Goal: Task Accomplishment & Management: Manage account settings

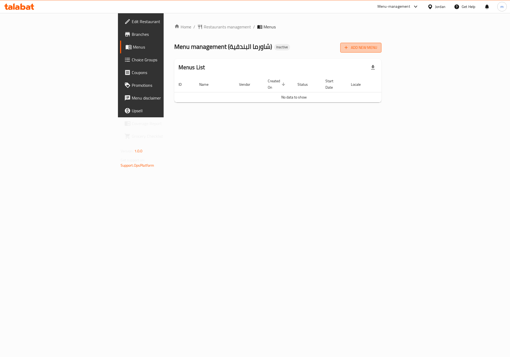
click at [377, 45] on span "Add New Menu" at bounding box center [360, 47] width 33 height 7
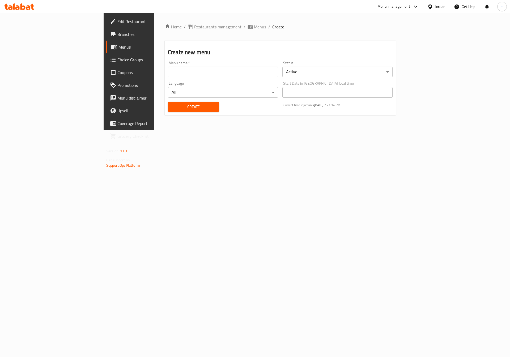
click at [182, 71] on input "text" at bounding box center [223, 72] width 110 height 11
type input "9"
click at [168, 71] on input "10/9/2025" at bounding box center [223, 72] width 110 height 11
type input "10/9/2025"
click at [172, 108] on span "Create" at bounding box center [193, 107] width 43 height 7
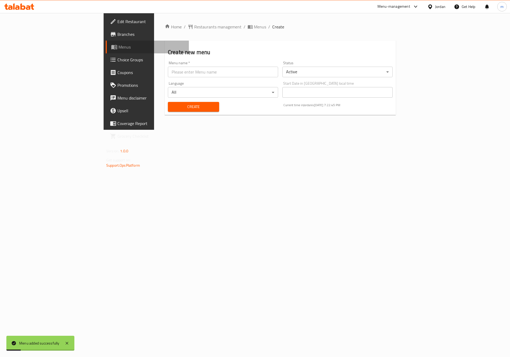
click at [106, 51] on link "Menus" at bounding box center [147, 47] width 83 height 13
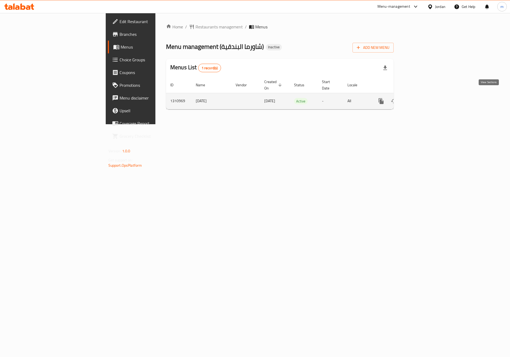
click at [422, 98] on icon "enhanced table" at bounding box center [419, 101] width 6 height 6
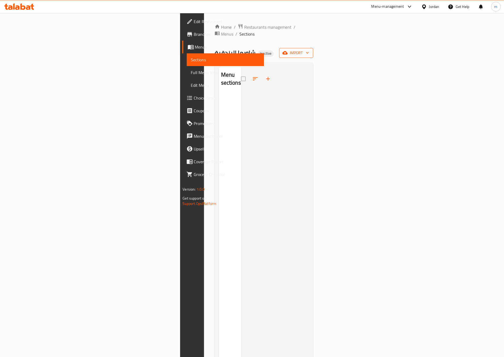
click at [313, 50] on button "import" at bounding box center [296, 53] width 34 height 10
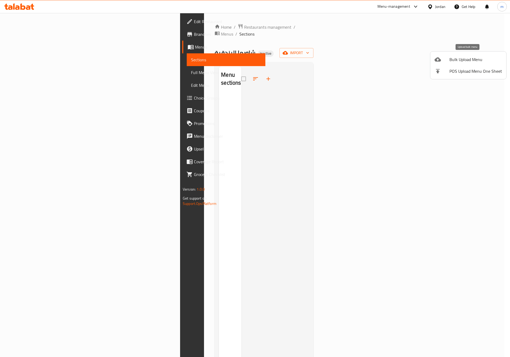
click at [471, 58] on span "Bulk Upload Menu" at bounding box center [475, 59] width 53 height 6
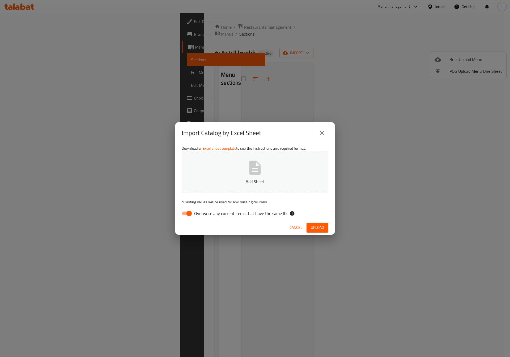
click at [197, 211] on span "Overwrite any current items that have the same ID." at bounding box center [240, 213] width 93 height 6
click at [197, 211] on input "Overwrite any current items that have the same ID." at bounding box center [189, 213] width 30 height 10
checkbox input "false"
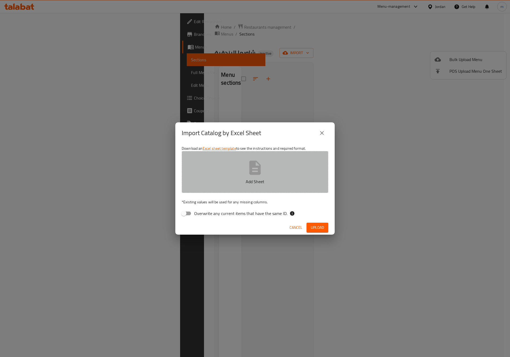
click at [241, 170] on button "Add Sheet" at bounding box center [255, 172] width 147 height 42
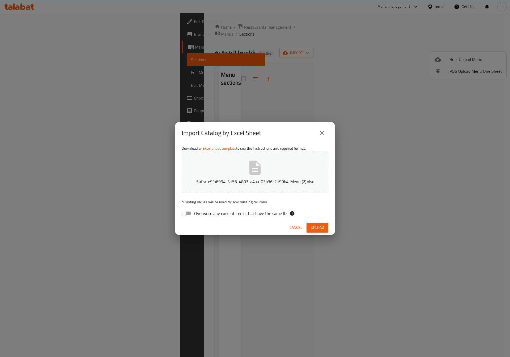
click at [321, 224] on span "Upload" at bounding box center [317, 227] width 13 height 7
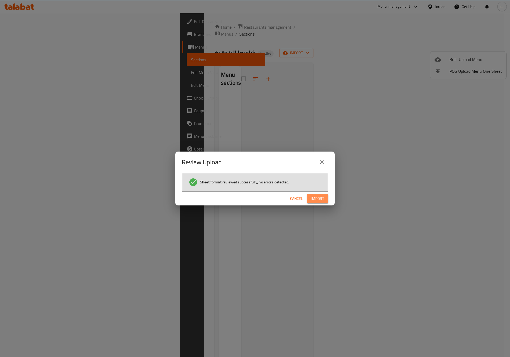
click at [318, 203] on button "Import" at bounding box center [317, 199] width 21 height 10
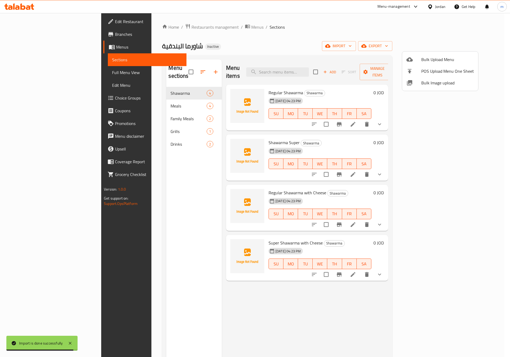
click at [24, 69] on div at bounding box center [255, 178] width 510 height 357
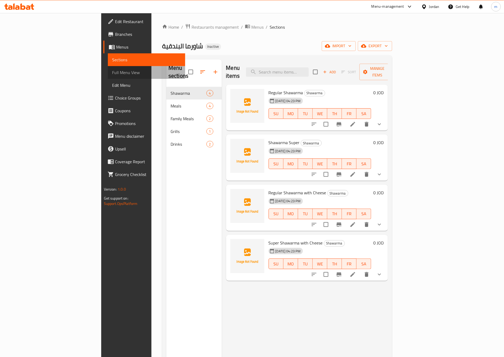
click at [112, 73] on span "Full Menu View" at bounding box center [146, 72] width 69 height 6
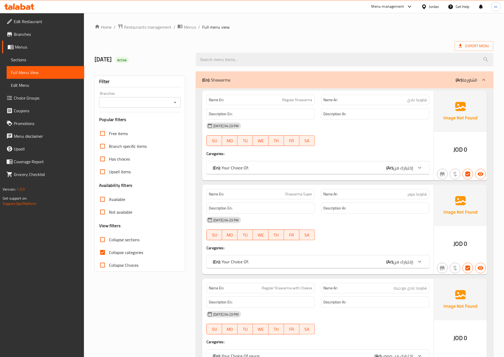
click at [118, 252] on span "Collapse categories" at bounding box center [126, 252] width 34 height 6
click at [109, 252] on input "Collapse categories" at bounding box center [102, 252] width 13 height 13
checkbox input "false"
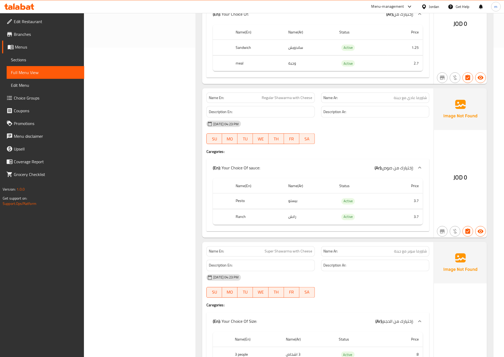
scroll to position [319, 0]
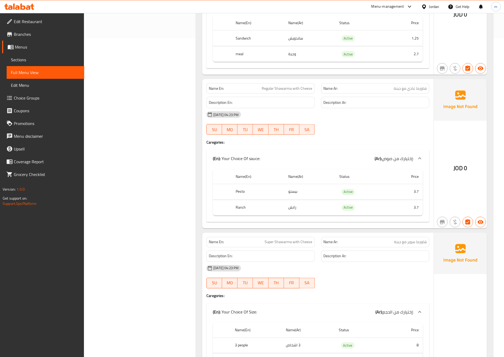
drag, startPoint x: 409, startPoint y: 150, endPoint x: 401, endPoint y: 155, distance: 9.2
click at [409, 150] on div "Name En: Regular Shawarma with Cheese Name Ar: شاورما عادي مع جبنة Description …" at bounding box center [317, 154] width 231 height 150
click at [399, 159] on span "إختيارك من صوص:" at bounding box center [398, 159] width 32 height 8
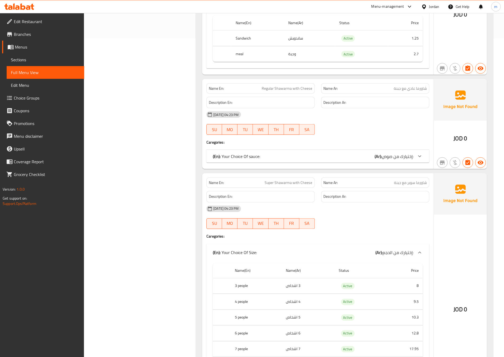
click at [399, 159] on span "إختيارك من صوص:" at bounding box center [398, 156] width 32 height 8
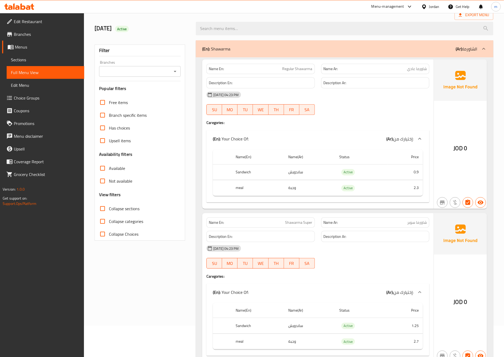
scroll to position [0, 0]
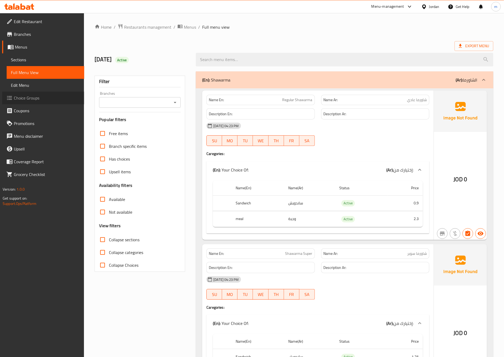
click at [42, 102] on link "Choice Groups" at bounding box center [43, 98] width 82 height 13
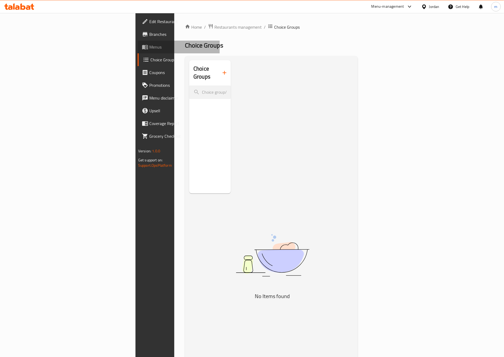
click at [138, 53] on link "Menus" at bounding box center [179, 47] width 82 height 13
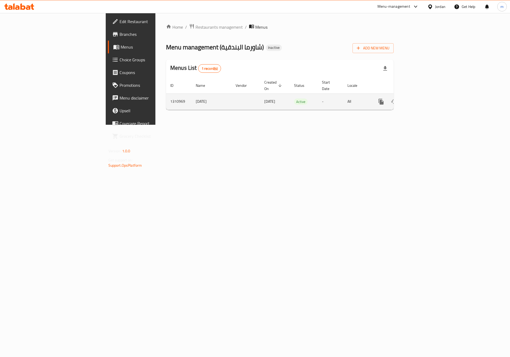
click at [422, 99] on icon "enhanced table" at bounding box center [419, 102] width 6 height 6
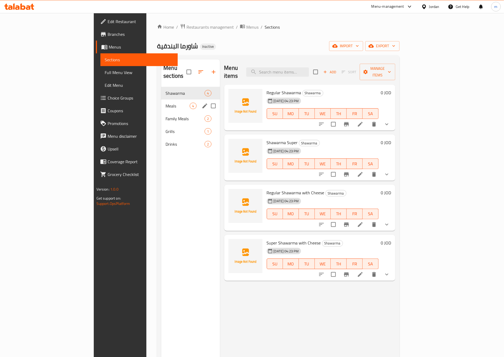
click at [161, 100] on div "Meals 4" at bounding box center [190, 106] width 58 height 13
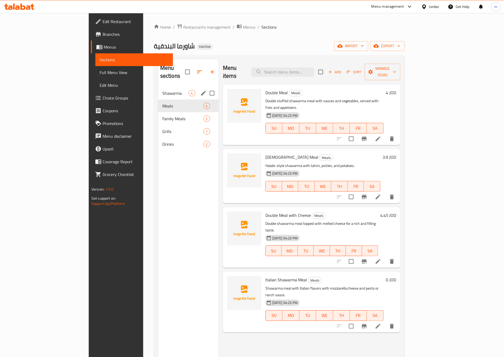
click at [158, 90] on div "Shawarma 4" at bounding box center [188, 93] width 61 height 13
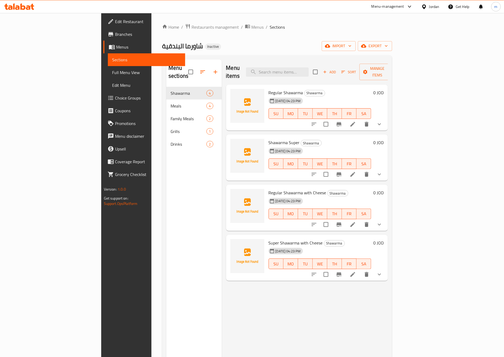
click at [386, 118] on button "show more" at bounding box center [379, 124] width 13 height 13
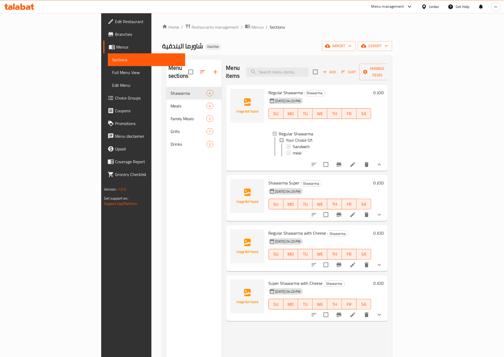
scroll to position [1, 0]
click at [382, 212] on icon "show more" at bounding box center [379, 215] width 6 height 6
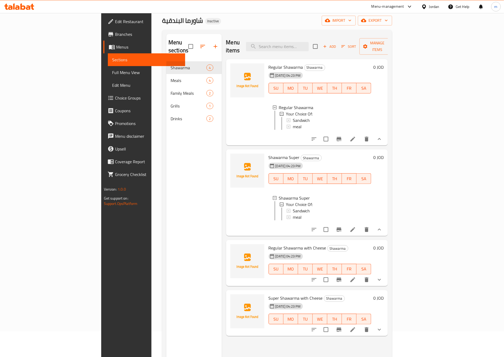
scroll to position [40, 0]
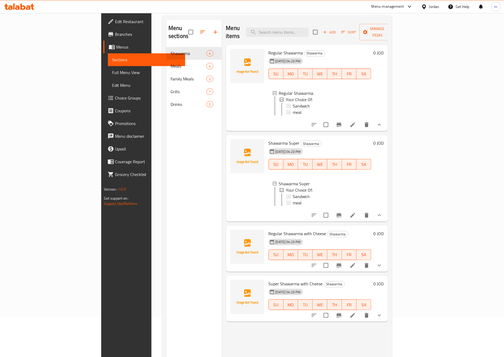
click at [386, 265] on button "show more" at bounding box center [379, 265] width 13 height 13
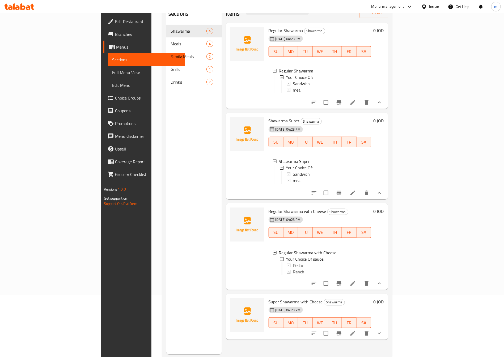
scroll to position [74, 0]
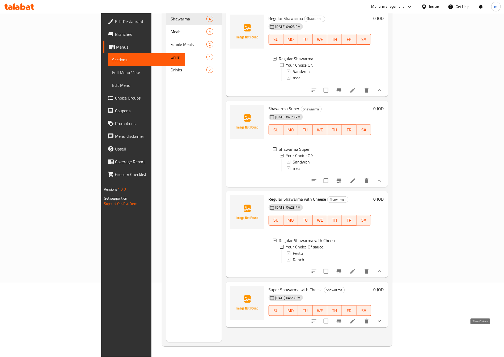
click at [382, 324] on icon "show more" at bounding box center [379, 321] width 6 height 6
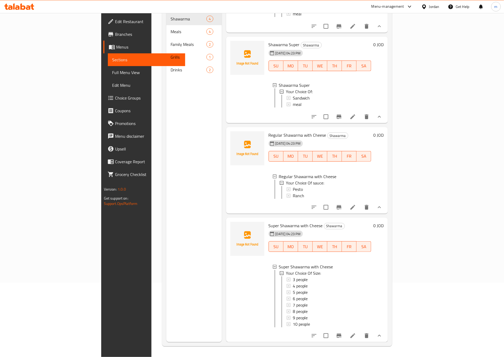
scroll to position [1, 0]
click at [355, 336] on icon at bounding box center [352, 336] width 5 height 5
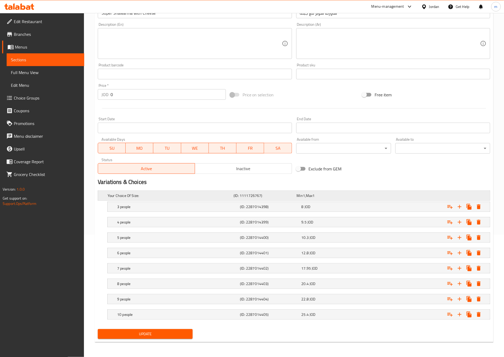
scroll to position [85, 0]
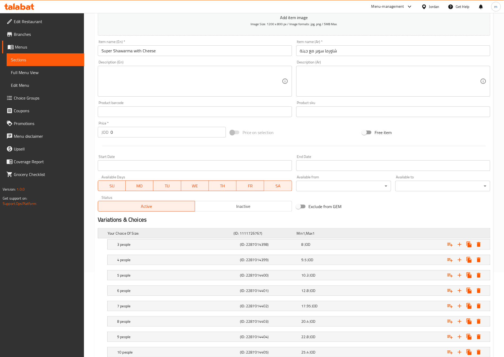
click at [274, 237] on div "(ID: 1111726767)" at bounding box center [263, 233] width 63 height 7
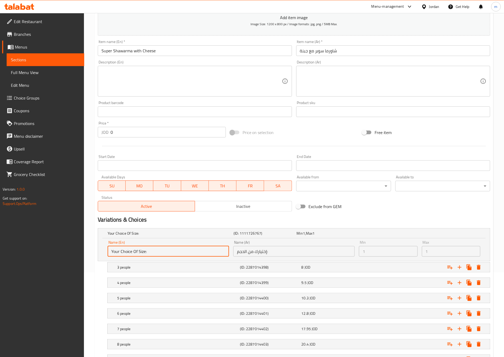
click at [150, 248] on input "Your Choice Of Size:" at bounding box center [168, 251] width 121 height 11
click at [142, 251] on input "Your Choice Of Size:" at bounding box center [168, 251] width 121 height 11
click at [153, 252] on input "Your Choice Of Size:" at bounding box center [168, 251] width 121 height 11
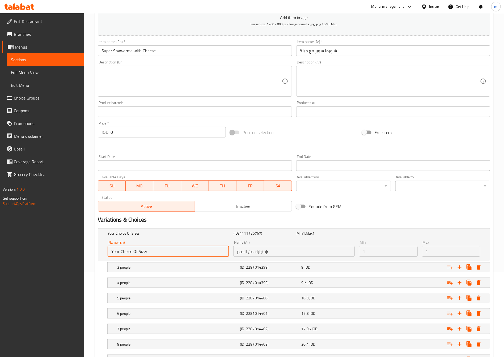
click at [153, 252] on input "Your Choice Of Size:" at bounding box center [168, 251] width 121 height 11
click at [153, 253] on input "Your Choice Of Size:" at bounding box center [168, 251] width 121 height 11
click at [214, 254] on input "Your Choice Of Size:" at bounding box center [168, 251] width 121 height 11
click at [323, 259] on div "Name (En) Your Choice Of Size: Name (En) Name (Ar) إختيارك من الحجم: Name (Ar) …" at bounding box center [294, 249] width 392 height 23
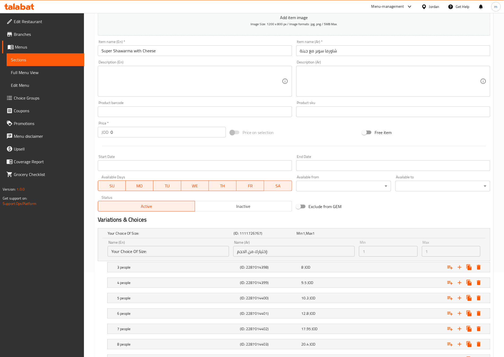
click at [302, 254] on input "إختيارك من الحجم:" at bounding box center [293, 251] width 121 height 11
click at [301, 254] on input "إختيارك من الحجم:" at bounding box center [293, 251] width 121 height 11
click at [166, 234] on h5 "Your Choice Of Size:" at bounding box center [170, 233] width 124 height 5
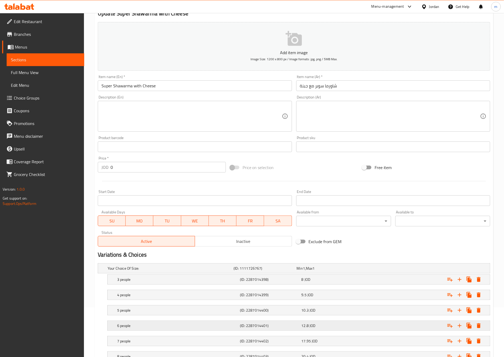
scroll to position [125, 0]
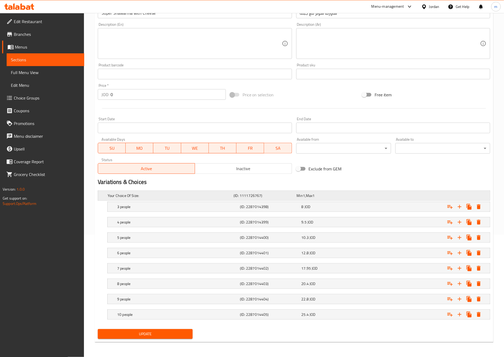
drag, startPoint x: 229, startPoint y: 194, endPoint x: 193, endPoint y: 192, distance: 36.5
click at [193, 193] on h5 "Your Choice Of Size:" at bounding box center [170, 195] width 124 height 5
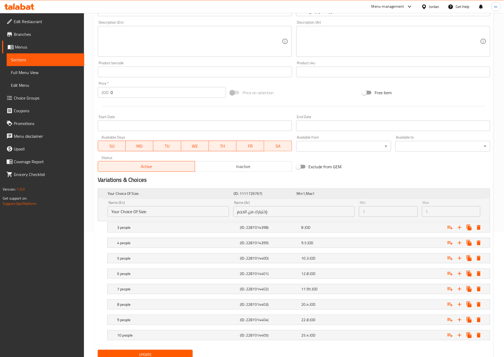
click at [127, 193] on h5 "Your Choice Of Size:" at bounding box center [170, 193] width 124 height 5
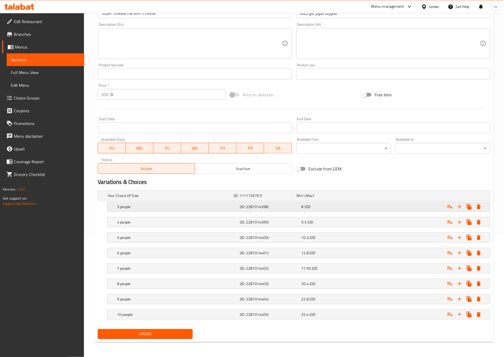
click at [131, 201] on div "3 people (ID: 2287014398) 8 JOD" at bounding box center [300, 207] width 368 height 12
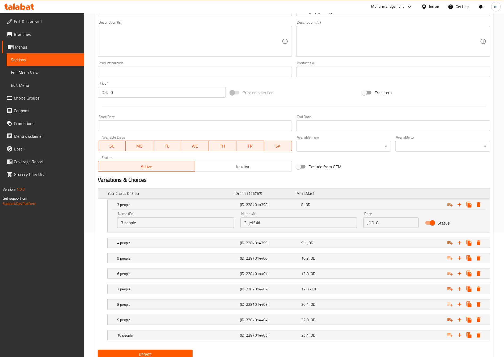
click at [126, 195] on h5 "Your Choice Of Size:" at bounding box center [170, 193] width 124 height 5
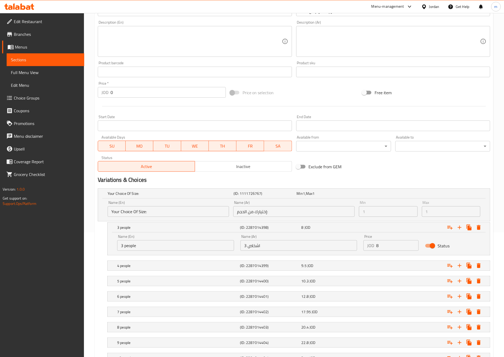
click at [224, 211] on input "Your Choice Of Size:" at bounding box center [168, 211] width 121 height 11
click at [273, 211] on input "إختيارك من الحجم:" at bounding box center [293, 211] width 121 height 11
click at [174, 205] on div "Name (En) Your Choice Of Size: Name (En)" at bounding box center [168, 209] width 121 height 16
click at [155, 208] on input "Your Choice Of Size:" at bounding box center [168, 211] width 121 height 11
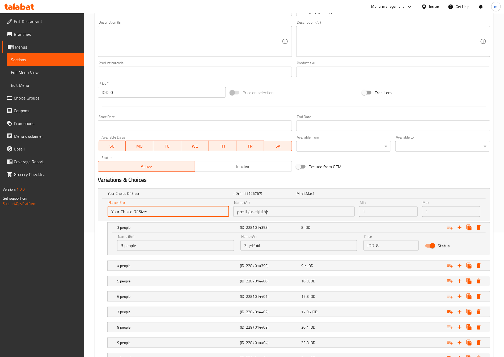
click at [155, 208] on input "Your Choice Of Size:" at bounding box center [168, 211] width 121 height 11
click at [148, 212] on input "Your Choice Of Size:" at bounding box center [168, 211] width 121 height 11
click at [144, 213] on input "Your Choice Of Size:" at bounding box center [168, 211] width 121 height 11
click at [137, 213] on input "Your Choice Of Size:" at bounding box center [168, 211] width 121 height 11
click at [132, 213] on input "Your Choice Of Size:" at bounding box center [168, 211] width 121 height 11
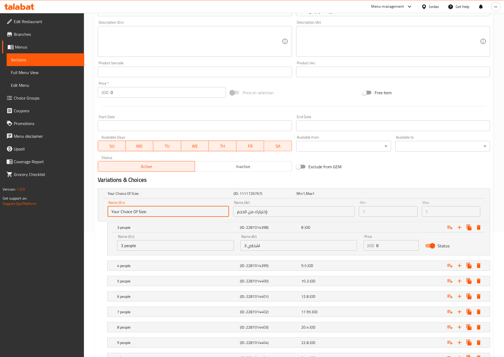
click at [131, 213] on input "Your Choice Of Size:" at bounding box center [168, 211] width 121 height 11
click at [249, 213] on input "إختيارك من الحجم:" at bounding box center [293, 211] width 121 height 11
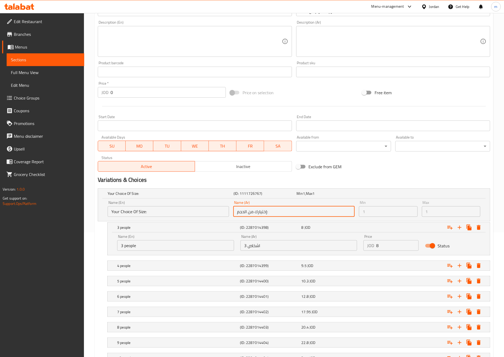
click at [249, 213] on input "إختيارك من الحجم:" at bounding box center [293, 211] width 121 height 11
click at [169, 204] on div "Name (En) Your Choice Of Size: Name (En)" at bounding box center [168, 209] width 121 height 16
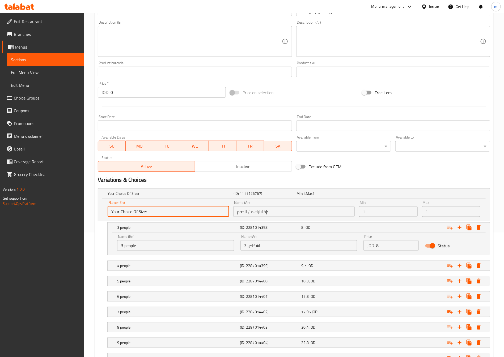
click at [156, 214] on input "Your Choice Of Size:" at bounding box center [168, 211] width 121 height 11
click at [135, 210] on input "Your Choice Of Size:" at bounding box center [168, 211] width 121 height 11
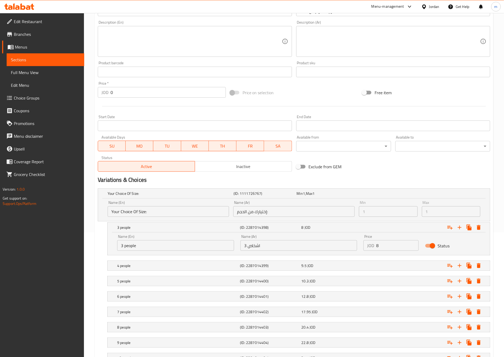
click at [404, 175] on div "Variations & Choices" at bounding box center [294, 180] width 396 height 12
click at [105, 210] on div "Name (En) Your Choice Of Size: Name (En) Name (Ar) إختيارك من الحجم: Name (Ar) …" at bounding box center [294, 210] width 392 height 23
click at [279, 193] on h5 "(ID: 1111726767)" at bounding box center [263, 193] width 61 height 5
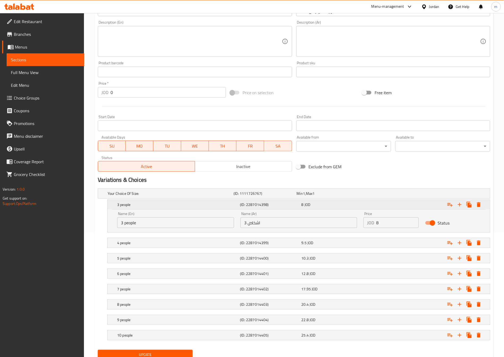
click at [128, 202] on h5 "3 people" at bounding box center [177, 204] width 121 height 5
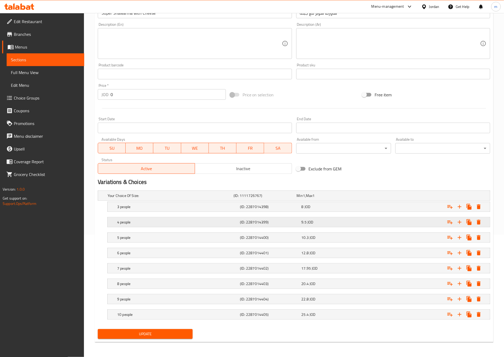
click at [129, 221] on h5 "4 people" at bounding box center [177, 222] width 121 height 5
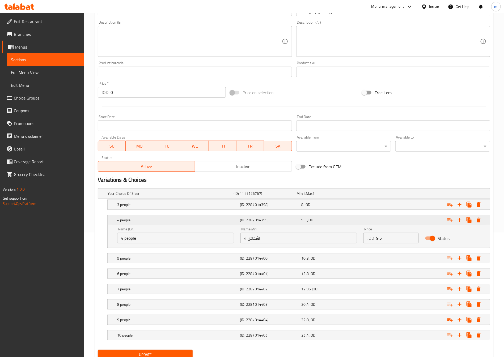
click at [134, 220] on h5 "4 people" at bounding box center [177, 219] width 121 height 5
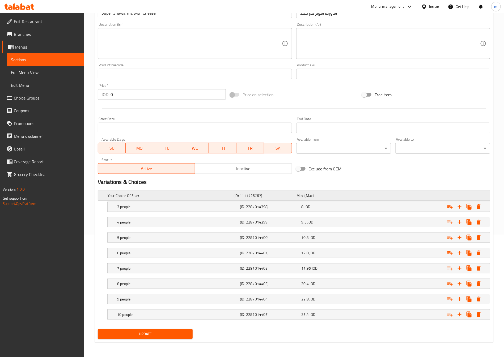
click at [125, 190] on div "Your Choice Of Size: (ID: 1111726767) Min 1 , Max 1" at bounding box center [295, 196] width 378 height 12
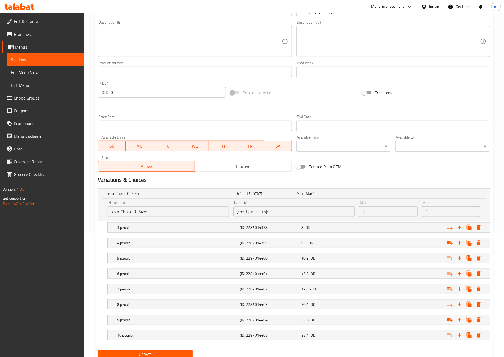
click at [187, 214] on input "Your Choice Of Size:" at bounding box center [168, 211] width 121 height 11
click at [29, 85] on span "Edit Menu" at bounding box center [45, 85] width 69 height 6
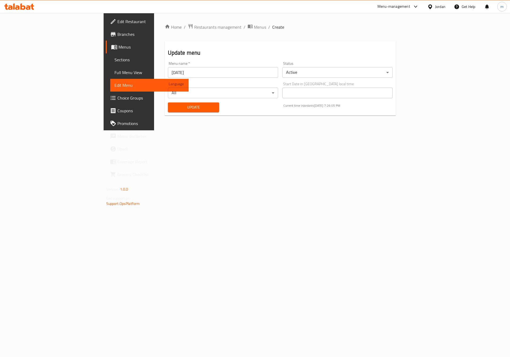
click at [117, 96] on span "Choice Groups" at bounding box center [150, 98] width 67 height 6
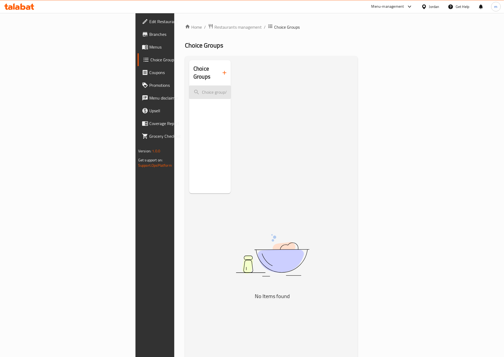
click at [189, 86] on input "search" at bounding box center [210, 93] width 42 height 14
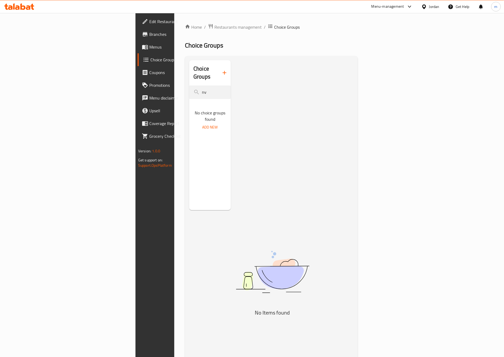
type input "n"
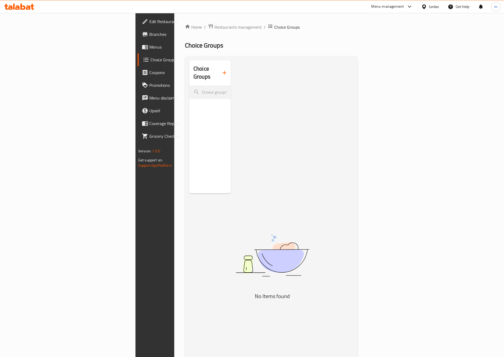
click at [149, 50] on span "Menus" at bounding box center [182, 47] width 66 height 6
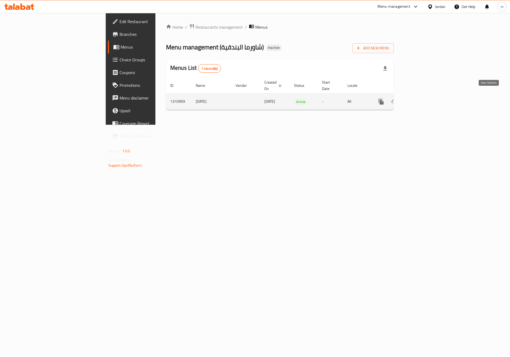
click at [422, 99] on icon "enhanced table" at bounding box center [419, 101] width 5 height 5
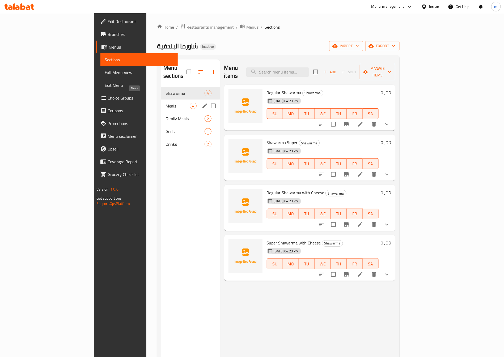
click at [161, 90] on div "Shawarma 4" at bounding box center [190, 93] width 58 height 13
click at [161, 100] on div "Meals 4" at bounding box center [190, 106] width 58 height 13
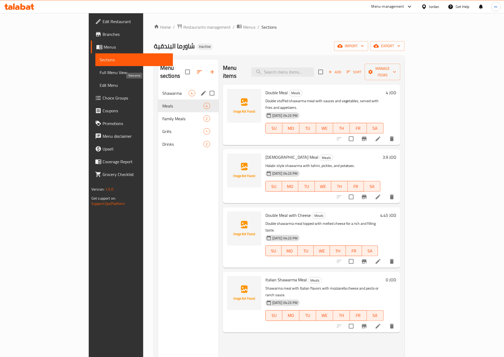
click at [162, 90] on span "Shawarma" at bounding box center [175, 93] width 26 height 6
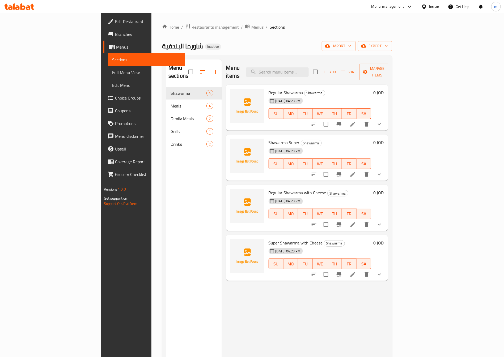
click at [382, 221] on icon "show more" at bounding box center [379, 224] width 6 height 6
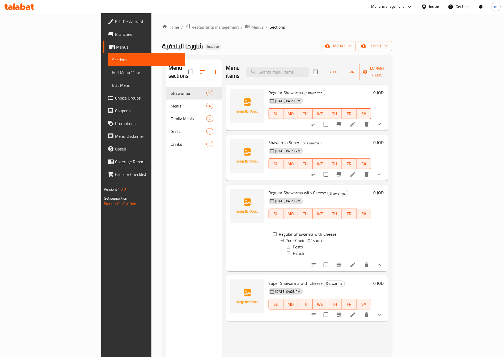
scroll to position [1, 0]
click at [356, 263] on icon at bounding box center [352, 265] width 6 height 6
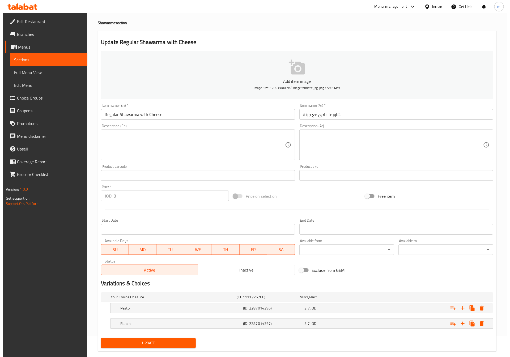
scroll to position [31, 0]
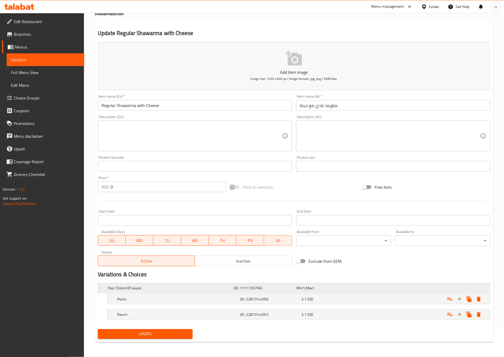
click at [174, 289] on h5 "Your Choice Of sauce:" at bounding box center [170, 287] width 124 height 5
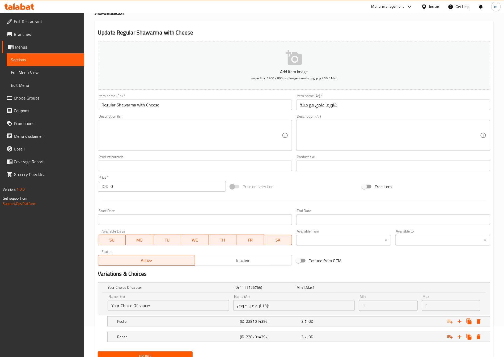
click at [135, 305] on input "Your Choice Of sauce:" at bounding box center [168, 305] width 121 height 11
click at [161, 308] on input "Your Choice Of sauce:" at bounding box center [168, 305] width 121 height 11
click at [357, 301] on div "Min 1 Min" at bounding box center [388, 303] width 63 height 20
click at [326, 302] on input "إختيارك من صوص:" at bounding box center [293, 305] width 121 height 11
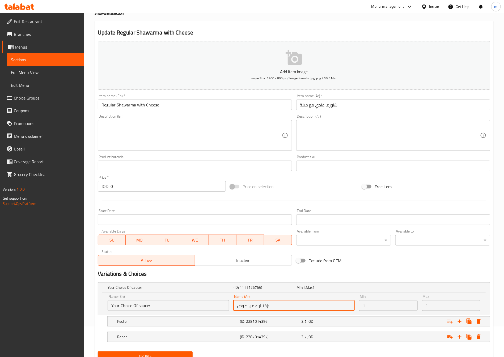
click at [326, 302] on input "إختيارك من صوص:" at bounding box center [293, 305] width 121 height 11
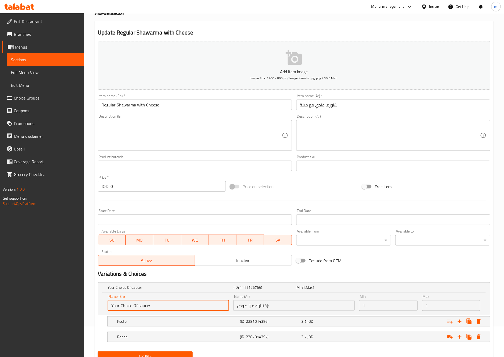
click at [188, 303] on input "Your Choice Of sauce:" at bounding box center [168, 305] width 121 height 11
click at [292, 284] on div "(ID: 1111726766)" at bounding box center [263, 287] width 63 height 7
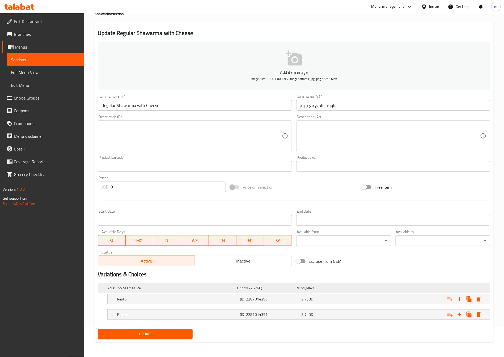
click at [156, 288] on h5 "Your Choice Of sauce:" at bounding box center [170, 287] width 124 height 5
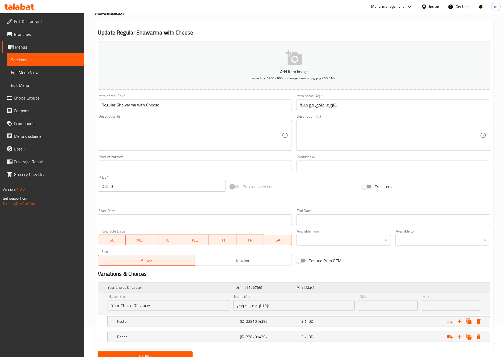
click at [223, 285] on h5 "Your Choice Of sauce:" at bounding box center [170, 287] width 124 height 5
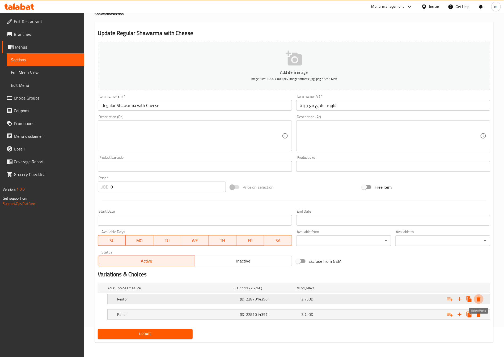
click at [481, 299] on icon "Expand" at bounding box center [478, 299] width 6 height 6
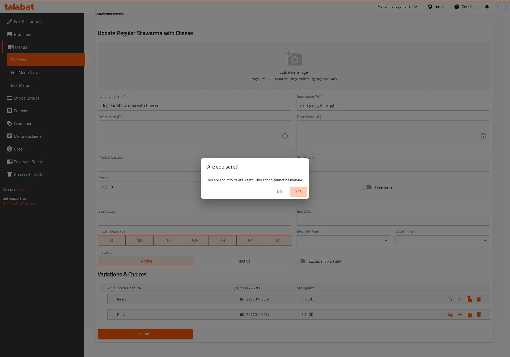
click at [295, 192] on span "Yes" at bounding box center [298, 192] width 13 height 7
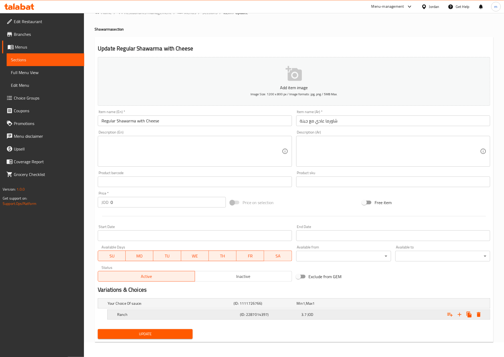
click at [480, 319] on div "Expand" at bounding box center [464, 315] width 38 height 10
click at [479, 316] on icon "Expand" at bounding box center [479, 314] width 4 height 5
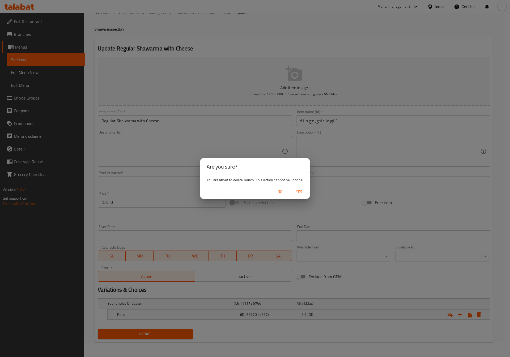
click at [299, 193] on span "Yes" at bounding box center [299, 192] width 13 height 7
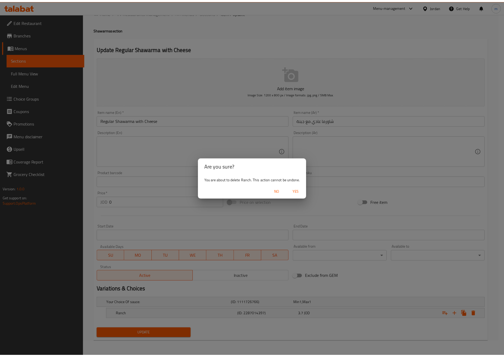
scroll to position [13, 0]
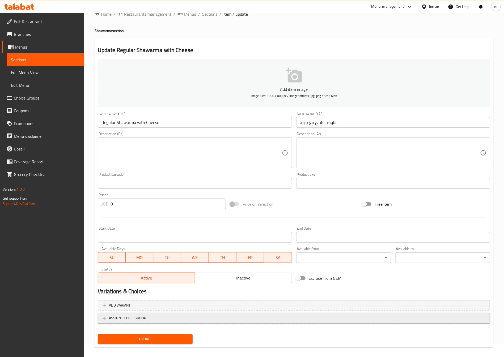
click at [136, 315] on span "ASSIGN CHOICE GROUP" at bounding box center [127, 318] width 37 height 7
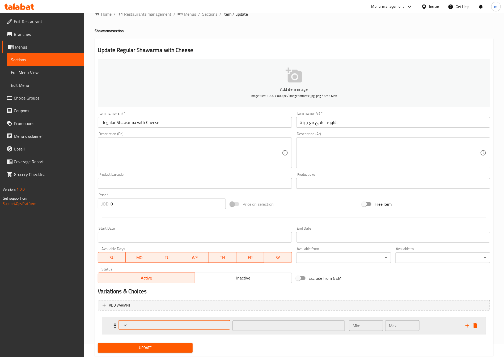
click at [128, 326] on icon "Expand" at bounding box center [124, 325] width 5 height 5
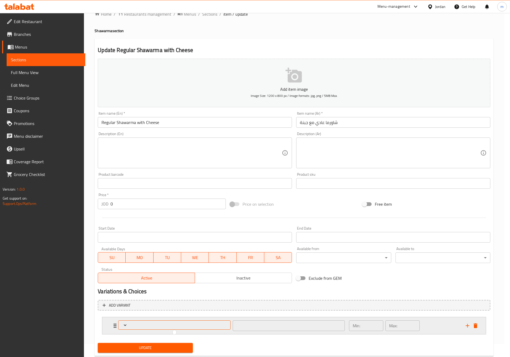
click at [128, 326] on div at bounding box center [255, 178] width 510 height 357
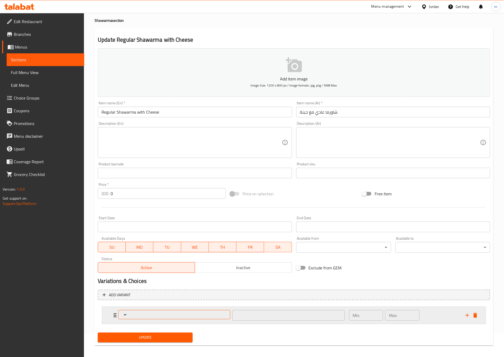
scroll to position [27, 0]
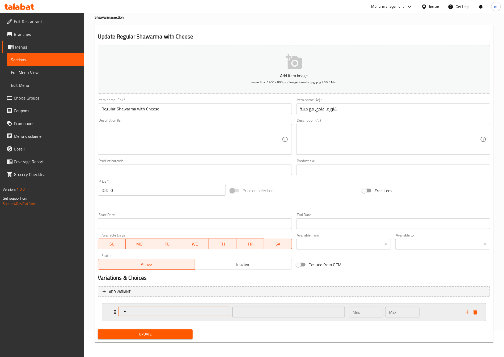
click at [130, 312] on span "Expand" at bounding box center [174, 311] width 108 height 5
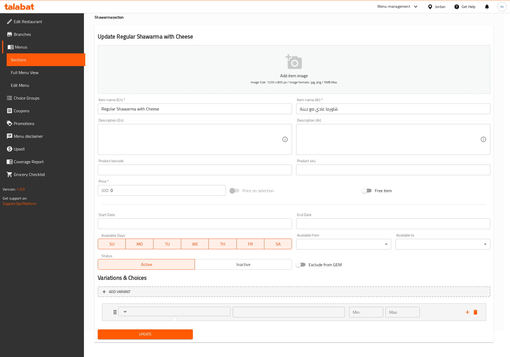
click at [168, 313] on div at bounding box center [255, 178] width 510 height 357
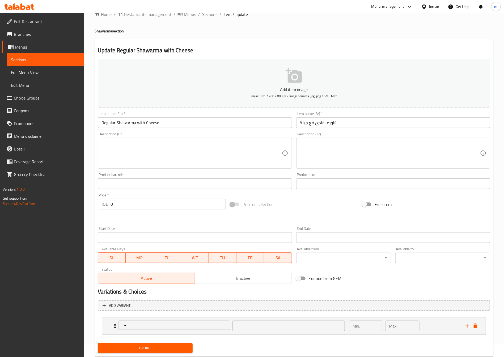
scroll to position [0, 0]
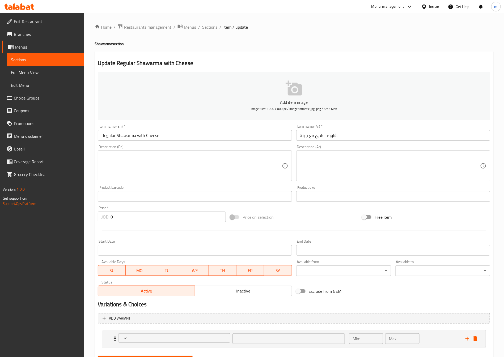
click at [35, 98] on span "Choice Groups" at bounding box center [47, 98] width 66 height 6
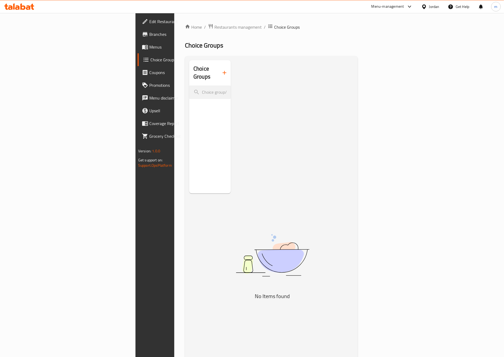
click at [221, 70] on icon "button" at bounding box center [224, 73] width 6 height 6
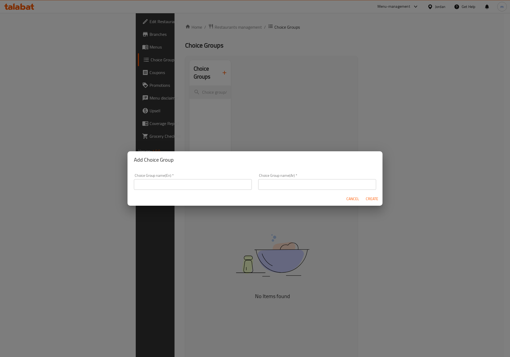
click at [219, 189] on input "text" at bounding box center [193, 184] width 118 height 11
paste input "Your Choice Of:"
type input "Your Choice Of:"
click at [276, 185] on input "text" at bounding box center [317, 184] width 118 height 11
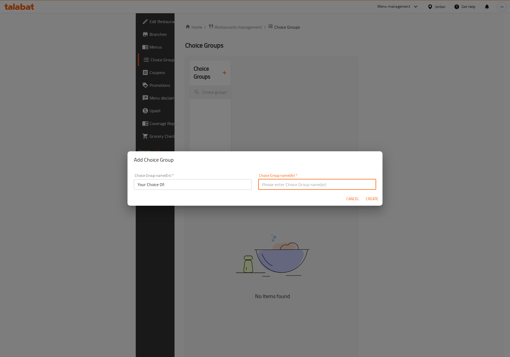
paste input "إختيارك من:"
type input "إختيارك من:"
click at [369, 198] on span "Create" at bounding box center [371, 199] width 13 height 7
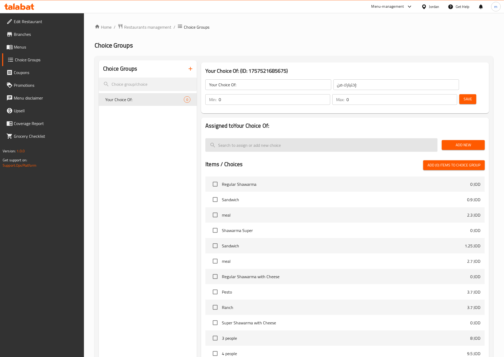
click at [307, 138] on input "search" at bounding box center [321, 145] width 232 height 14
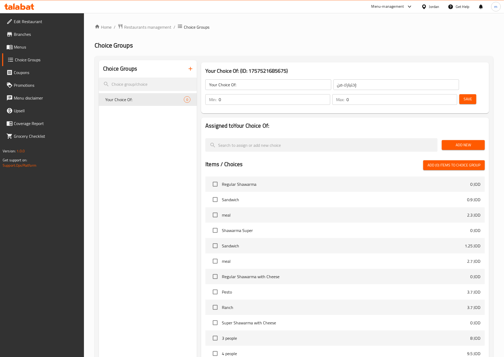
click at [450, 142] on span "Add New" at bounding box center [463, 145] width 35 height 7
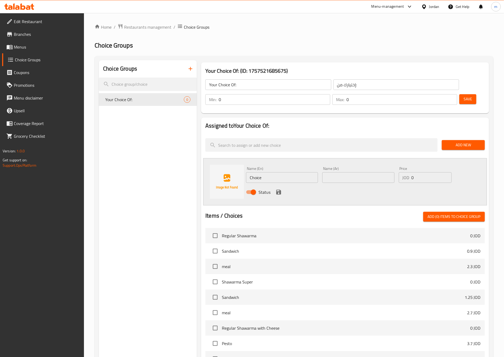
click at [286, 172] on input "Choice" at bounding box center [282, 177] width 72 height 11
paste input "Sandwich"
type input "Sandwich"
click at [356, 172] on input "text" at bounding box center [358, 177] width 72 height 11
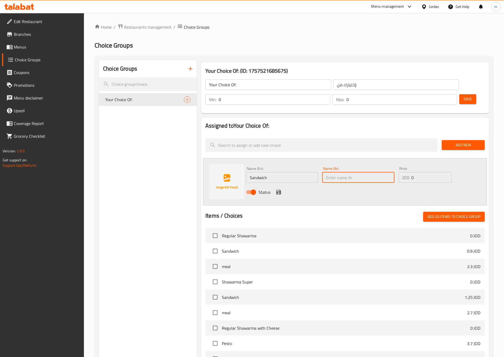
click at [356, 172] on input "text" at bounding box center [358, 177] width 72 height 11
paste input "ساندويش"
type input "ساندويش"
click at [415, 172] on input "0" at bounding box center [431, 177] width 40 height 11
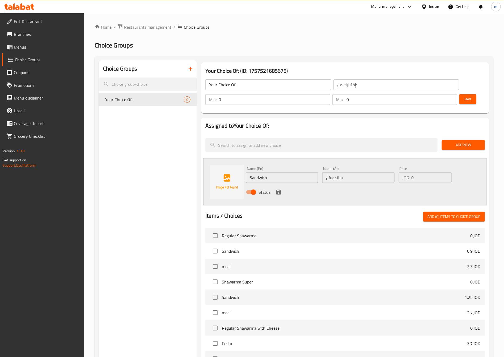
click at [410, 172] on div "JOD 0 Price" at bounding box center [425, 177] width 53 height 11
paste input "0.9"
type input "0.9"
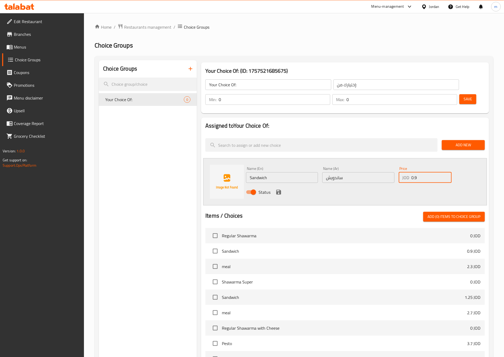
click at [281, 190] on icon "save" at bounding box center [278, 192] width 5 height 5
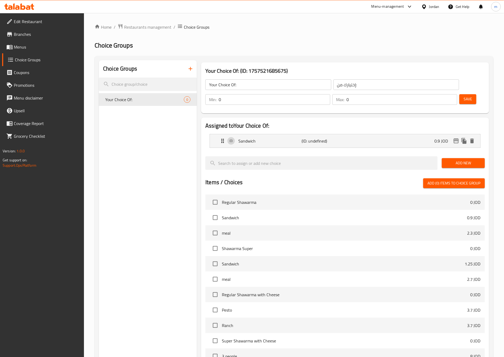
click at [463, 96] on span "Save" at bounding box center [467, 99] width 8 height 7
click at [469, 160] on span "Add New" at bounding box center [463, 163] width 35 height 7
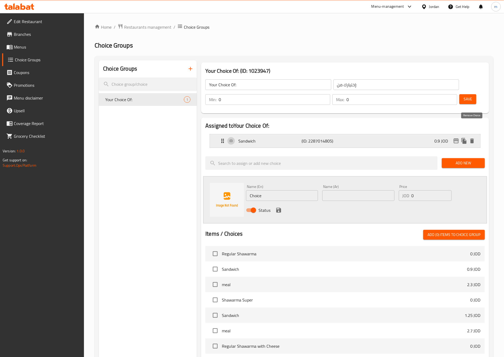
click at [473, 138] on icon "delete" at bounding box center [472, 141] width 6 height 6
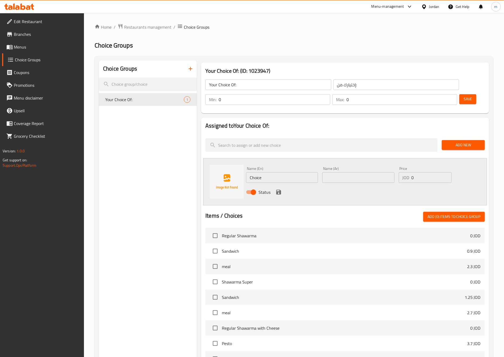
click at [274, 172] on input "Choice" at bounding box center [282, 177] width 72 height 11
click at [265, 172] on input "Choice" at bounding box center [282, 177] width 72 height 11
paste input "Sandwich"
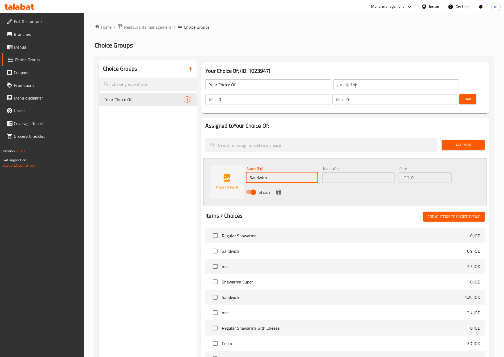
type input "Sandwich"
click at [349, 172] on input "text" at bounding box center [358, 177] width 72 height 11
paste input "ساندويش"
type input "ساندويش"
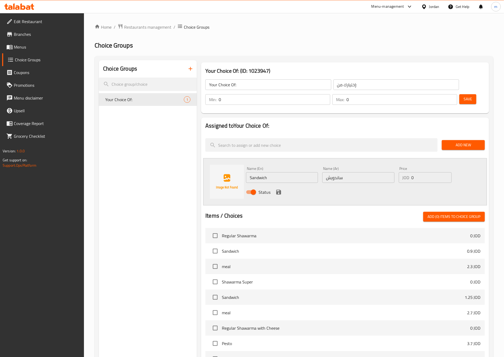
click at [410, 172] on div "JOD 0 Price" at bounding box center [425, 177] width 53 height 11
click at [412, 172] on input "0" at bounding box center [431, 177] width 40 height 11
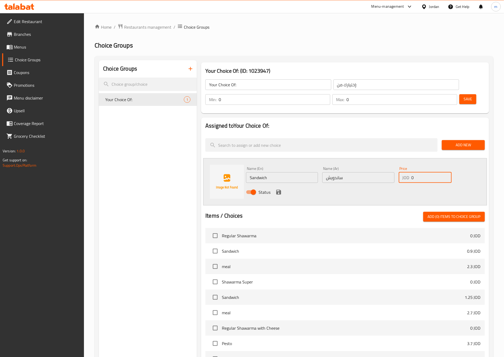
paste input "1.25"
type input "1.25"
click at [279, 190] on icon "save" at bounding box center [278, 192] width 5 height 5
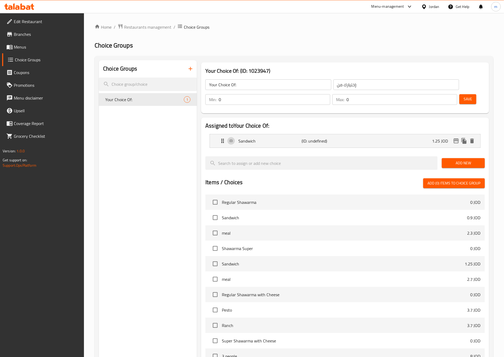
click at [459, 94] on button "Save" at bounding box center [467, 99] width 17 height 10
click at [476, 160] on span "Add New" at bounding box center [463, 163] width 35 height 7
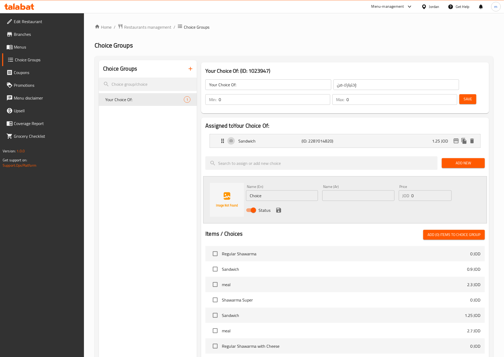
click at [292, 190] on input "Choice" at bounding box center [282, 195] width 72 height 11
paste input "meal"
type input "meal"
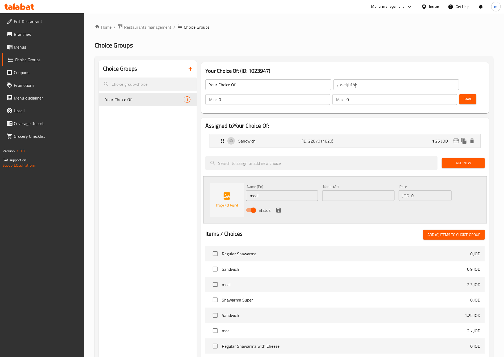
click at [343, 190] on input "text" at bounding box center [358, 195] width 72 height 11
paste input "وجبة"
type input "وجبة"
click at [411, 190] on input "0" at bounding box center [431, 195] width 40 height 11
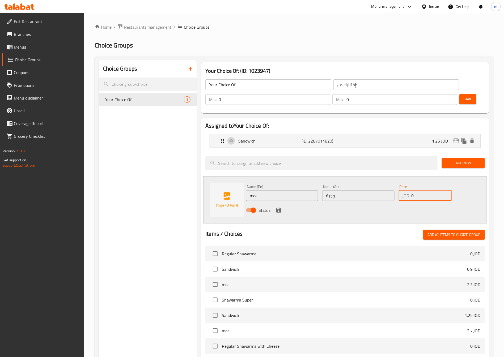
click at [411, 190] on input "0" at bounding box center [431, 195] width 40 height 11
paste input "2.7"
type input "2.7"
click at [276, 207] on icon "save" at bounding box center [278, 210] width 6 height 6
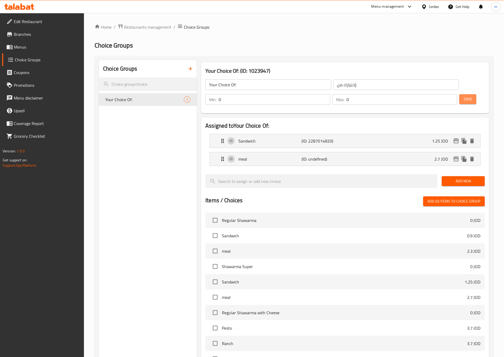
click at [463, 96] on span "Save" at bounding box center [467, 99] width 8 height 7
click at [330, 94] on input "0" at bounding box center [275, 99] width 112 height 11
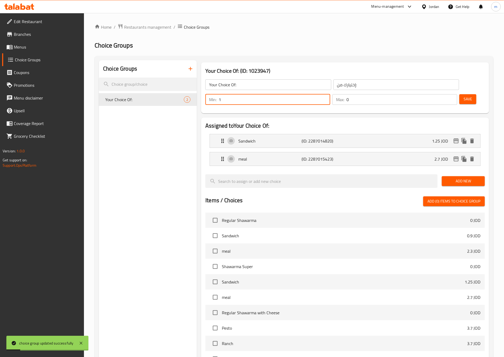
type input "1"
click at [330, 94] on input "1" at bounding box center [275, 99] width 112 height 11
click at [447, 94] on input "0" at bounding box center [401, 99] width 111 height 11
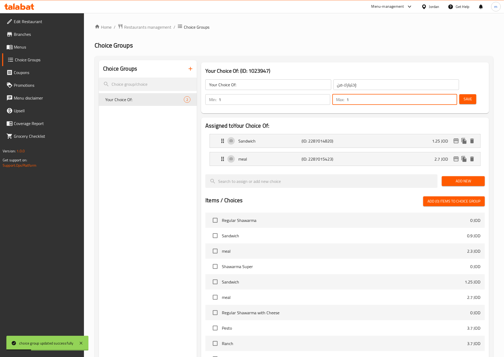
type input "1"
click at [442, 94] on input "1" at bounding box center [401, 99] width 111 height 11
click at [463, 96] on span "Save" at bounding box center [467, 99] width 8 height 7
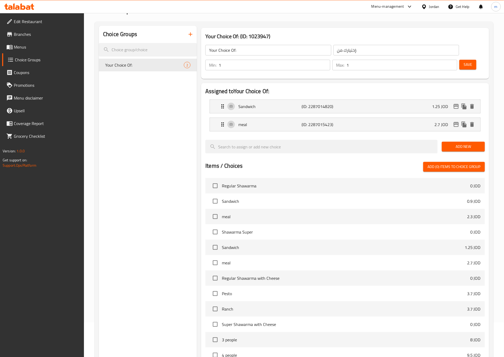
scroll to position [84, 0]
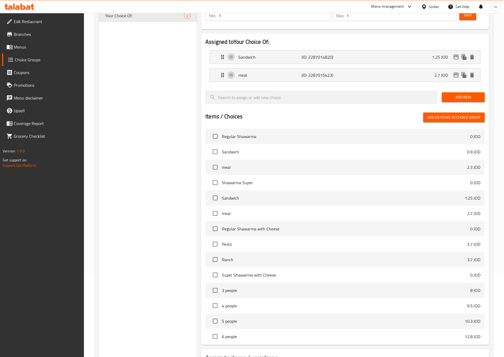
click at [436, 114] on span "Add (0) items to choice group" at bounding box center [453, 117] width 53 height 7
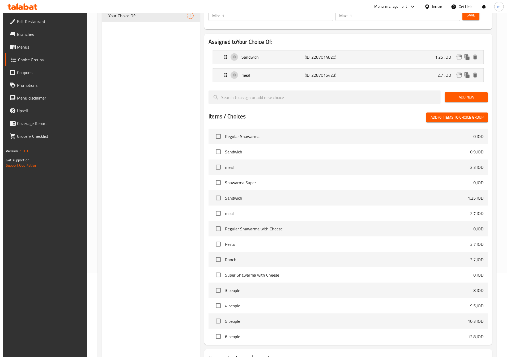
scroll to position [119, 0]
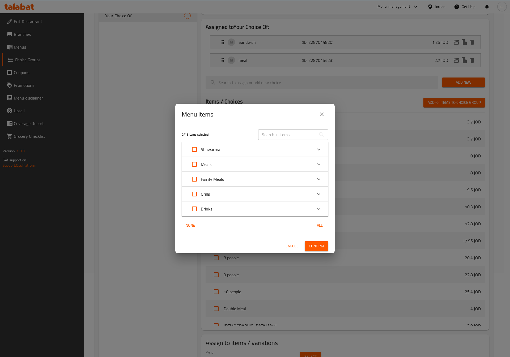
click at [322, 152] on div "Expand" at bounding box center [318, 149] width 13 height 13
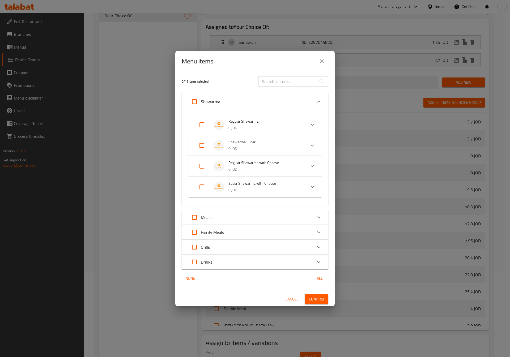
click at [315, 163] on div "Expand" at bounding box center [312, 166] width 13 height 13
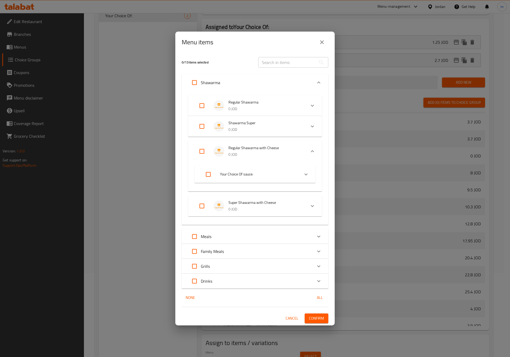
click at [312, 147] on div "Expand" at bounding box center [312, 151] width 13 height 13
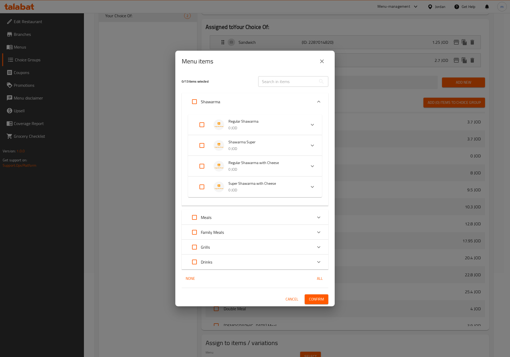
click at [201, 165] on input "Expand" at bounding box center [201, 166] width 13 height 13
checkbox input "true"
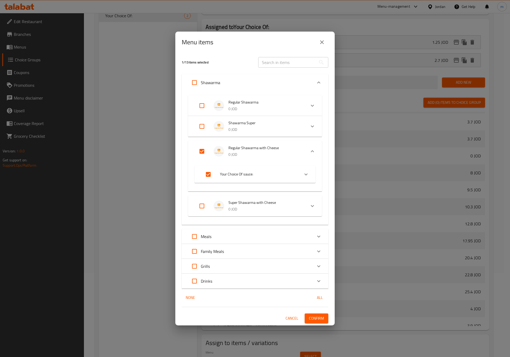
click at [316, 210] on div "Expand" at bounding box center [312, 206] width 13 height 13
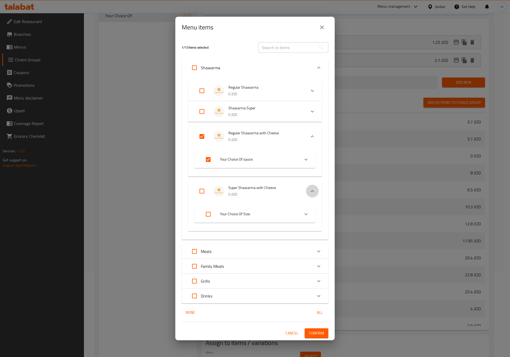
click at [314, 188] on icon "Expand" at bounding box center [312, 191] width 6 height 6
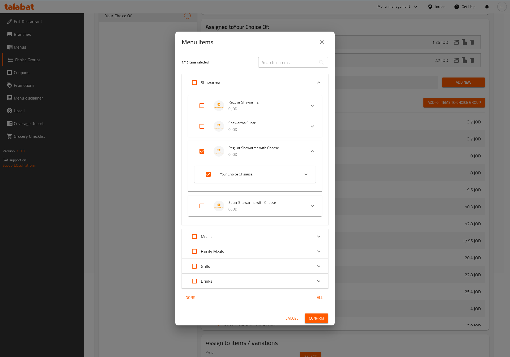
click at [206, 174] on input "Expand" at bounding box center [208, 174] width 13 height 13
checkbox input "false"
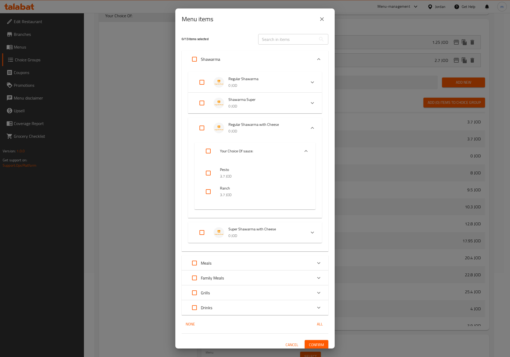
click at [303, 150] on icon "Expand" at bounding box center [306, 151] width 6 height 6
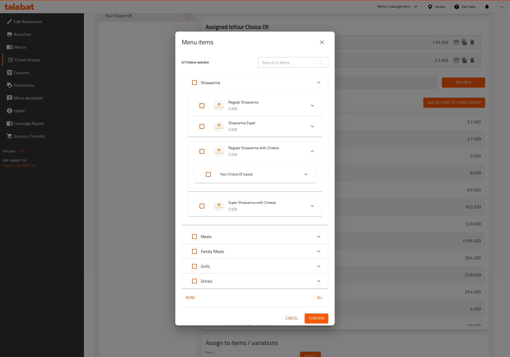
click at [208, 148] on input "Expand" at bounding box center [201, 151] width 13 height 13
checkbox input "true"
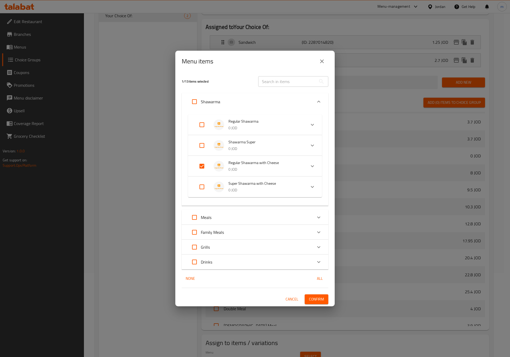
click at [318, 303] on button "Confirm" at bounding box center [317, 299] width 24 height 10
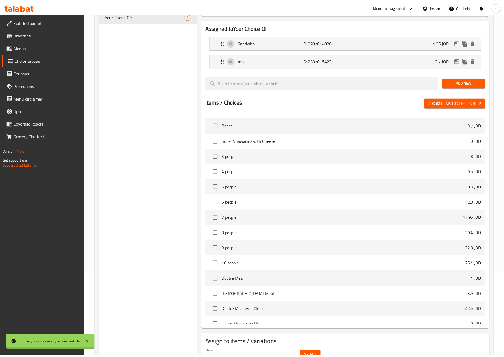
scroll to position [110, 0]
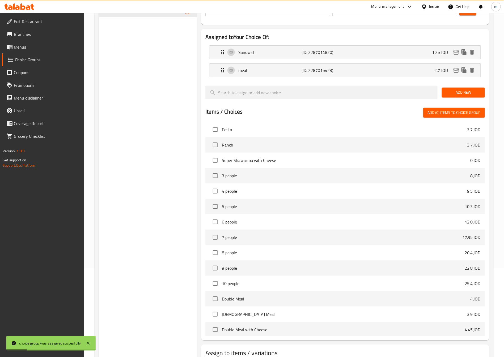
click at [27, 44] on span "Menus" at bounding box center [47, 47] width 66 height 6
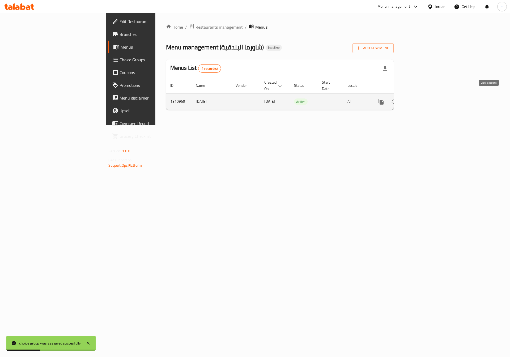
click at [422, 99] on icon "enhanced table" at bounding box center [419, 102] width 6 height 6
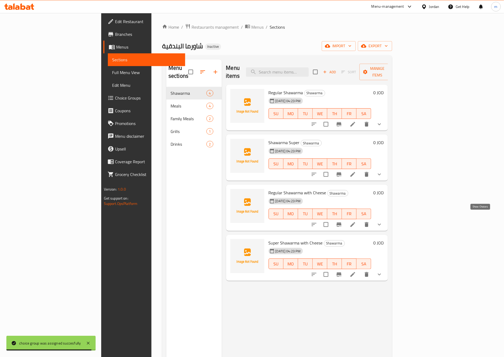
click at [382, 221] on icon "show more" at bounding box center [379, 224] width 6 height 6
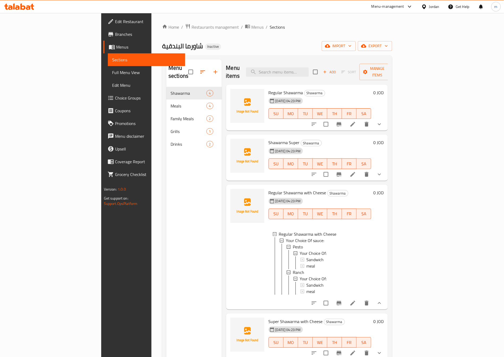
click at [371, 189] on h6 "Regular Shawarma with Cheese Shawarma" at bounding box center [319, 192] width 103 height 7
click at [360, 301] on li at bounding box center [352, 303] width 15 height 10
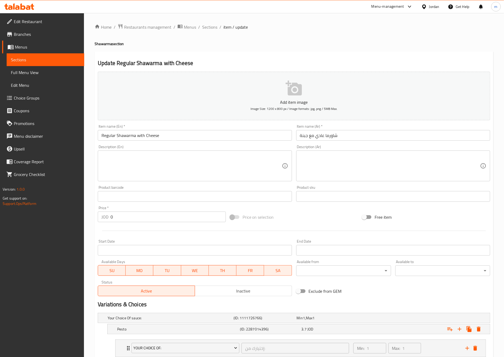
scroll to position [75, 0]
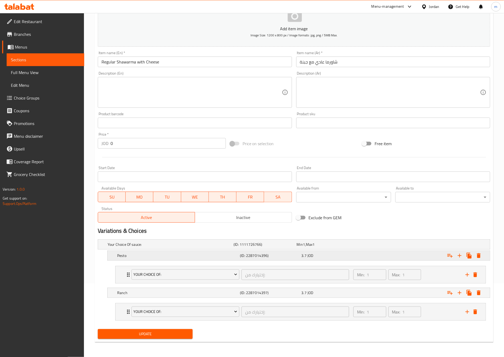
click at [161, 258] on div "Pesto" at bounding box center [177, 255] width 123 height 7
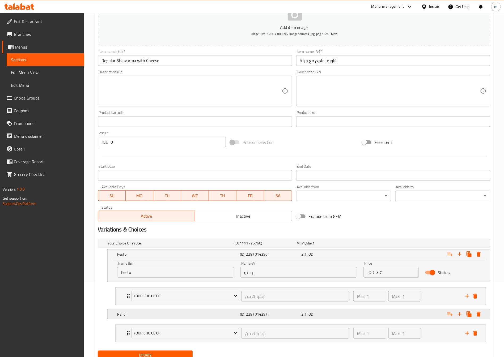
click at [180, 315] on h5 "Ranch" at bounding box center [177, 314] width 121 height 5
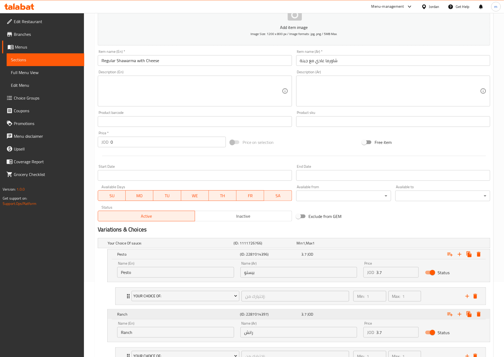
scroll to position [121, 0]
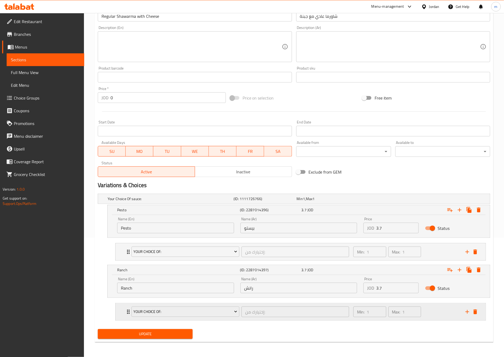
click at [124, 309] on div "Your Choice Of: إختيارك من: ​ Min: 1 ​ Max: 1 ​" at bounding box center [301, 312] width 370 height 17
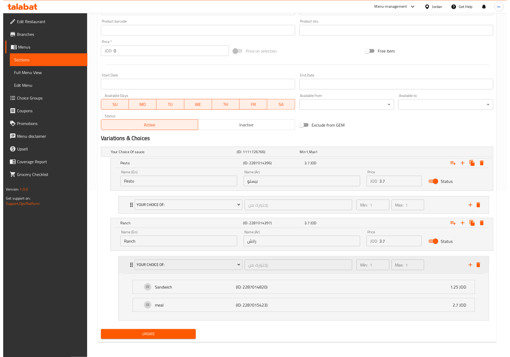
scroll to position [168, 0]
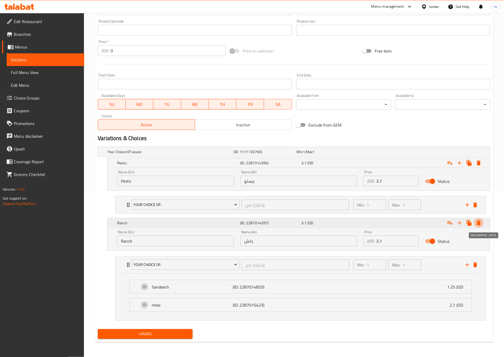
click at [480, 224] on icon "Expand" at bounding box center [478, 223] width 6 height 6
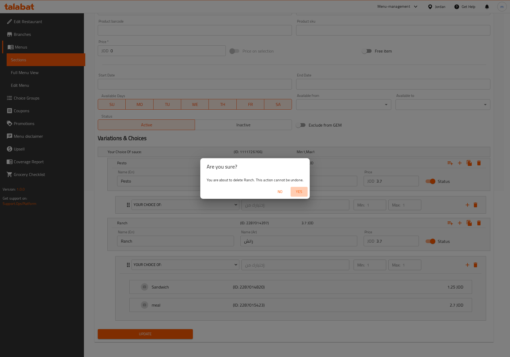
click at [304, 191] on span "Yes" at bounding box center [299, 192] width 13 height 7
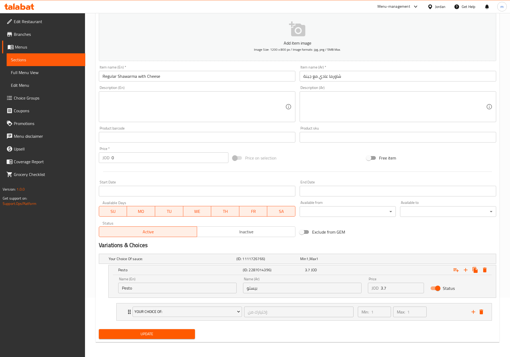
scroll to position [60, 0]
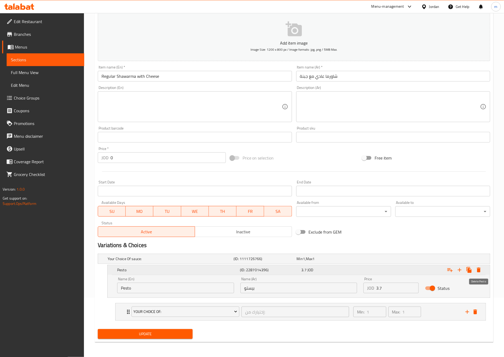
click at [477, 270] on icon "Expand" at bounding box center [479, 270] width 4 height 5
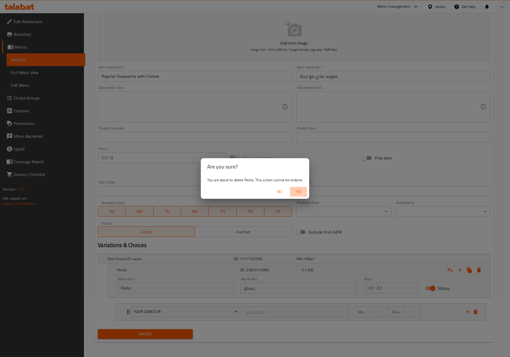
click at [296, 192] on span "Yes" at bounding box center [298, 192] width 13 height 7
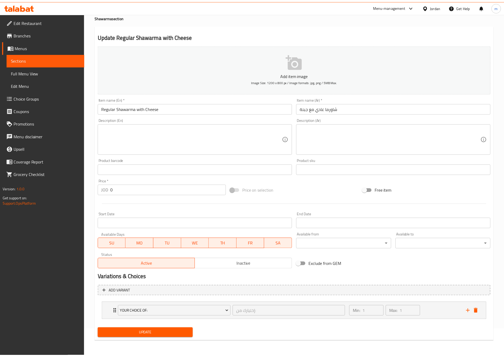
scroll to position [27, 0]
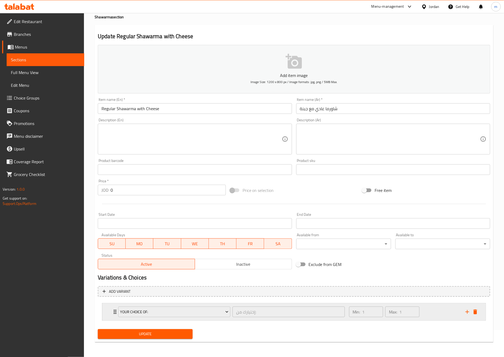
click at [109, 315] on div "Your Choice Of: إختيارك من: ​ Min: 1 ​ Max: 1 ​" at bounding box center [293, 312] width 383 height 17
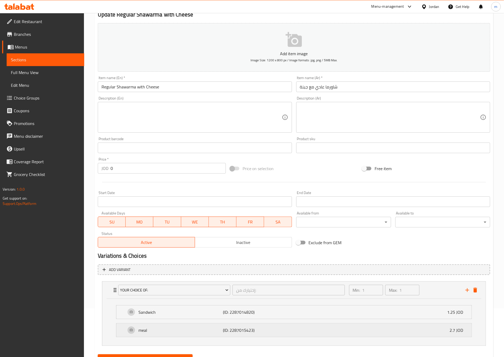
scroll to position [74, 0]
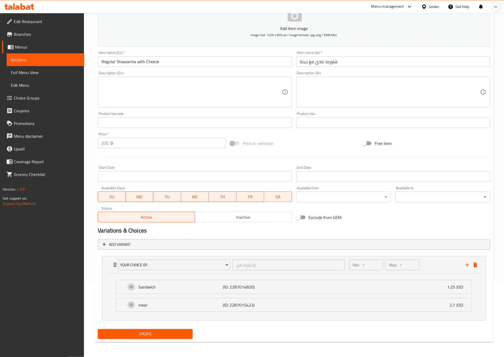
click at [138, 333] on span "Update" at bounding box center [145, 334] width 86 height 7
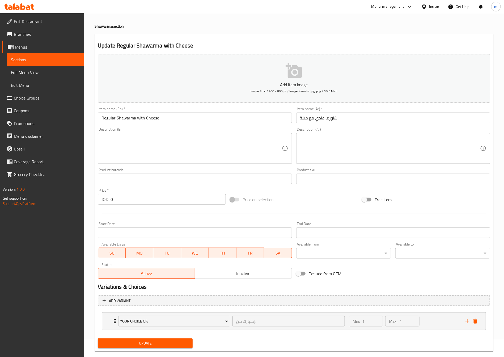
scroll to position [27, 0]
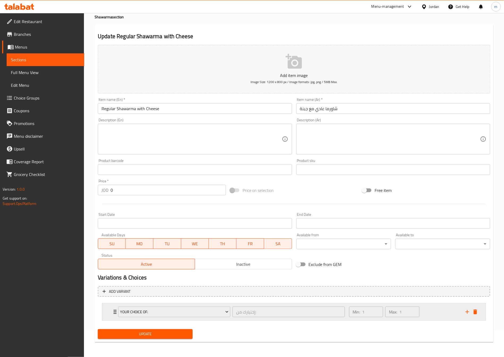
click at [113, 313] on icon "Expand" at bounding box center [115, 312] width 6 height 6
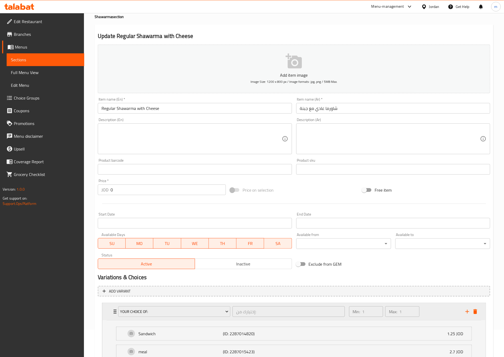
click at [113, 313] on icon "Expand" at bounding box center [115, 312] width 6 height 6
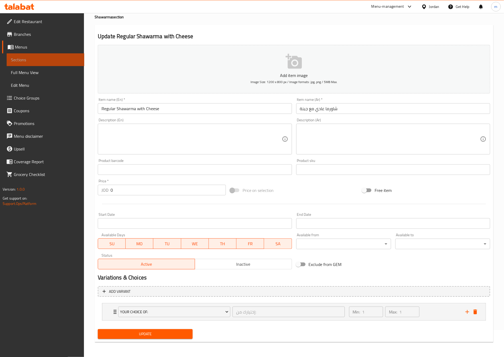
click at [39, 59] on span "Sections" at bounding box center [45, 60] width 69 height 6
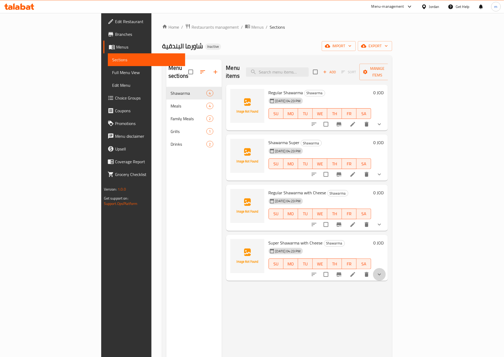
click at [386, 270] on button "show more" at bounding box center [379, 274] width 13 height 13
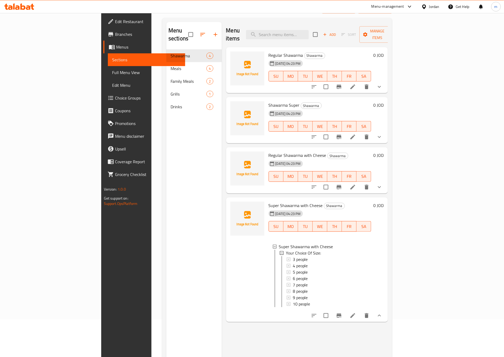
scroll to position [74, 0]
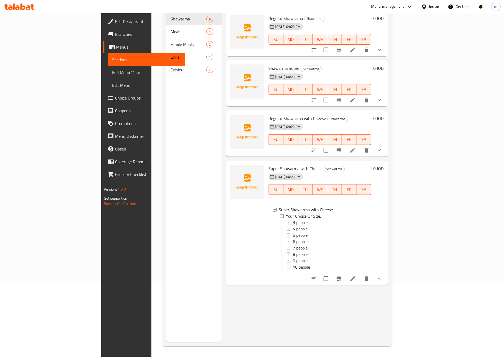
click at [356, 278] on icon at bounding box center [352, 279] width 6 height 6
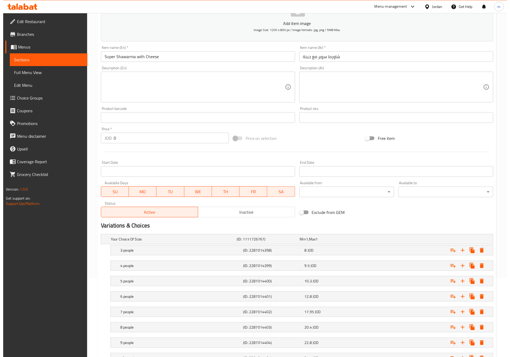
scroll to position [119, 0]
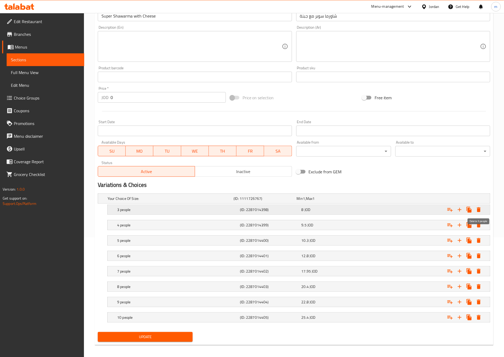
click at [480, 211] on icon "Expand" at bounding box center [479, 209] width 4 height 5
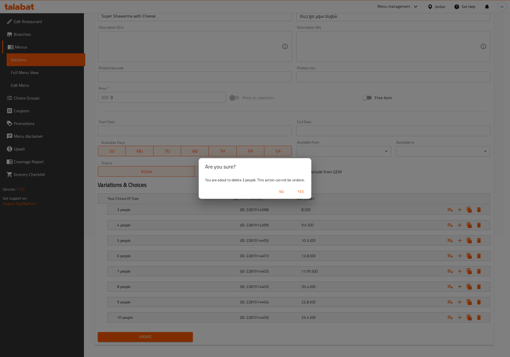
click at [308, 193] on button "Yes" at bounding box center [300, 192] width 17 height 10
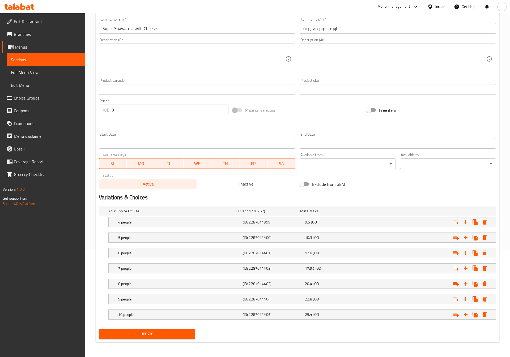
scroll to position [109, 0]
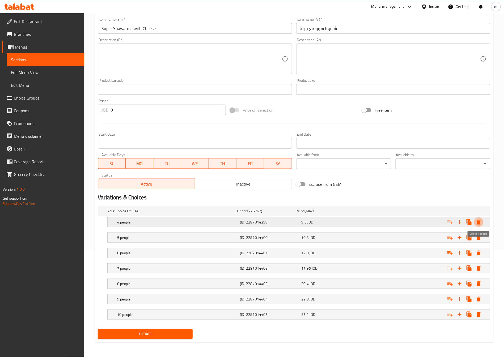
click at [477, 221] on icon "Expand" at bounding box center [479, 222] width 4 height 5
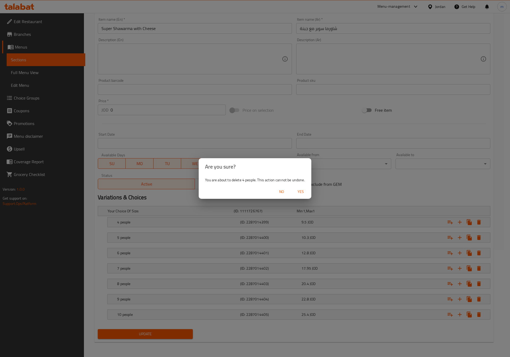
click at [303, 189] on span "Yes" at bounding box center [300, 192] width 13 height 7
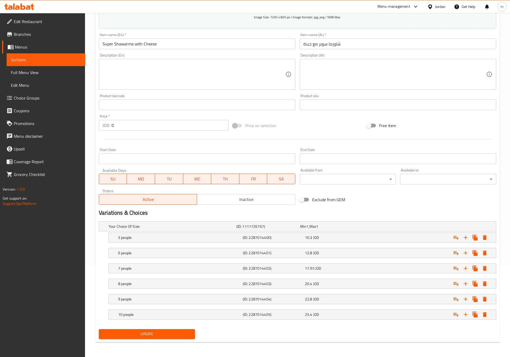
scroll to position [93, 0]
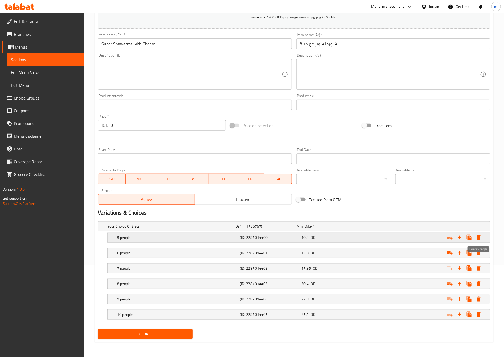
click at [480, 237] on icon "Expand" at bounding box center [478, 237] width 6 height 6
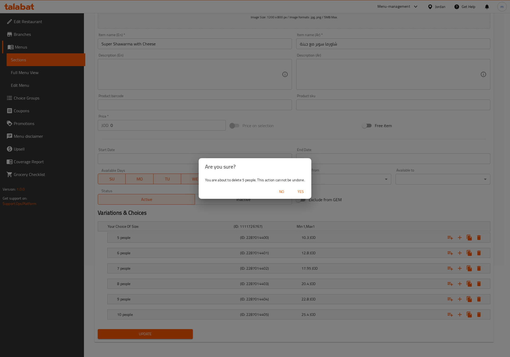
click at [300, 189] on span "Yes" at bounding box center [300, 192] width 13 height 7
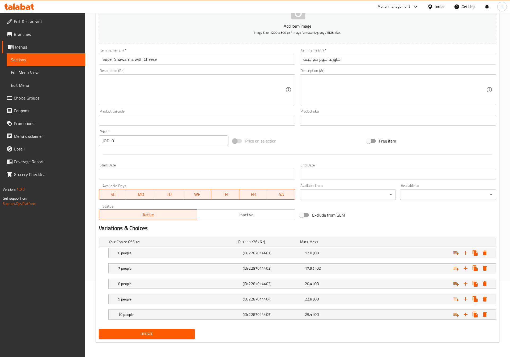
scroll to position [78, 0]
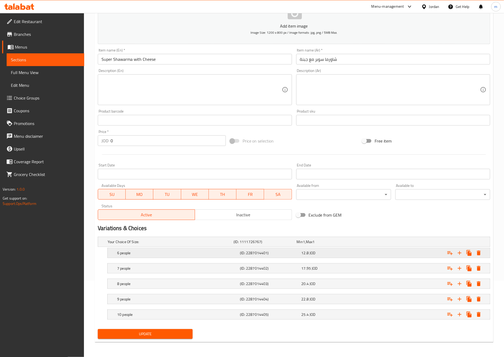
click at [451, 251] on icon "Expand" at bounding box center [450, 253] width 6 height 6
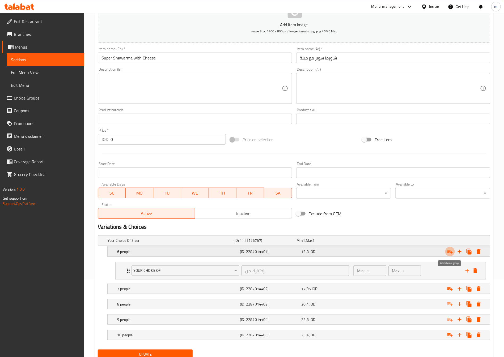
click at [449, 254] on icon "Expand" at bounding box center [450, 252] width 6 height 6
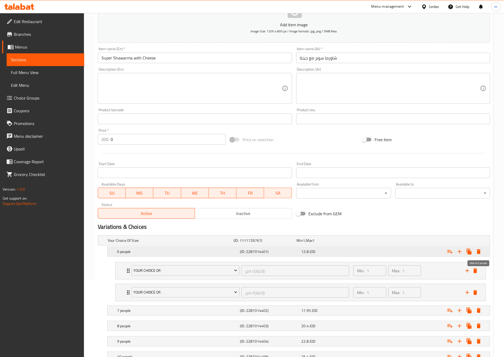
click at [478, 255] on icon "Expand" at bounding box center [478, 252] width 6 height 6
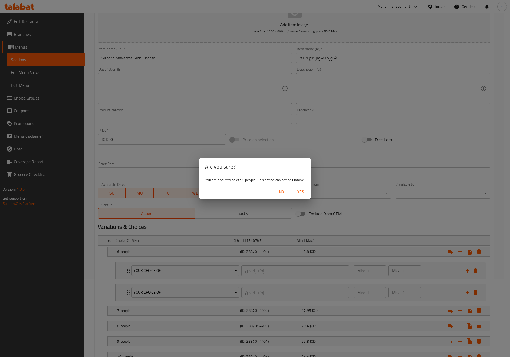
click at [299, 192] on span "Yes" at bounding box center [300, 192] width 13 height 7
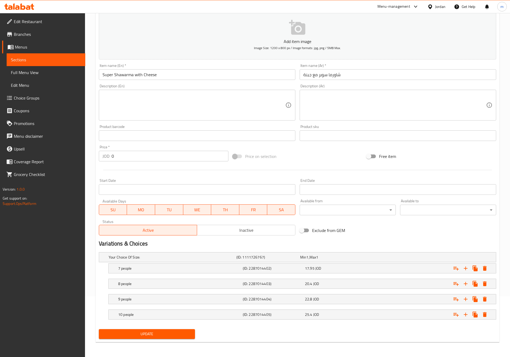
scroll to position [62, 0]
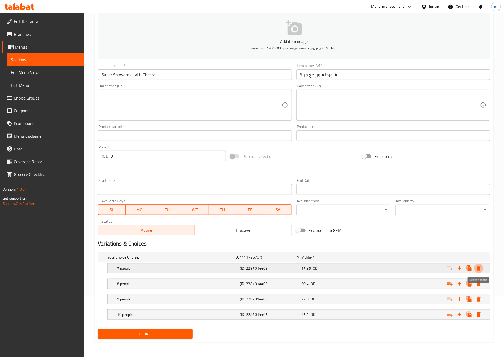
click at [481, 268] on icon "Expand" at bounding box center [478, 268] width 6 height 6
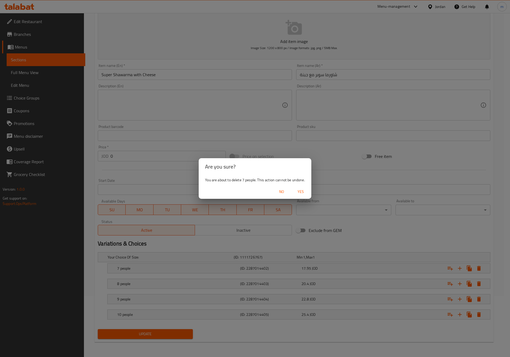
click at [305, 190] on span "Yes" at bounding box center [300, 192] width 13 height 7
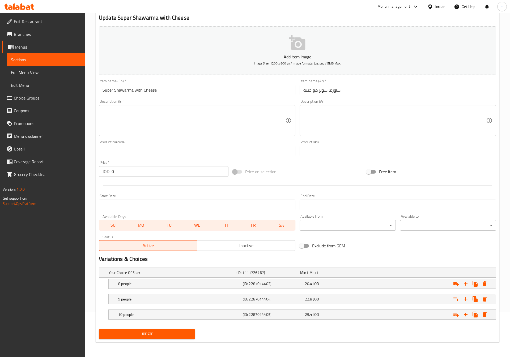
scroll to position [46, 0]
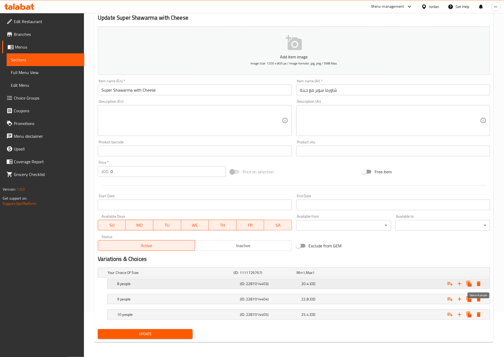
click at [480, 284] on icon "Expand" at bounding box center [479, 283] width 4 height 5
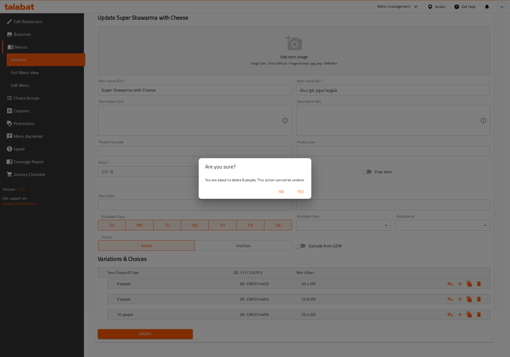
click at [304, 192] on span "Yes" at bounding box center [300, 192] width 13 height 7
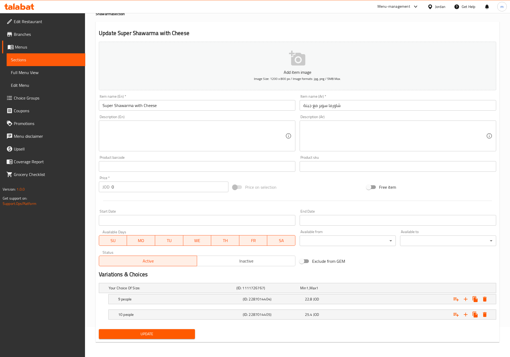
scroll to position [31, 0]
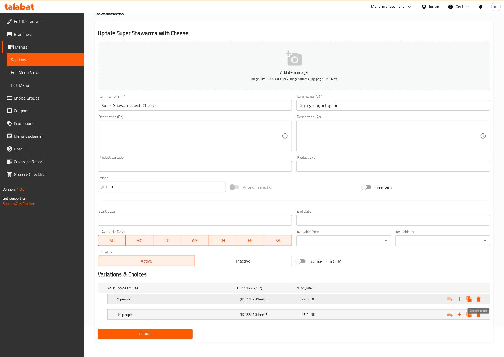
click at [477, 299] on icon "Expand" at bounding box center [478, 299] width 6 height 6
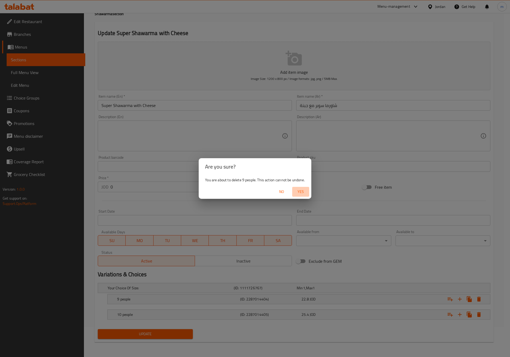
click at [299, 194] on span "Yes" at bounding box center [300, 192] width 13 height 7
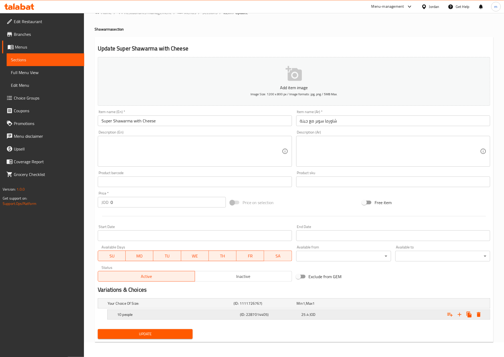
click at [481, 314] on icon "Expand" at bounding box center [478, 314] width 6 height 6
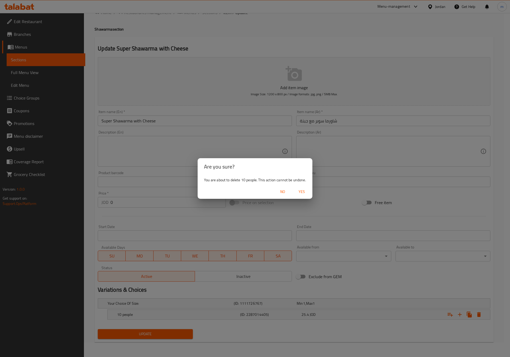
click at [299, 192] on span "Yes" at bounding box center [301, 192] width 13 height 7
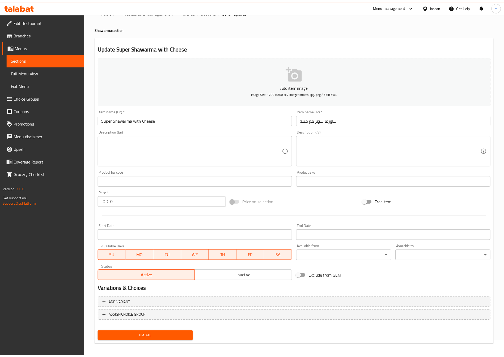
scroll to position [13, 0]
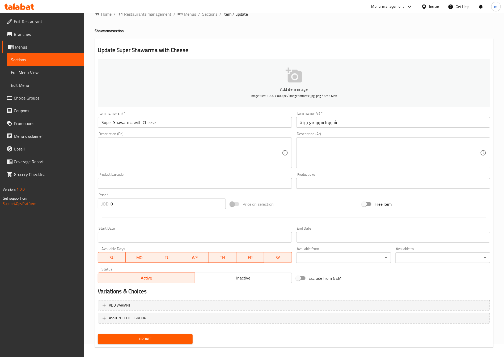
click at [159, 334] on button "Update" at bounding box center [145, 339] width 95 height 10
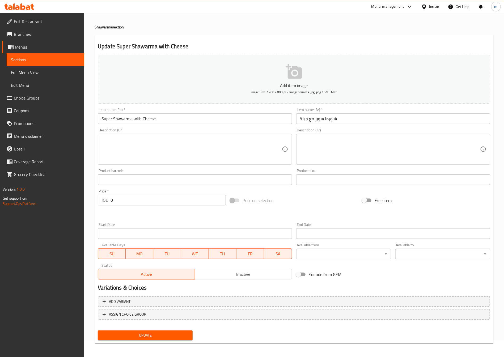
scroll to position [18, 0]
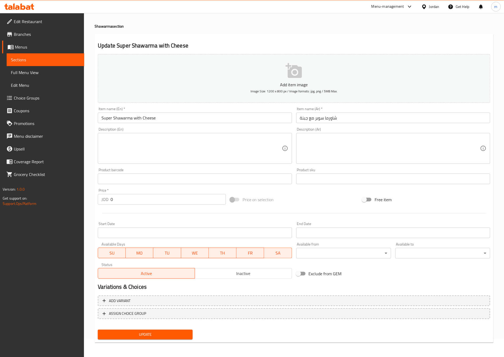
click at [28, 98] on span "Choice Groups" at bounding box center [47, 98] width 66 height 6
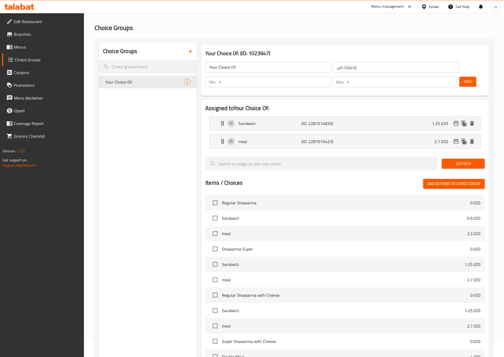
click at [228, 66] on input "Your Choice Of:" at bounding box center [268, 67] width 126 height 11
click at [165, 126] on div "Choice Groups Your Choice Of: 2" at bounding box center [148, 247] width 98 height 408
click at [221, 64] on input "Your Choice Of:" at bounding box center [268, 67] width 126 height 11
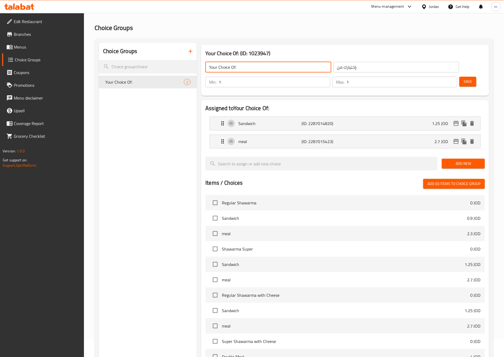
click at [221, 64] on input "Your Choice Of:" at bounding box center [268, 67] width 126 height 11
click at [140, 111] on div "Choice Groups Your Choice Of: 2" at bounding box center [148, 247] width 98 height 408
click at [192, 54] on icon "button" at bounding box center [190, 51] width 6 height 6
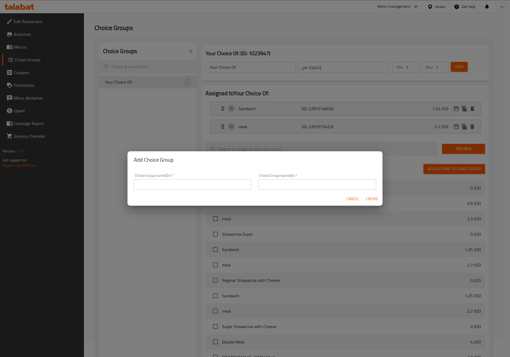
click at [206, 182] on input "text" at bounding box center [193, 184] width 118 height 11
paste input "Your Choice Of:"
click at [148, 184] on input "Your Choice Of:" at bounding box center [193, 184] width 118 height 11
type input "Your choice Of:"
click at [287, 174] on div "Choice Group name(Ar)   * Choice Group name(Ar) *" at bounding box center [317, 182] width 118 height 16
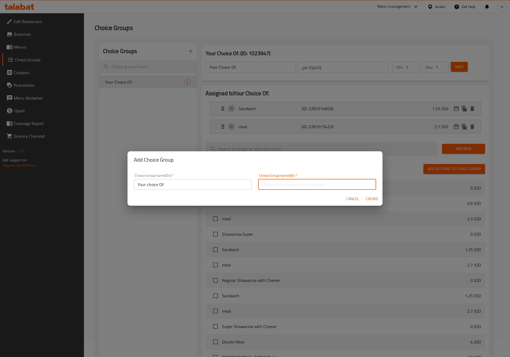
click at [287, 180] on input "text" at bounding box center [317, 184] width 118 height 11
paste input "إختيارك من:"
type input "إختيارك من:"
click at [373, 201] on span "Create" at bounding box center [371, 199] width 13 height 7
type input "Your choice Of:"
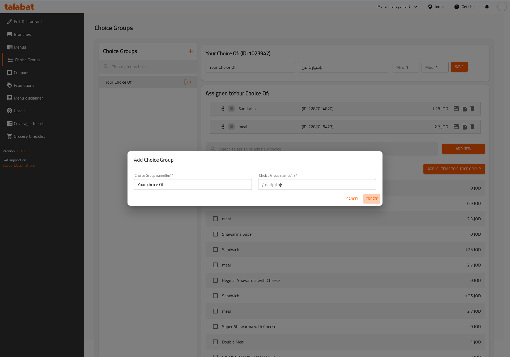
type input "0"
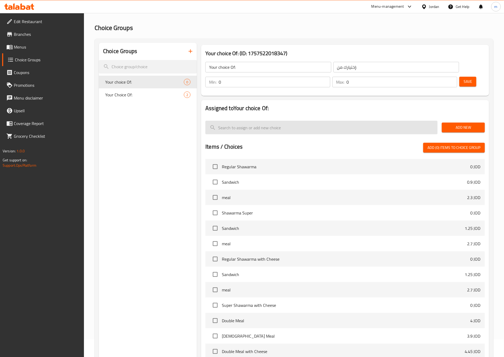
click at [242, 121] on input "search" at bounding box center [321, 128] width 232 height 14
type input "1"
click at [330, 77] on input "1" at bounding box center [275, 82] width 112 height 11
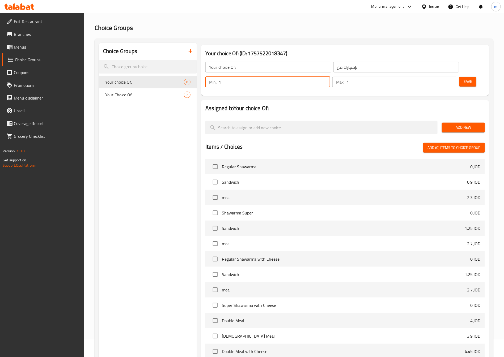
type input "1"
click at [444, 77] on input "1" at bounding box center [401, 82] width 111 height 11
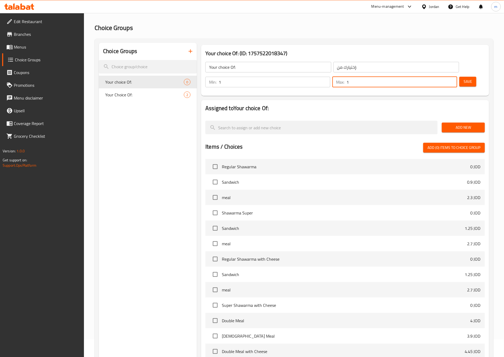
click at [463, 78] on span "Save" at bounding box center [467, 81] width 8 height 7
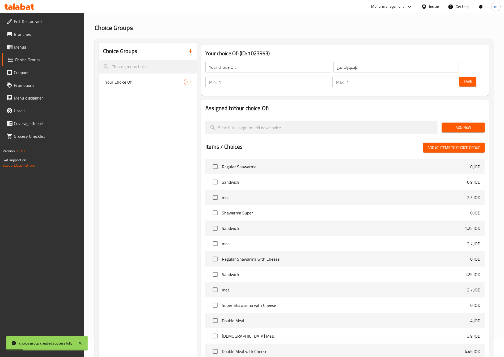
click at [462, 123] on button "Add New" at bounding box center [463, 128] width 43 height 10
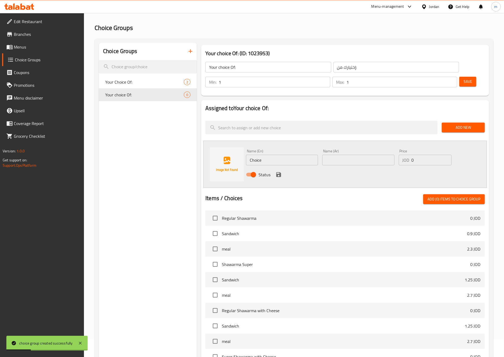
click at [262, 155] on input "Choice" at bounding box center [282, 160] width 72 height 11
paste input "Sandwich"
type input "Sandwich"
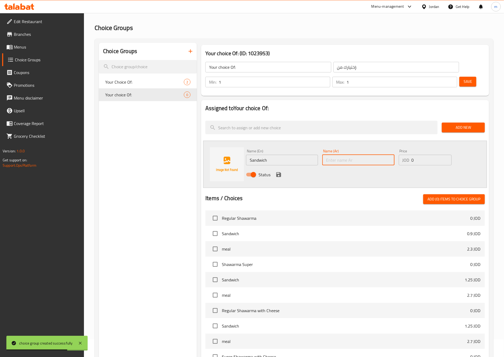
click at [335, 155] on input "text" at bounding box center [358, 160] width 72 height 11
paste input "ساندويش"
type input "ساندويش"
click at [415, 155] on input "0" at bounding box center [431, 160] width 40 height 11
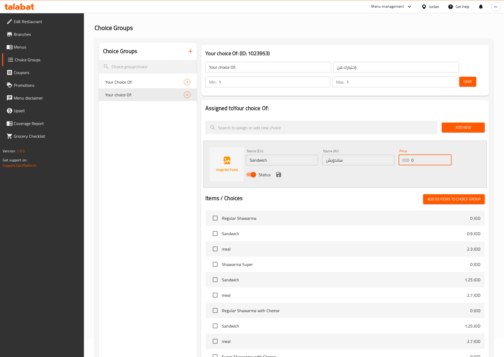
click at [415, 155] on input "0" at bounding box center [431, 160] width 40 height 11
type input "1.8"
click at [277, 172] on icon "save" at bounding box center [278, 175] width 6 height 6
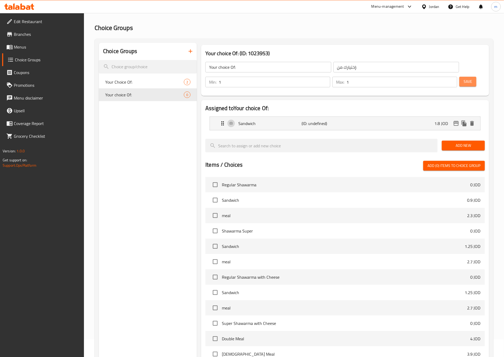
click at [463, 78] on span "Save" at bounding box center [467, 81] width 8 height 7
click at [454, 142] on span "Add New" at bounding box center [463, 145] width 35 height 7
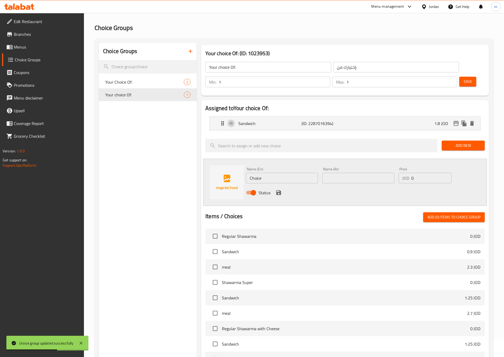
click at [405, 175] on p "JOD" at bounding box center [405, 178] width 7 height 6
click at [414, 173] on input "0" at bounding box center [431, 178] width 40 height 11
click at [412, 173] on input "0" at bounding box center [431, 178] width 40 height 11
paste input "3.35"
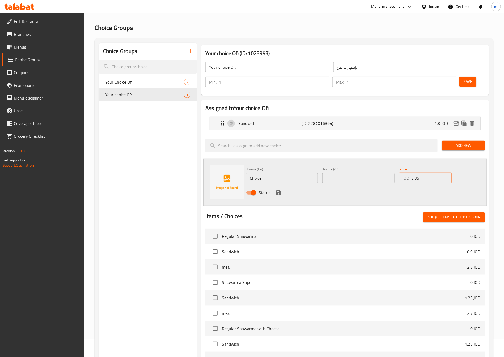
type input "3.35"
click at [361, 173] on input "text" at bounding box center [358, 178] width 72 height 11
paste input "وجبة"
type input "وجبة"
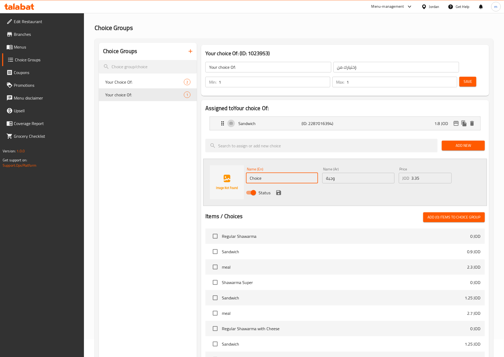
click at [257, 173] on input "Choice" at bounding box center [282, 178] width 72 height 11
paste input "meal"
type input "meal"
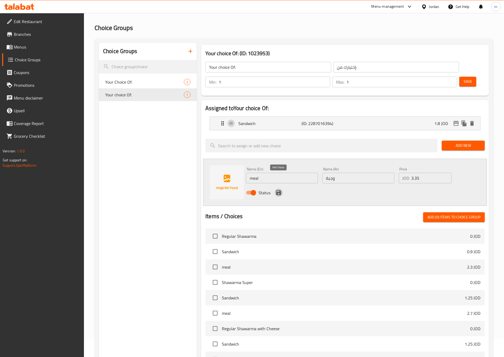
click at [280, 190] on icon "save" at bounding box center [278, 192] width 5 height 5
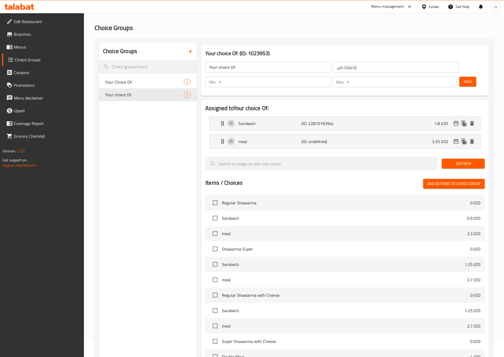
click at [463, 78] on span "Save" at bounding box center [467, 81] width 8 height 7
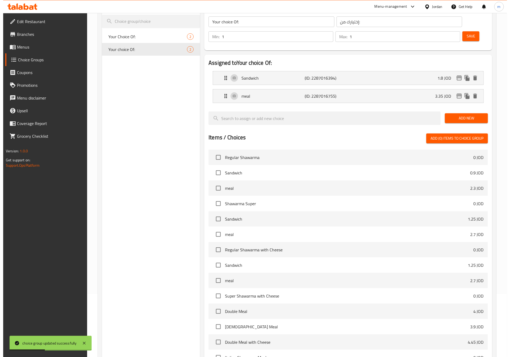
scroll to position [112, 0]
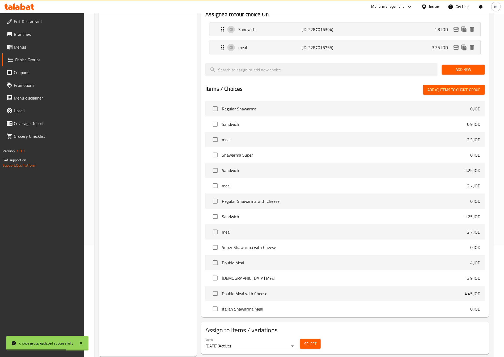
click at [317, 339] on button "Select" at bounding box center [310, 344] width 21 height 10
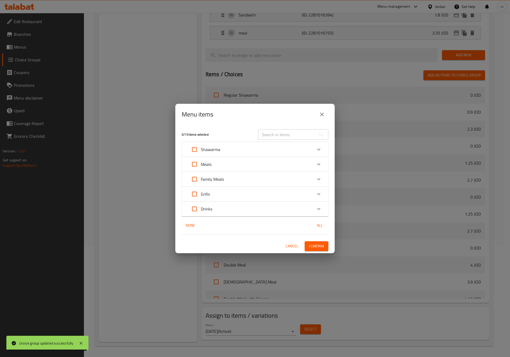
click at [321, 147] on icon "Expand" at bounding box center [318, 149] width 6 height 6
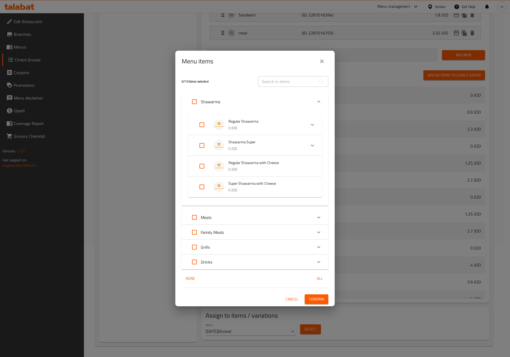
click at [238, 189] on p "0 JOD" at bounding box center [269, 190] width 83 height 7
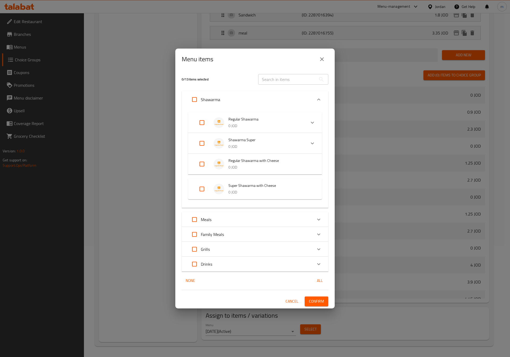
click at [195, 189] on li "Super Shawarma with Cheese 0 JOD" at bounding box center [254, 189] width 121 height 19
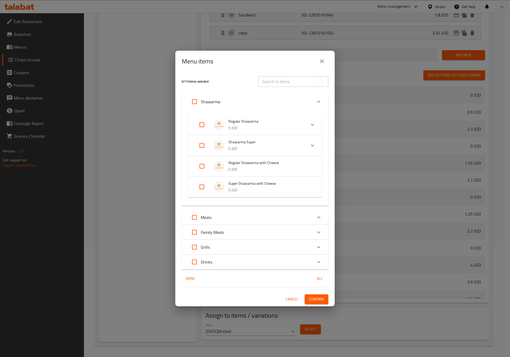
click at [200, 189] on input "Expand" at bounding box center [201, 187] width 13 height 13
checkbox input "true"
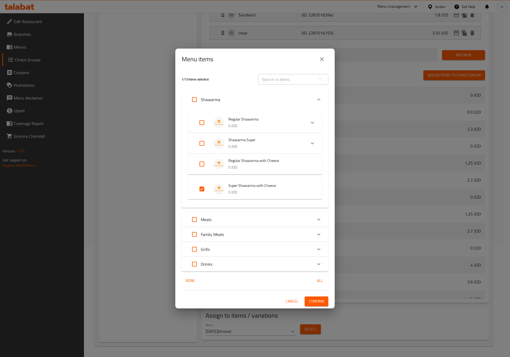
click at [320, 302] on span "Confirm" at bounding box center [316, 301] width 15 height 7
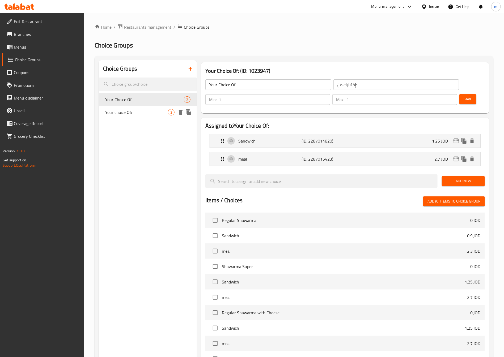
click at [170, 112] on span "2" at bounding box center [171, 112] width 6 height 5
click at [143, 99] on span "Your Choice Of:" at bounding box center [136, 99] width 63 height 6
type input "Your Choice Of:"
click at [38, 58] on span "Choice Groups" at bounding box center [47, 60] width 65 height 6
click at [33, 46] on span "Menus" at bounding box center [47, 47] width 66 height 6
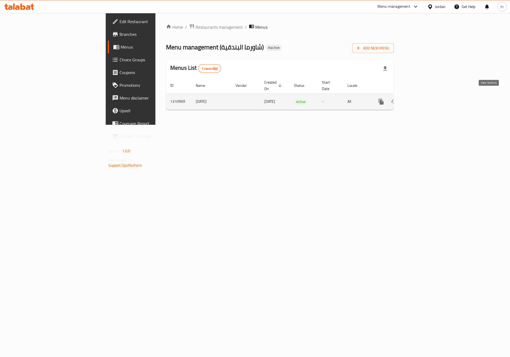
click at [426, 96] on link "enhanced table" at bounding box center [419, 101] width 13 height 13
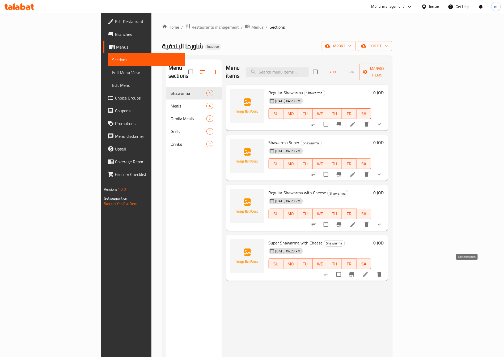
click at [369, 271] on icon at bounding box center [365, 274] width 6 height 6
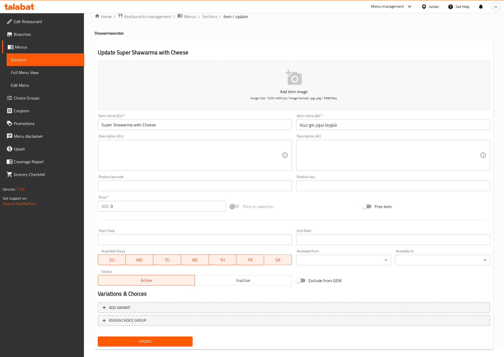
scroll to position [14, 0]
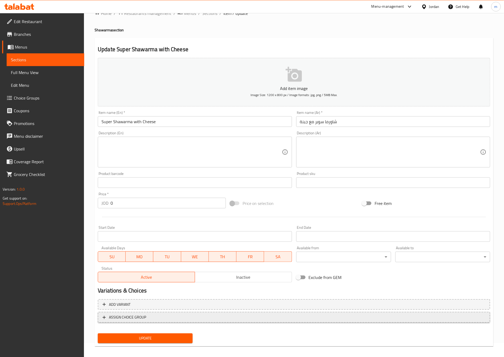
click at [132, 318] on span "ASSIGN CHOICE GROUP" at bounding box center [127, 317] width 37 height 7
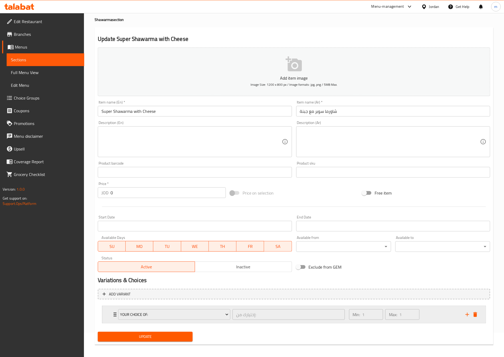
scroll to position [27, 0]
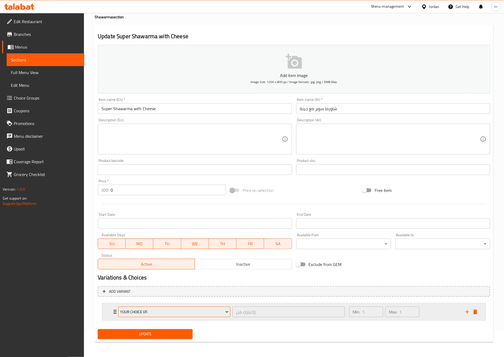
click at [199, 313] on span "Your Choice Of:" at bounding box center [174, 312] width 108 height 7
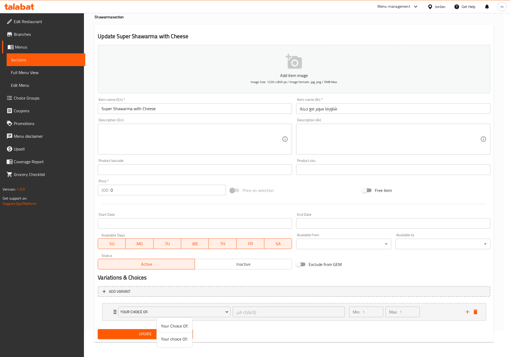
click at [292, 290] on div at bounding box center [255, 178] width 510 height 357
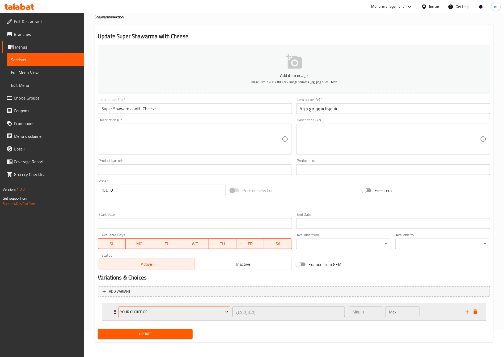
click at [202, 311] on span "Your Choice Of:" at bounding box center [174, 312] width 108 height 7
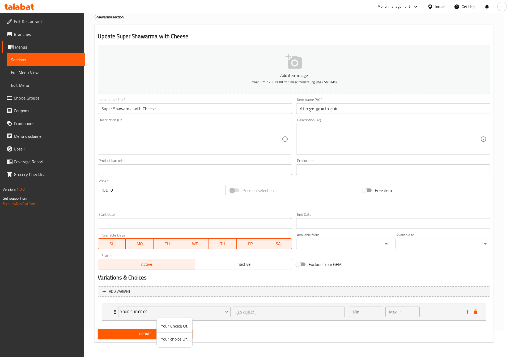
click at [172, 339] on span "Your choice Of:" at bounding box center [174, 339] width 27 height 6
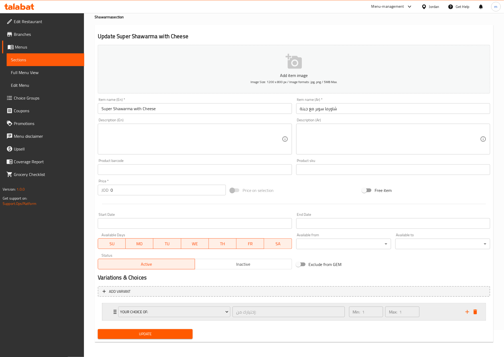
click at [350, 312] on div "Min: 1 ​" at bounding box center [366, 312] width 34 height 11
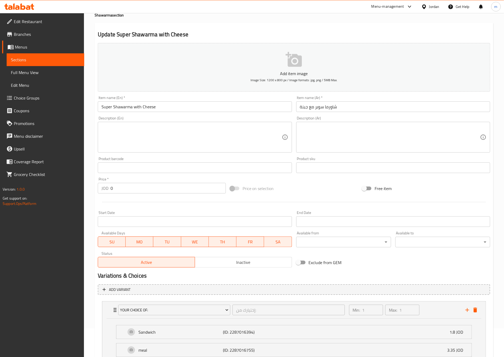
scroll to position [0, 0]
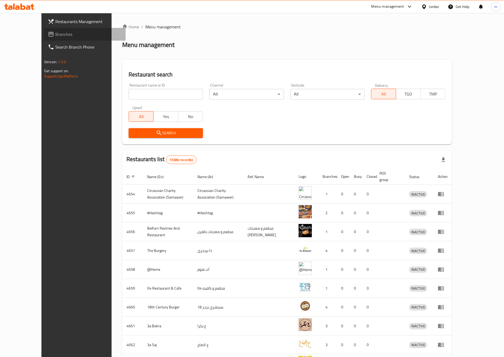
click at [55, 32] on span "Branches" at bounding box center [88, 34] width 66 height 6
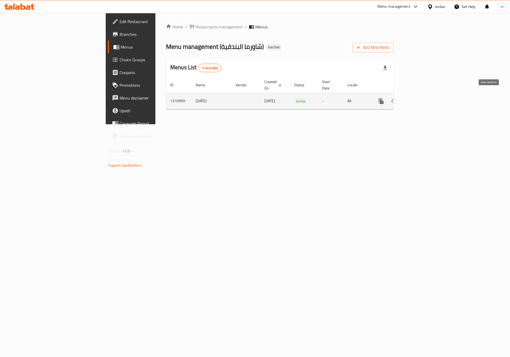
click at [426, 96] on link "enhanced table" at bounding box center [419, 101] width 13 height 13
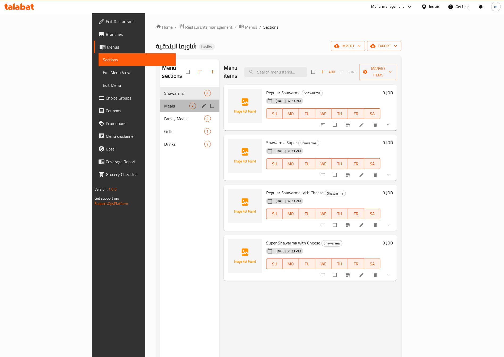
click at [160, 100] on div "Meals 4" at bounding box center [189, 106] width 59 height 13
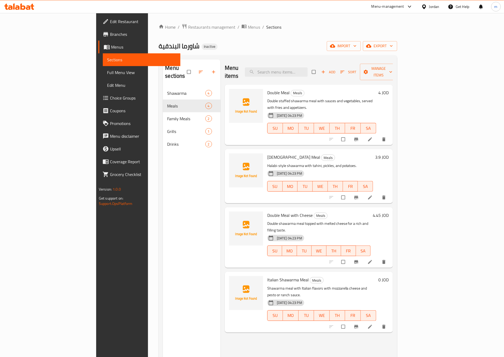
click at [373, 324] on icon at bounding box center [369, 326] width 5 height 5
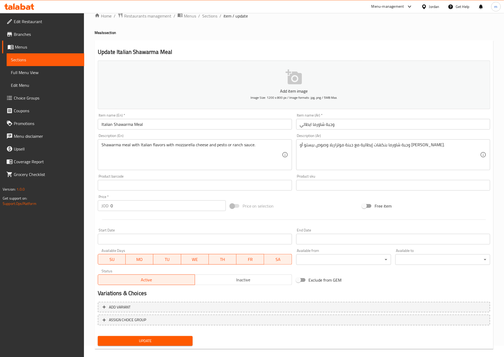
scroll to position [18, 0]
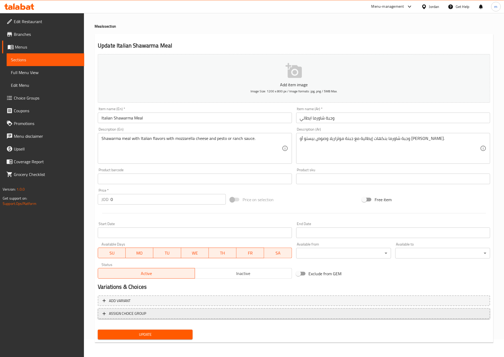
click at [118, 312] on span "ASSIGN CHOICE GROUP" at bounding box center [127, 313] width 37 height 7
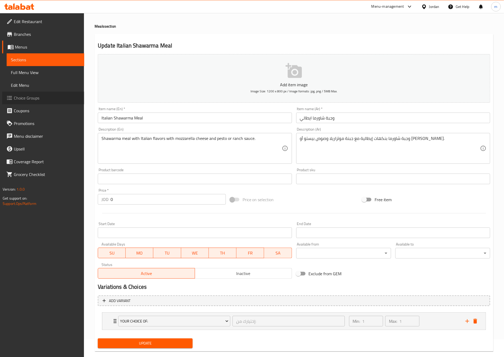
click at [17, 99] on span "Choice Groups" at bounding box center [47, 98] width 66 height 6
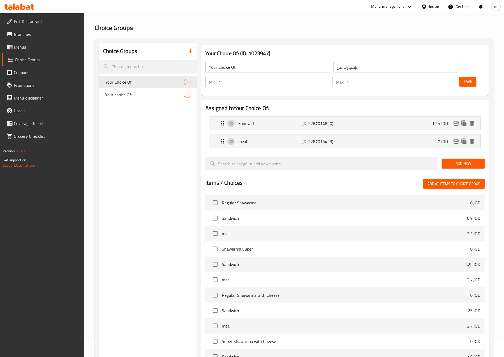
click at [187, 55] on button "button" at bounding box center [190, 51] width 13 height 13
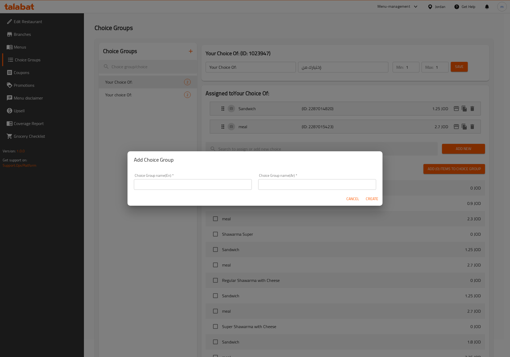
click at [176, 189] on input "text" at bounding box center [193, 184] width 118 height 11
paste input "Your Choice Of sauce:"
type input "Your Choice Of sauce:"
click at [268, 187] on input "text" at bounding box center [317, 184] width 118 height 11
paste input "إختيارك من صوص:"
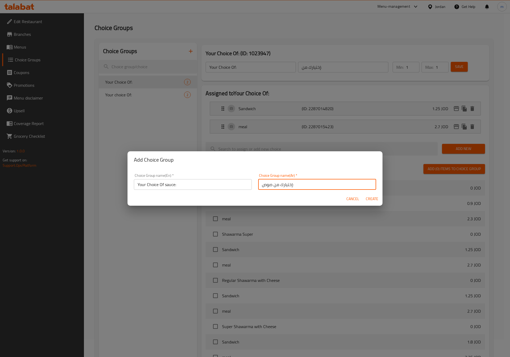
type input "إختيارك من صوص:"
click at [370, 199] on span "Create" at bounding box center [371, 199] width 13 height 7
type input "Your Choice Of sauce:"
type input "إختيارك من صوص:"
type input "0"
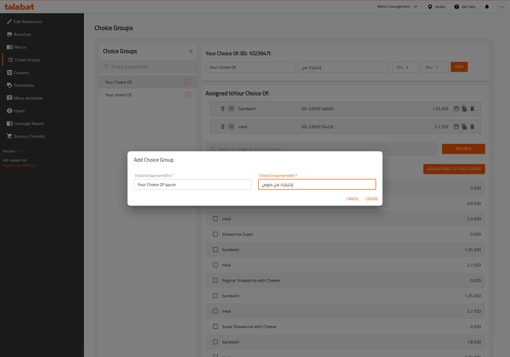
type input "0"
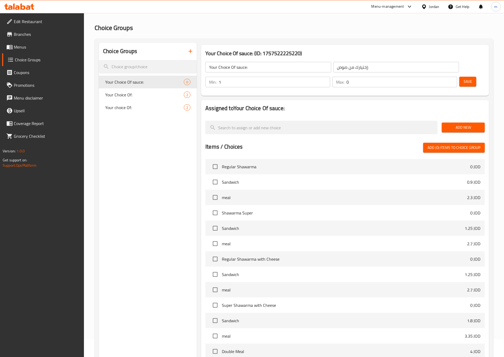
type input "1"
click at [330, 77] on input "1" at bounding box center [275, 82] width 112 height 11
click at [437, 77] on input "0" at bounding box center [401, 82] width 111 height 11
type input "1"
click at [444, 77] on input "1" at bounding box center [401, 82] width 111 height 11
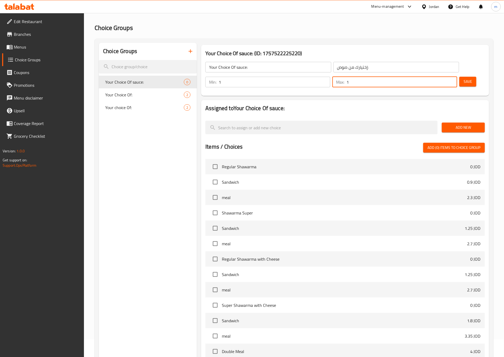
click at [463, 78] on span "Save" at bounding box center [467, 81] width 8 height 7
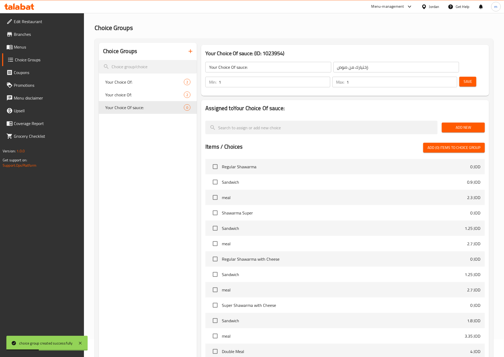
click at [448, 124] on span "Add New" at bounding box center [463, 127] width 35 height 7
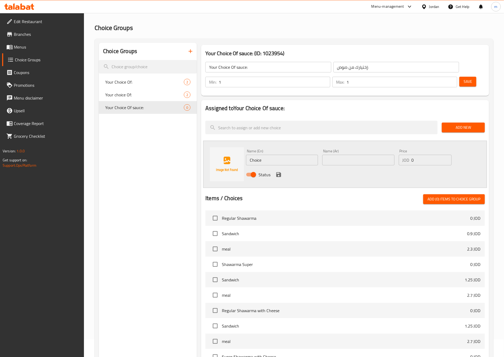
click at [414, 155] on input "0" at bounding box center [431, 160] width 40 height 11
click at [411, 155] on div "JOD 0 Price" at bounding box center [425, 160] width 53 height 11
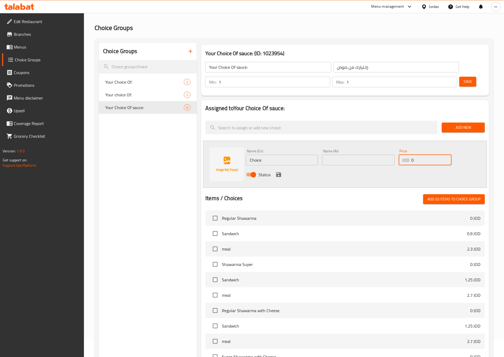
click at [414, 155] on input "0" at bounding box center [431, 160] width 40 height 11
drag, startPoint x: 414, startPoint y: 144, endPoint x: 411, endPoint y: 144, distance: 2.9
click at [411, 155] on input "0" at bounding box center [431, 160] width 40 height 11
type input "3.7"
click at [270, 155] on input "Choice" at bounding box center [282, 160] width 72 height 11
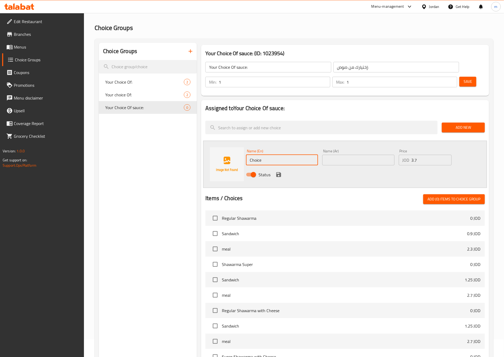
click at [270, 155] on input "Choice" at bounding box center [282, 160] width 72 height 11
click at [265, 155] on input "Choice" at bounding box center [282, 160] width 72 height 11
paste input "Pesto"
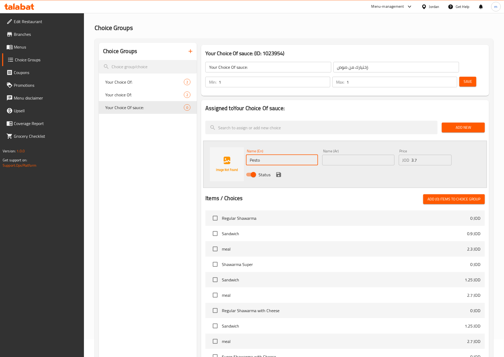
type input "Pesto"
click at [351, 155] on input "text" at bounding box center [358, 160] width 72 height 11
paste input "بيستو"
type input "بيستو"
click at [279, 172] on icon "save" at bounding box center [278, 174] width 5 height 5
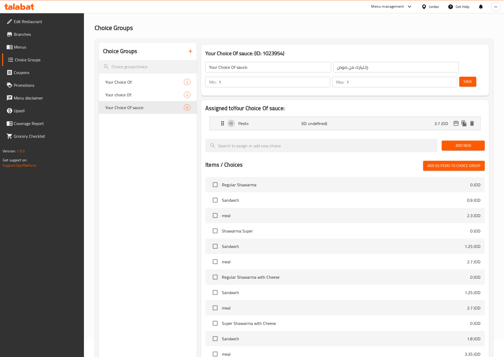
click at [461, 77] on button "Save" at bounding box center [467, 82] width 17 height 10
click at [470, 142] on span "Add New" at bounding box center [463, 145] width 35 height 7
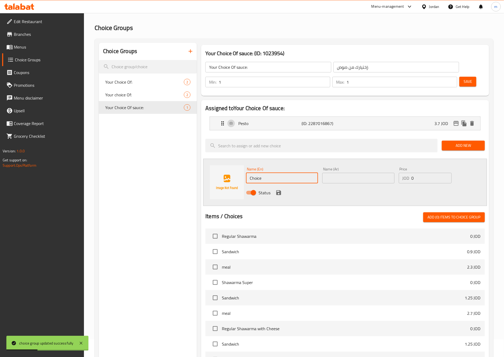
click at [291, 173] on input "Choice" at bounding box center [282, 178] width 72 height 11
click at [262, 173] on input "Choice" at bounding box center [282, 178] width 72 height 11
paste input "Ranch"
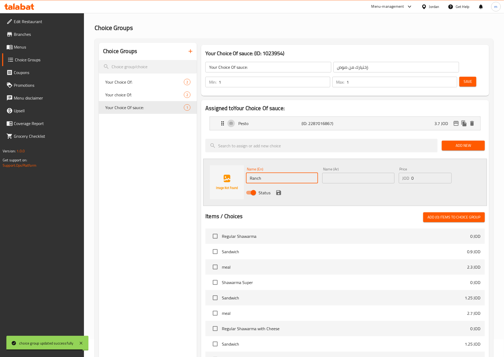
type input "Ranch"
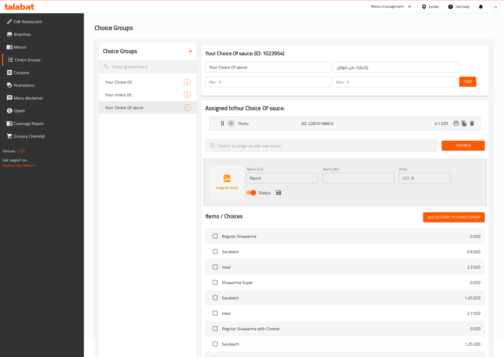
click at [343, 173] on input "text" at bounding box center [358, 178] width 72 height 11
paste input "رانش"
type input "رانش"
click at [412, 173] on input "0" at bounding box center [431, 178] width 40 height 11
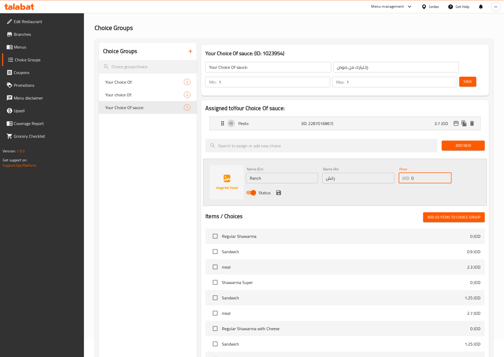
click at [412, 173] on input "0" at bounding box center [431, 178] width 40 height 11
click at [418, 173] on input "0" at bounding box center [431, 178] width 40 height 11
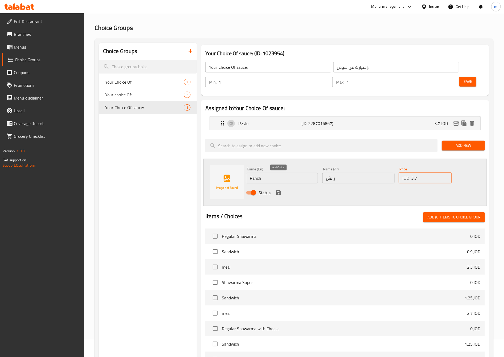
type input "3.7"
click at [280, 190] on icon "save" at bounding box center [278, 193] width 6 height 6
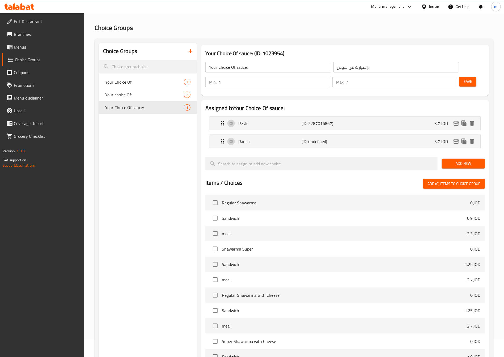
click at [463, 78] on span "Save" at bounding box center [467, 81] width 8 height 7
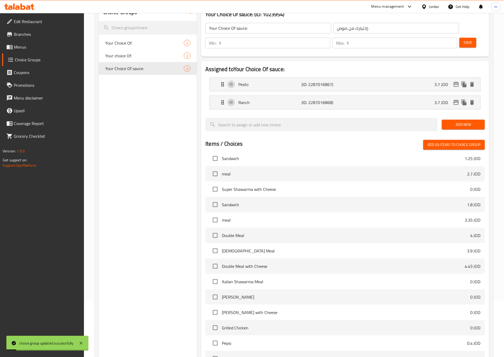
scroll to position [112, 0]
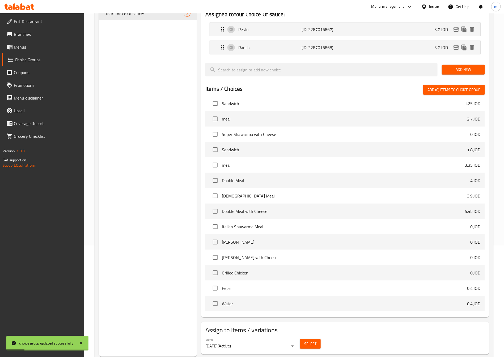
click at [309, 341] on span "Select" at bounding box center [310, 344] width 12 height 7
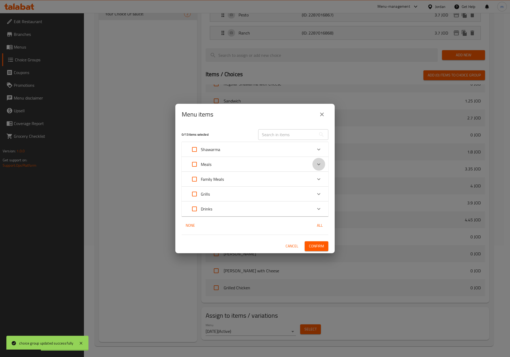
click at [324, 164] on div "Expand" at bounding box center [318, 164] width 13 height 13
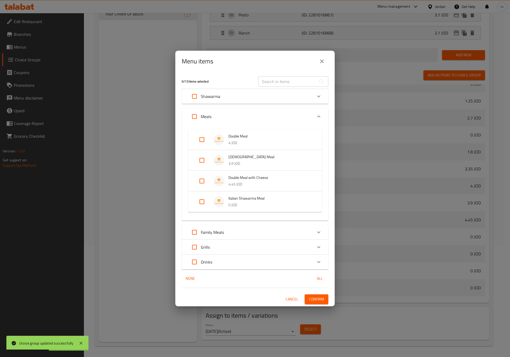
click at [232, 202] on p "0 JOD" at bounding box center [269, 205] width 83 height 7
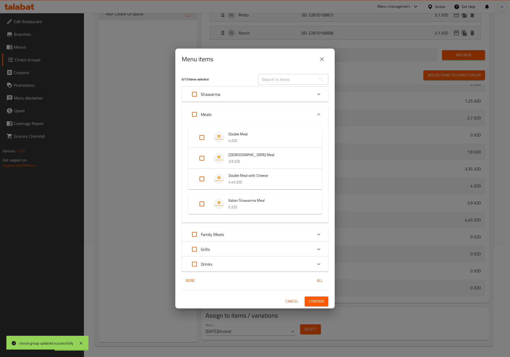
click at [202, 205] on input "Expand" at bounding box center [201, 204] width 13 height 13
checkbox input "true"
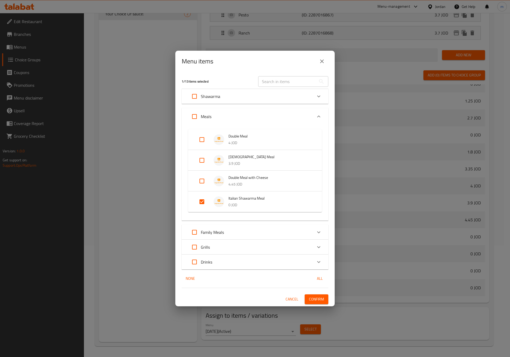
click at [313, 297] on span "Confirm" at bounding box center [316, 299] width 15 height 7
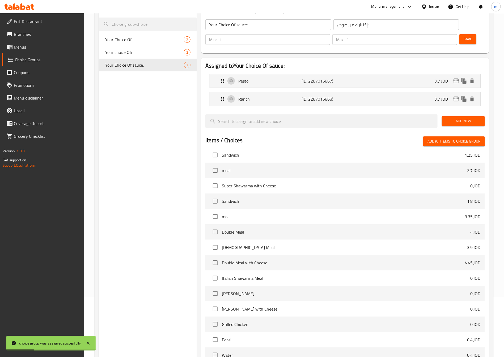
scroll to position [0, 0]
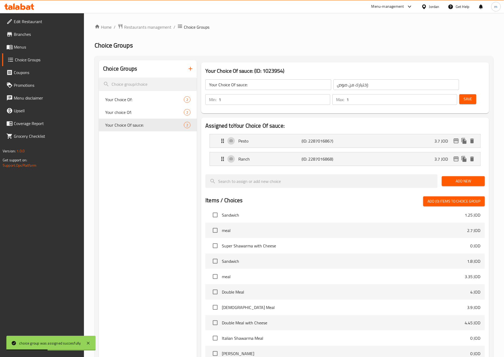
click at [33, 44] on span "Menus" at bounding box center [47, 47] width 66 height 6
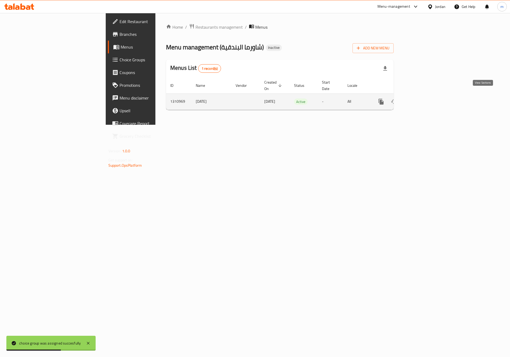
click at [422, 99] on icon "enhanced table" at bounding box center [419, 101] width 5 height 5
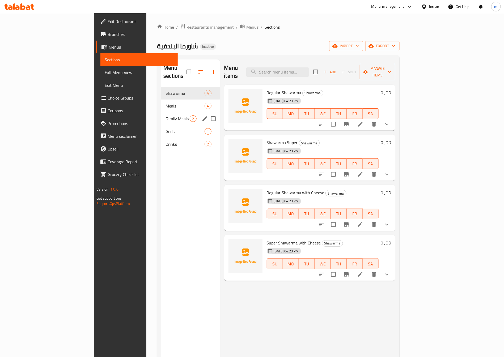
click at [161, 115] on div "Family Meals 2" at bounding box center [190, 118] width 58 height 13
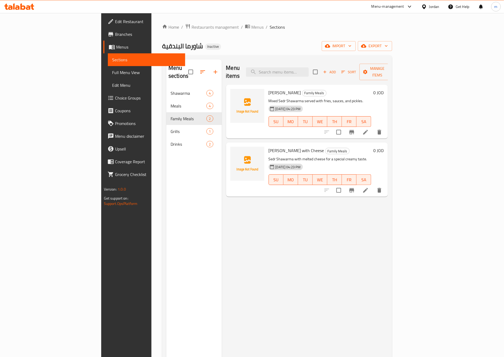
click at [369, 129] on icon at bounding box center [365, 132] width 6 height 6
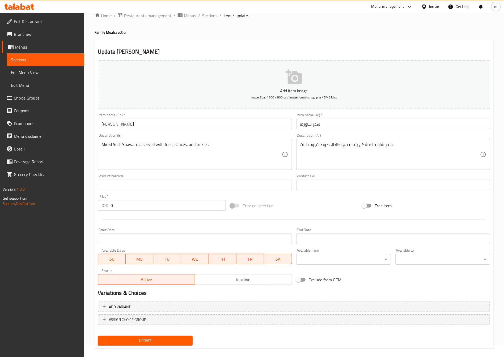
scroll to position [18, 0]
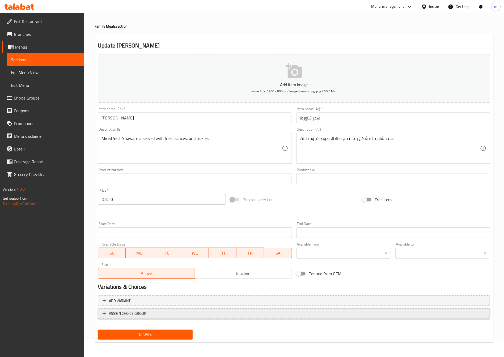
click at [117, 311] on span "ASSIGN CHOICE GROUP" at bounding box center [127, 313] width 37 height 7
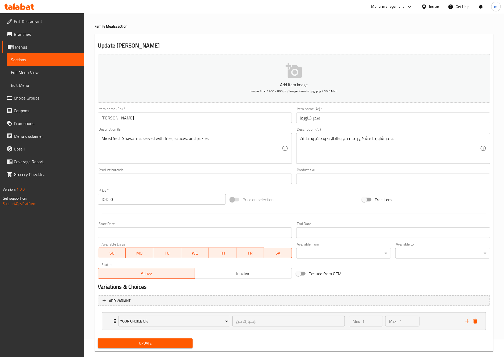
click at [41, 59] on span "Sections" at bounding box center [45, 60] width 69 height 6
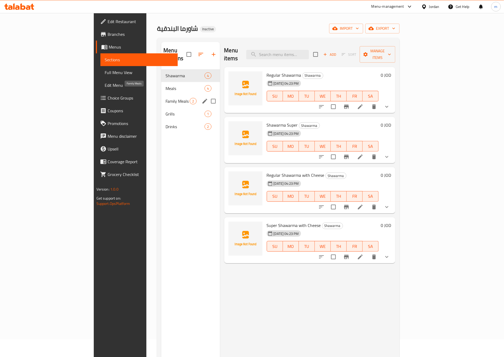
click at [165, 98] on span "Family Meals" at bounding box center [177, 101] width 24 height 6
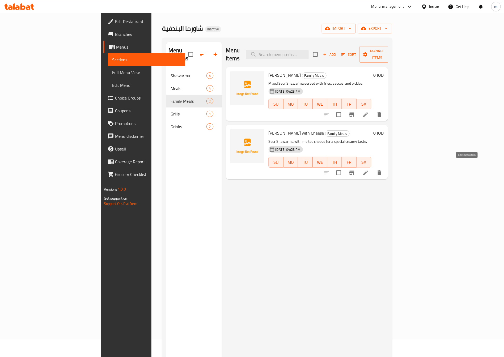
click at [369, 170] on icon at bounding box center [365, 173] width 6 height 6
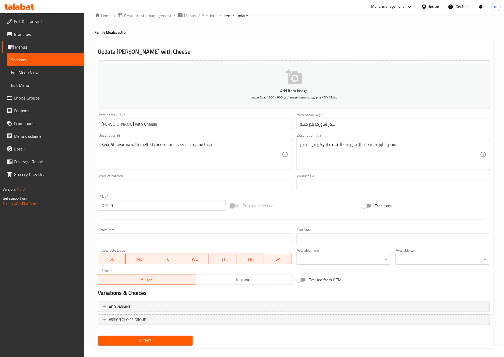
scroll to position [18, 0]
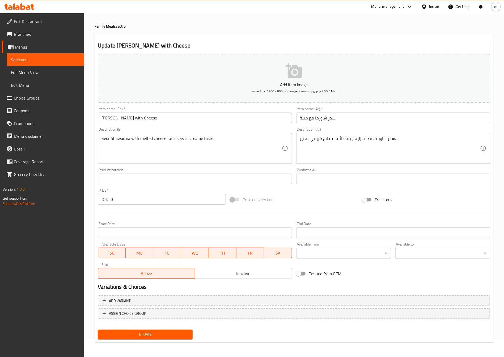
click at [40, 59] on span "Sections" at bounding box center [45, 60] width 69 height 6
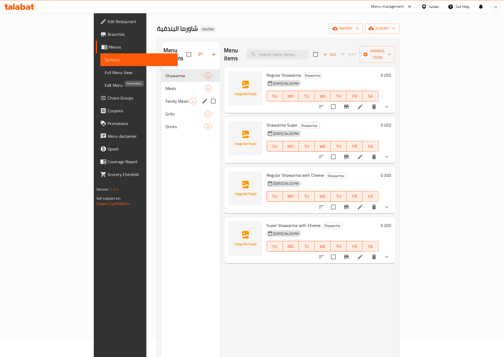
click at [165, 98] on span "Family Meals" at bounding box center [177, 101] width 24 height 6
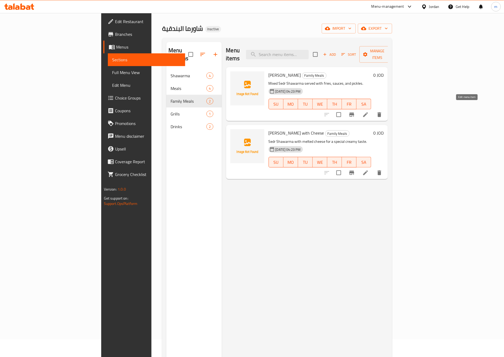
click at [369, 112] on icon at bounding box center [365, 115] width 6 height 6
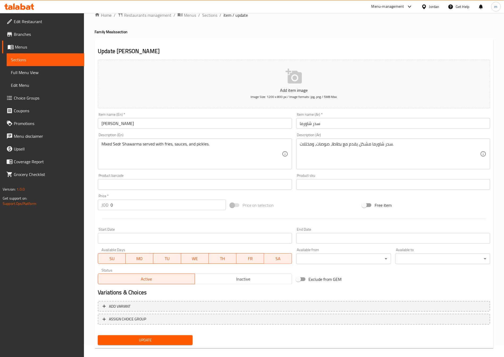
scroll to position [18, 0]
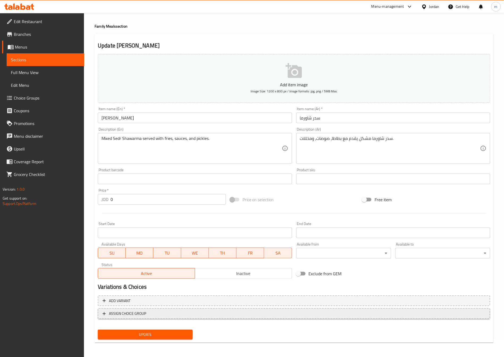
click at [138, 316] on span "ASSIGN CHOICE GROUP" at bounding box center [127, 313] width 37 height 7
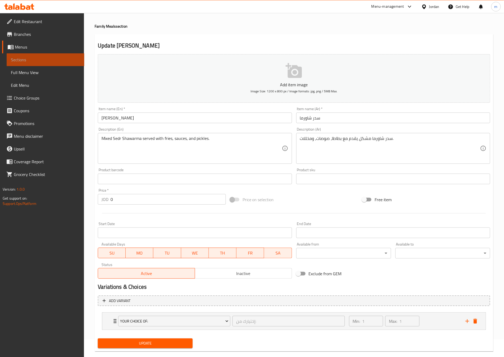
click at [50, 61] on span "Sections" at bounding box center [45, 60] width 69 height 6
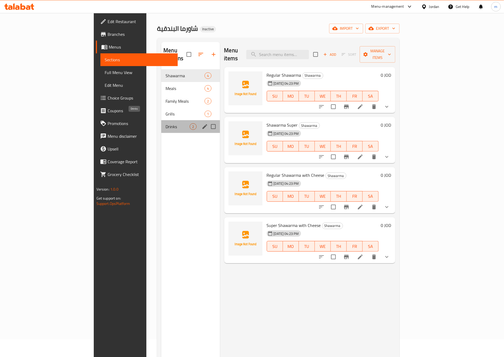
click at [165, 123] on span "Drinks" at bounding box center [177, 126] width 24 height 6
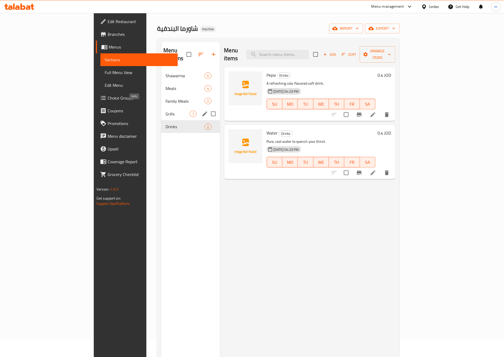
click at [165, 111] on span "Grills" at bounding box center [177, 114] width 24 height 6
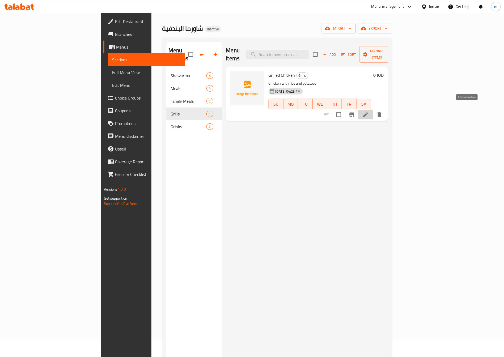
click at [369, 112] on icon at bounding box center [365, 115] width 6 height 6
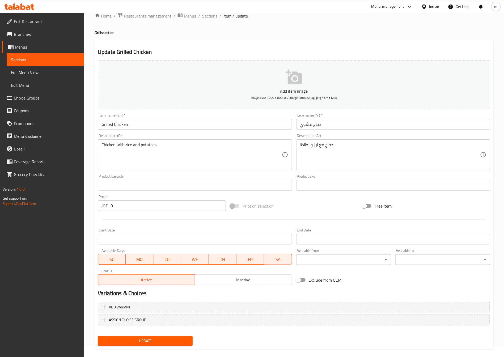
scroll to position [18, 0]
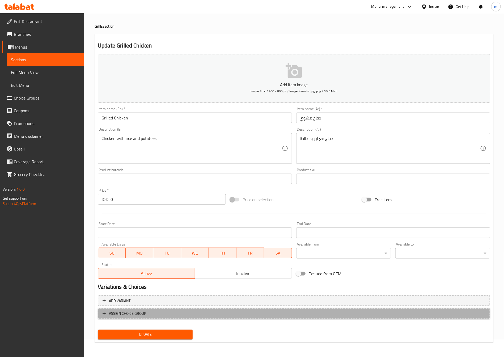
click at [171, 316] on span "ASSIGN CHOICE GROUP" at bounding box center [293, 313] width 383 height 7
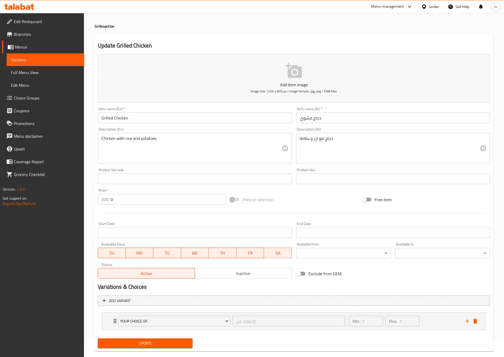
click at [400, 286] on h2 "Variations & Choices" at bounding box center [294, 287] width 392 height 8
click at [26, 98] on span "Choice Groups" at bounding box center [47, 98] width 66 height 6
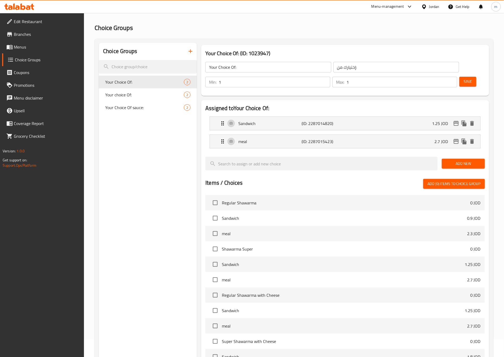
click at [194, 51] on icon "button" at bounding box center [190, 51] width 6 height 6
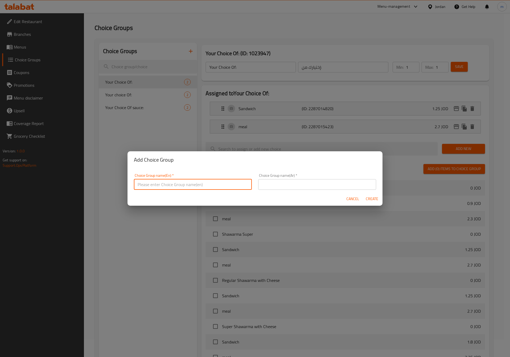
click at [186, 181] on input "text" at bounding box center [193, 184] width 118 height 11
paste input "Your Choice Of Size:"
type input "Your Choice Of Size:"
click at [279, 187] on input "text" at bounding box center [317, 184] width 118 height 11
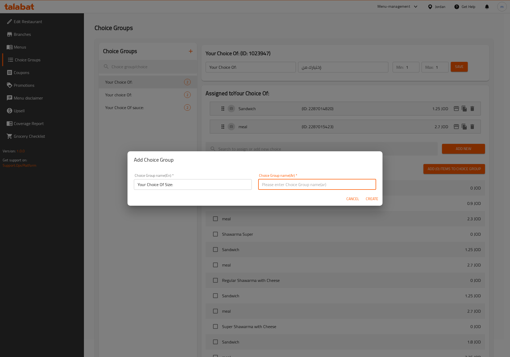
paste input "إختيارك من الحجم:"
type input "إختيارك من الحجم:"
click at [373, 196] on span "Create" at bounding box center [371, 199] width 13 height 7
type input "Your Choice Of Size:"
type input "إختيارك من الحجم:"
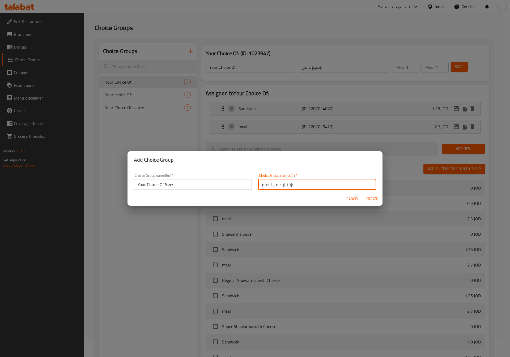
type input "0"
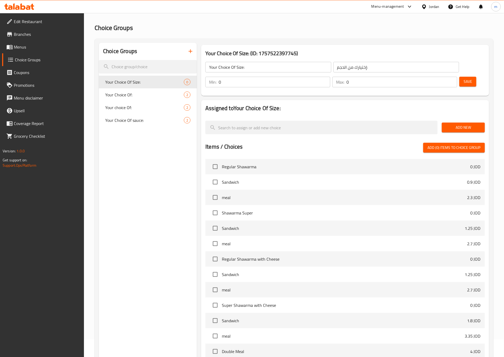
click at [330, 77] on input "0" at bounding box center [275, 82] width 112 height 11
type input "1"
click at [330, 77] on input "1" at bounding box center [275, 82] width 112 height 11
type input "1"
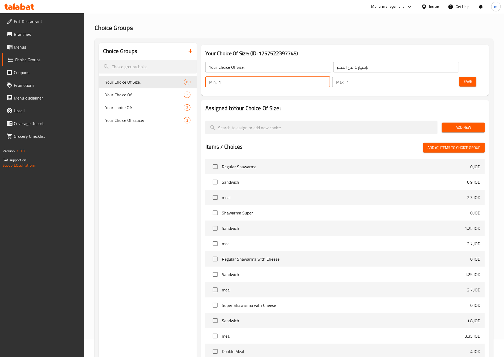
click at [443, 77] on input "1" at bounding box center [401, 82] width 111 height 11
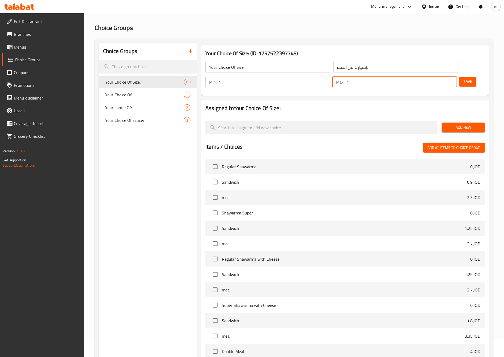
click at [463, 78] on span "Save" at bounding box center [467, 81] width 8 height 7
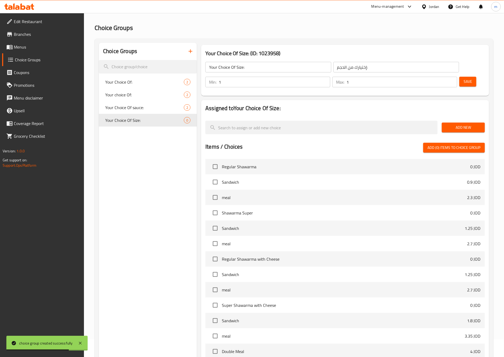
click at [458, 124] on span "Add New" at bounding box center [463, 127] width 35 height 7
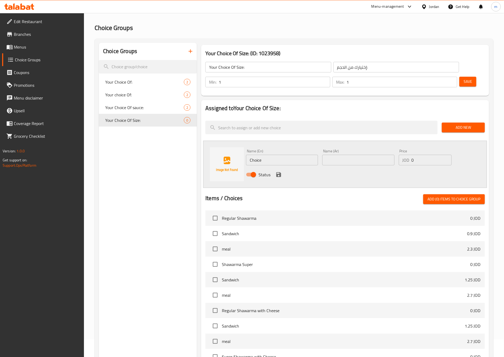
click at [253, 155] on input "Choice" at bounding box center [282, 160] width 72 height 11
paste input "3 peopl"
type input "3 people"
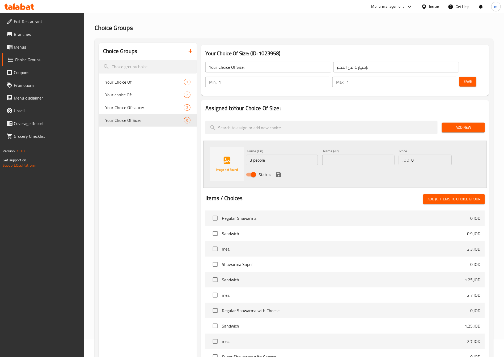
click at [365, 155] on input "text" at bounding box center [358, 160] width 72 height 11
paste input "3 اشخاص"
type input "3 اشخاص"
click at [415, 155] on input "0" at bounding box center [431, 160] width 40 height 11
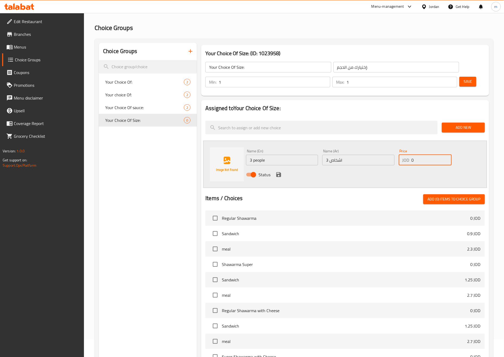
click at [415, 155] on input "0" at bounding box center [431, 160] width 40 height 11
click at [410, 155] on div "JOD 0 Price" at bounding box center [425, 160] width 53 height 11
click at [409, 155] on div "JOD 0 Price" at bounding box center [425, 160] width 53 height 11
paste input "7.1"
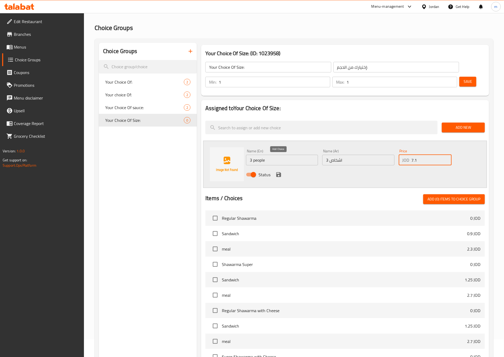
type input "7.1"
click at [281, 172] on icon "save" at bounding box center [278, 174] width 5 height 5
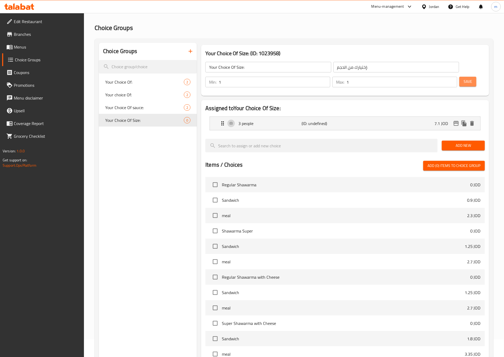
click at [460, 77] on button "Save" at bounding box center [467, 82] width 17 height 10
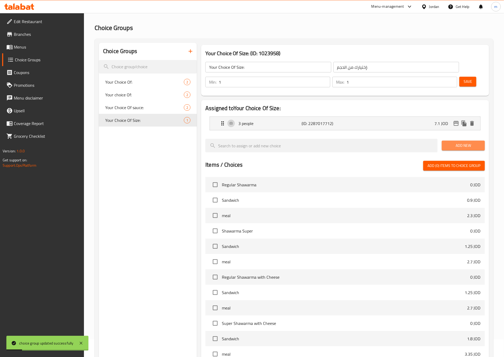
click at [464, 142] on span "Add New" at bounding box center [463, 145] width 35 height 7
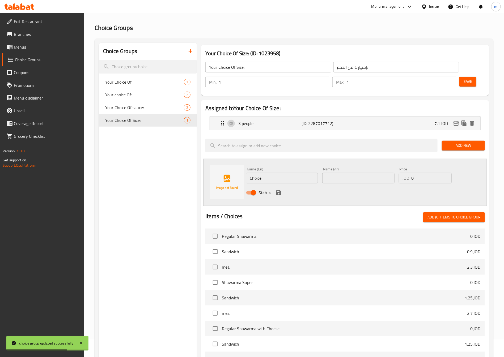
click at [269, 173] on input "Choice" at bounding box center [282, 178] width 72 height 11
paste input "4 peopl"
type input "4 people"
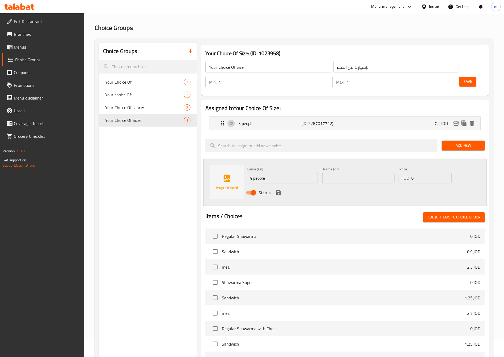
click at [364, 173] on input "text" at bounding box center [358, 178] width 72 height 11
paste input "4 اشخاص"
type input "4 اشخاص"
drag, startPoint x: 411, startPoint y: 164, endPoint x: 416, endPoint y: 162, distance: 5.8
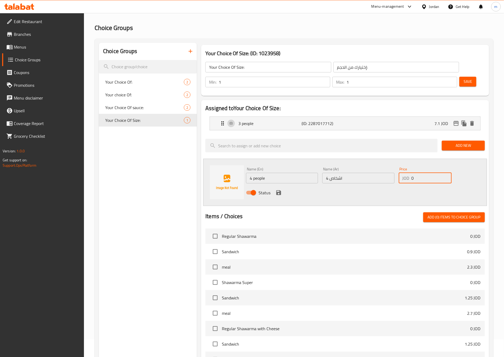
click at [416, 173] on div "JOD 0 Price" at bounding box center [425, 178] width 53 height 11
type input "9"
click at [280, 190] on icon "save" at bounding box center [278, 192] width 5 height 5
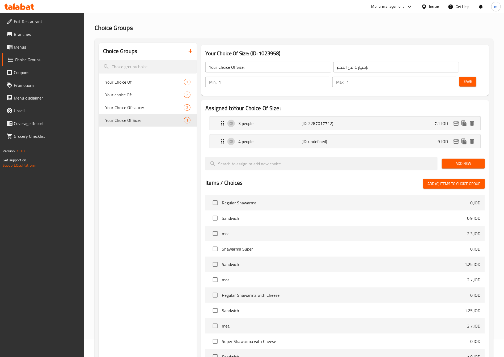
click at [464, 77] on button "Save" at bounding box center [467, 82] width 17 height 10
click at [452, 160] on span "Add New" at bounding box center [463, 163] width 35 height 7
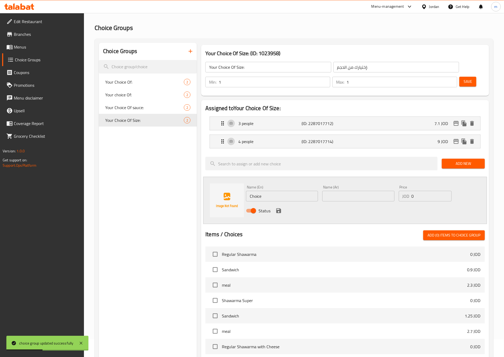
click at [255, 191] on input "Choice" at bounding box center [282, 196] width 72 height 11
paste input "5 peopl"
type input "5 people"
drag, startPoint x: 343, startPoint y: 184, endPoint x: 338, endPoint y: 187, distance: 5.8
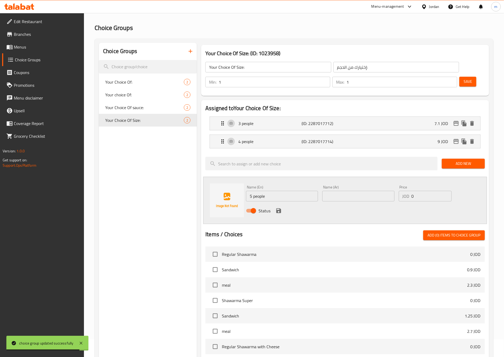
click at [343, 191] on input "text" at bounding box center [358, 196] width 72 height 11
paste input "5 اشخاص"
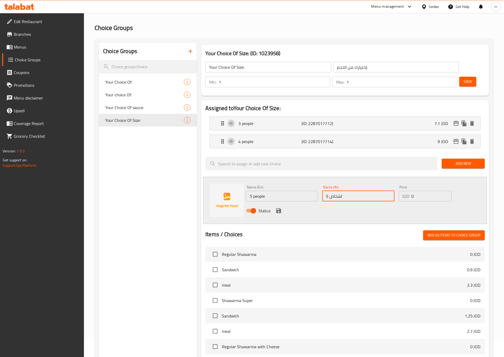
type input "5 اشخاص"
drag, startPoint x: 412, startPoint y: 180, endPoint x: 421, endPoint y: 181, distance: 9.4
click at [421, 191] on input "0" at bounding box center [431, 196] width 40 height 11
paste input "11.2"
type input "11.2"
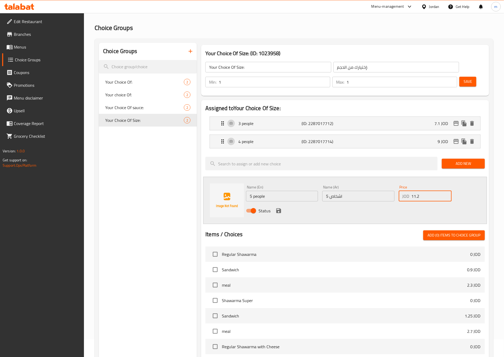
click at [280, 208] on icon "save" at bounding box center [278, 210] width 5 height 5
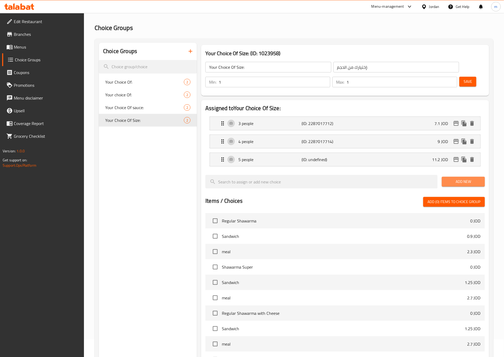
click at [460, 178] on span "Add New" at bounding box center [463, 181] width 35 height 7
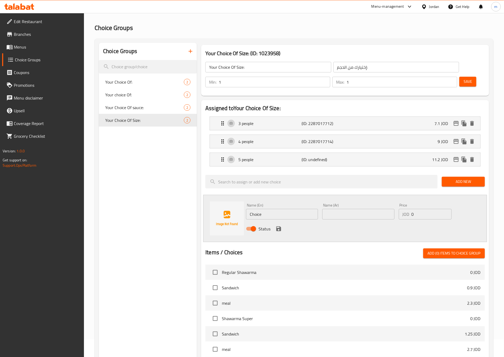
click at [268, 209] on input "Choice" at bounding box center [282, 214] width 72 height 11
click at [259, 209] on input "Choice" at bounding box center [282, 214] width 72 height 11
paste input "6 peopl"
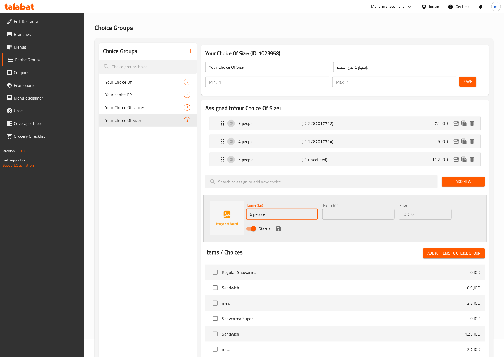
type input "6 people"
click at [336, 209] on input "text" at bounding box center [358, 214] width 72 height 11
paste input "6 اشخاص"
type input "6 اشخاص"
drag, startPoint x: 409, startPoint y: 198, endPoint x: 418, endPoint y: 198, distance: 8.2
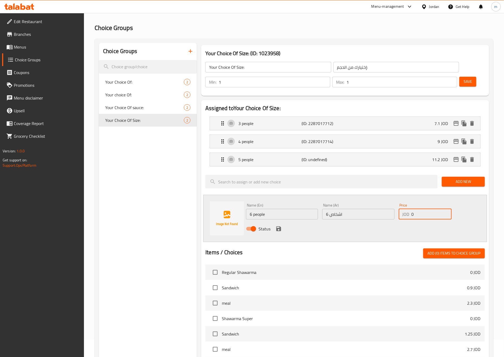
click at [418, 209] on div "JOD 0 Price" at bounding box center [425, 214] width 53 height 11
paste input "13.5"
type input "13.5"
click at [279, 227] on icon "save" at bounding box center [278, 229] width 5 height 5
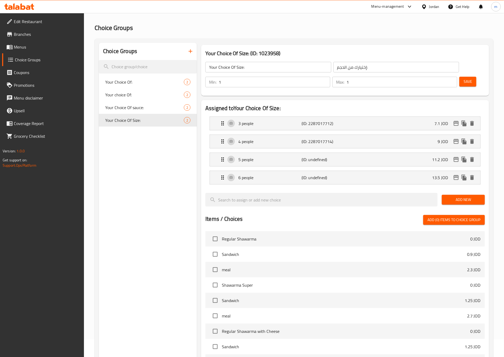
click at [459, 77] on button "Save" at bounding box center [467, 82] width 17 height 10
click at [460, 197] on span "Add New" at bounding box center [463, 200] width 35 height 7
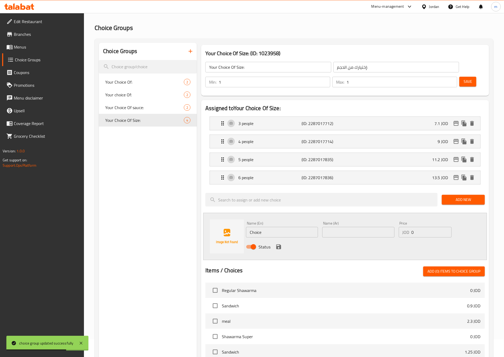
click at [262, 227] on input "Choice" at bounding box center [282, 232] width 72 height 11
paste input "13.5"
type input "13.5"
drag, startPoint x: 259, startPoint y: 218, endPoint x: 249, endPoint y: 216, distance: 10.4
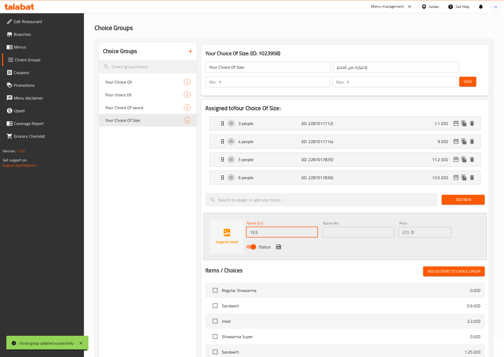
click at [250, 227] on input "13.5" at bounding box center [282, 232] width 72 height 11
click at [264, 227] on input "text" at bounding box center [282, 232] width 72 height 11
paste input "7 people"
type input "7 people"
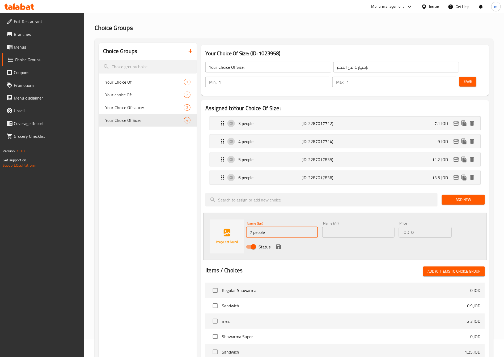
click at [339, 227] on input "text" at bounding box center [358, 232] width 72 height 11
click at [353, 227] on input "text" at bounding box center [358, 232] width 72 height 11
paste input "7 اشخاص"
type input "7 اشخاص"
drag, startPoint x: 414, startPoint y: 217, endPoint x: 407, endPoint y: 217, distance: 6.4
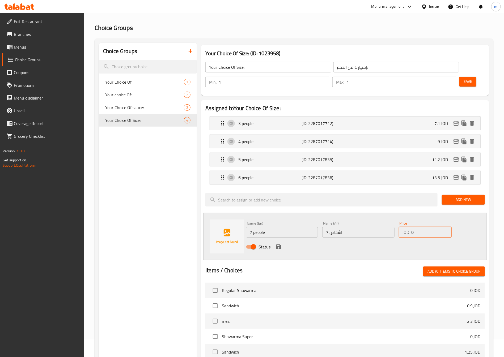
click at [407, 227] on div "JOD 0 Price" at bounding box center [425, 232] width 53 height 11
paste input "15.85"
type input "15.85"
click at [278, 243] on button "save" at bounding box center [279, 247] width 8 height 8
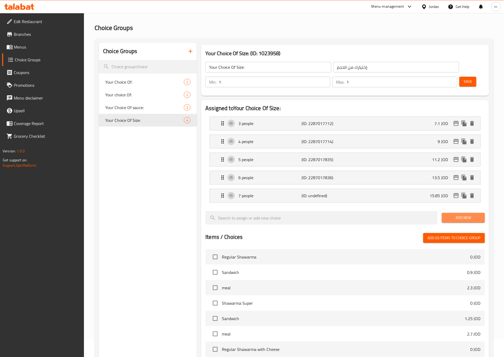
click at [456, 215] on span "Add New" at bounding box center [463, 218] width 35 height 7
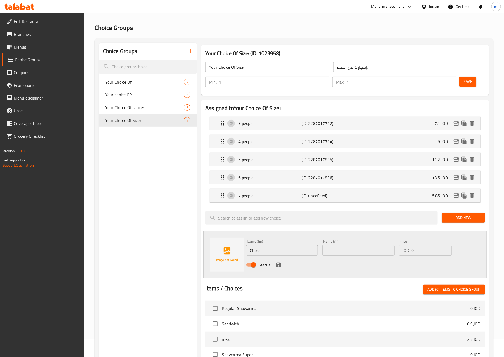
click at [266, 245] on input "Choice" at bounding box center [282, 250] width 72 height 11
paste input "8 peopl"
type input "8 people"
click at [360, 245] on input "text" at bounding box center [358, 250] width 72 height 11
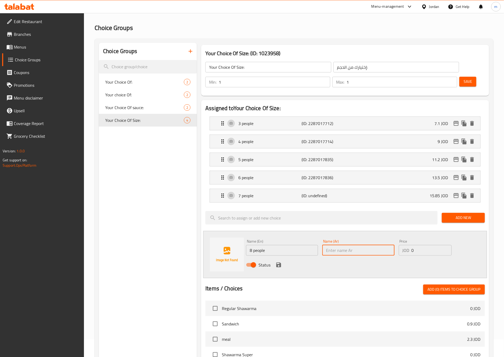
paste input "8 اشخاص"
type input "8 اشخاص"
drag, startPoint x: 409, startPoint y: 237, endPoint x: 420, endPoint y: 236, distance: 10.7
click at [420, 245] on div "JOD 0 Price" at bounding box center [425, 250] width 53 height 11
click at [412, 245] on input "0" at bounding box center [431, 250] width 40 height 11
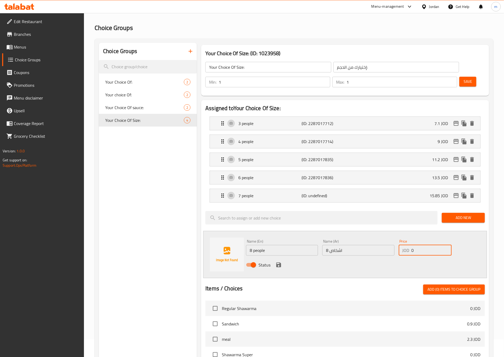
click at [412, 245] on input "0" at bounding box center [431, 250] width 40 height 11
type input "18"
click at [277, 262] on icon "save" at bounding box center [278, 265] width 6 height 6
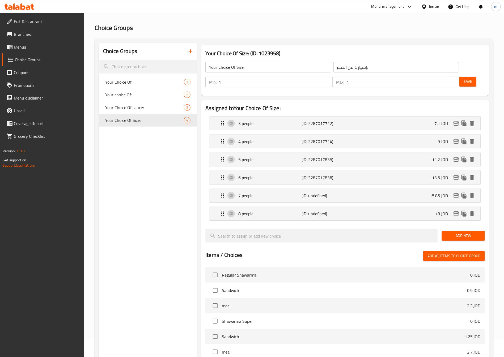
click at [468, 233] on span "Add New" at bounding box center [463, 236] width 35 height 7
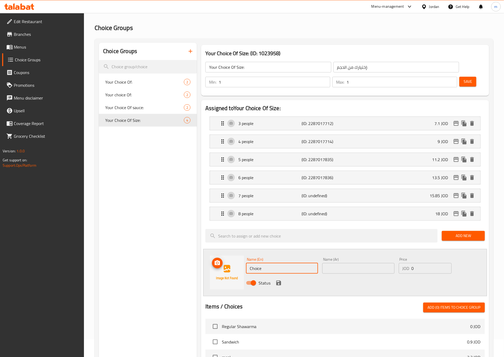
click at [250, 263] on input "Choice" at bounding box center [282, 268] width 72 height 11
drag, startPoint x: 264, startPoint y: 253, endPoint x: 247, endPoint y: 250, distance: 17.4
click at [247, 263] on input "Choice" at bounding box center [282, 268] width 72 height 11
click at [259, 263] on input "Choice" at bounding box center [282, 268] width 72 height 11
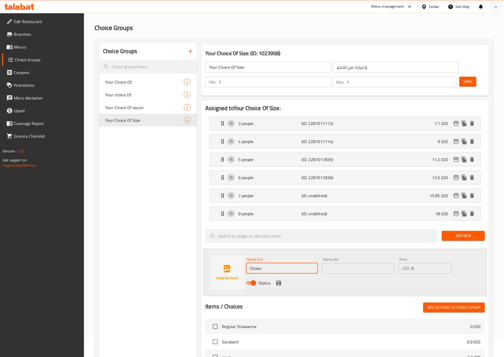
paste input "9 peopl"
type input "9 people"
drag, startPoint x: 362, startPoint y: 249, endPoint x: 359, endPoint y: 253, distance: 4.8
click at [362, 258] on div "Name (Ar) Name (Ar)" at bounding box center [358, 266] width 72 height 16
click at [357, 263] on input "text" at bounding box center [358, 268] width 72 height 11
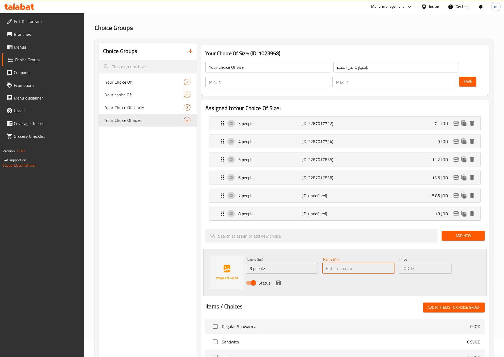
paste input "9 اشخاص"
type input "9 اشخاص"
drag, startPoint x: 410, startPoint y: 253, endPoint x: 417, endPoint y: 254, distance: 7.3
click at [416, 263] on div "JOD 0 Price" at bounding box center [425, 268] width 53 height 11
paste input "20.1"
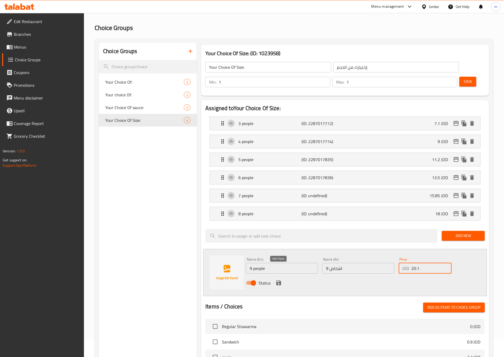
type input "20.1"
click at [281, 280] on icon "save" at bounding box center [278, 283] width 6 height 6
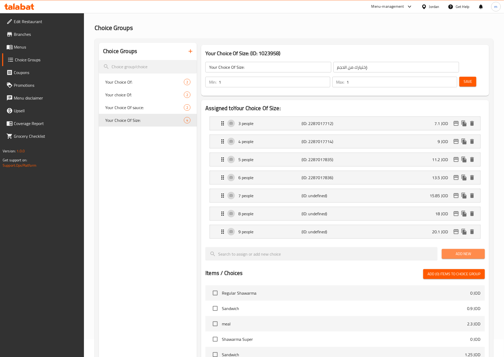
click at [458, 251] on span "Add New" at bounding box center [463, 254] width 35 height 7
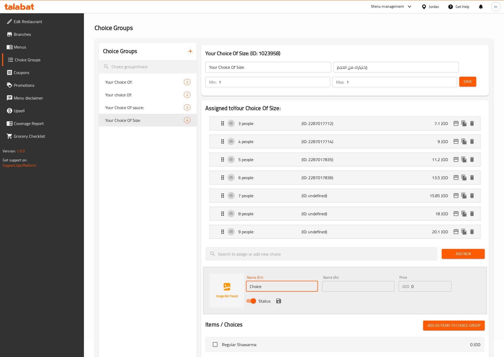
click at [268, 281] on input "Choice" at bounding box center [282, 286] width 72 height 11
paste input "10 peopl"
type input "10 people"
click at [338, 281] on input "text" at bounding box center [358, 286] width 72 height 11
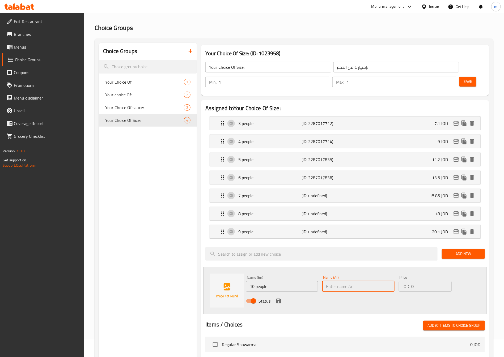
click at [338, 281] on input "text" at bounding box center [358, 286] width 72 height 11
paste input "10 اشخاص"
type input "10 اشخاص"
click at [408, 281] on div "JOD 0 Price" at bounding box center [425, 286] width 53 height 11
drag, startPoint x: 415, startPoint y: 272, endPoint x: 410, endPoint y: 273, distance: 5.2
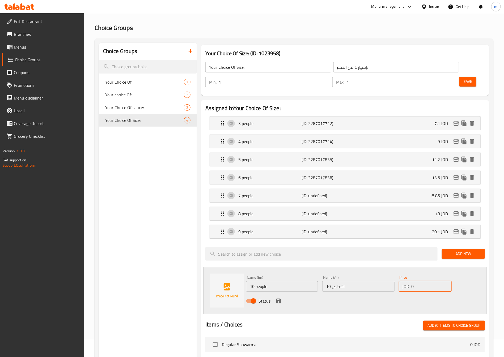
click at [410, 281] on div "JOD 0 Price" at bounding box center [425, 286] width 53 height 11
paste input "22.4"
type input "22.4"
click at [281, 299] on icon "save" at bounding box center [278, 301] width 5 height 5
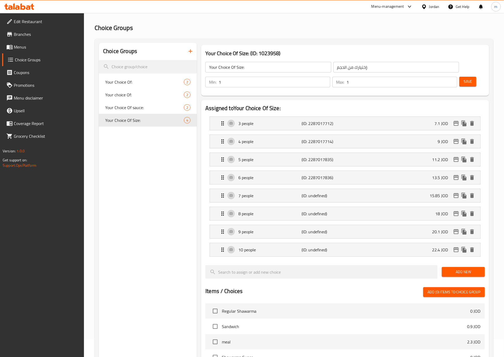
click at [463, 78] on span "Save" at bounding box center [467, 81] width 8 height 7
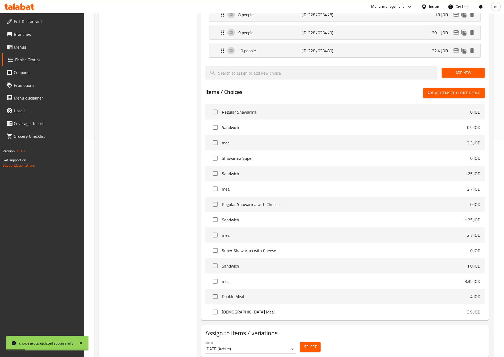
scroll to position [119, 0]
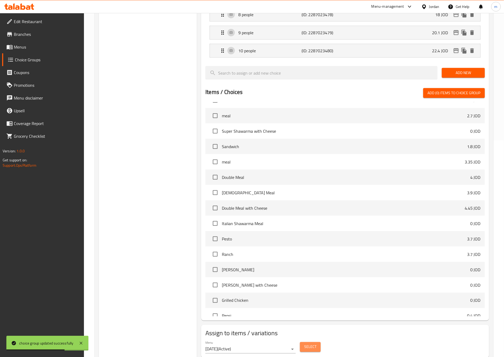
click at [314, 344] on span "Select" at bounding box center [310, 347] width 12 height 7
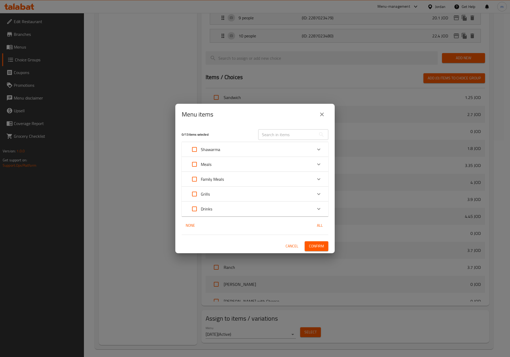
click at [322, 178] on div "Expand" at bounding box center [318, 179] width 13 height 13
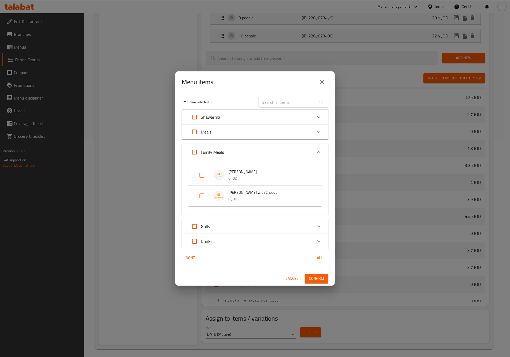
click at [210, 172] on div "Expand" at bounding box center [206, 175] width 15 height 13
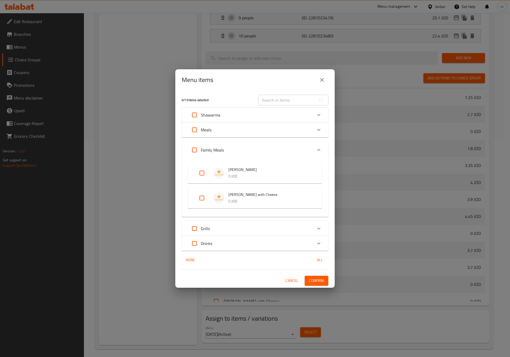
click at [202, 175] on input "Expand" at bounding box center [201, 173] width 13 height 13
checkbox input "true"
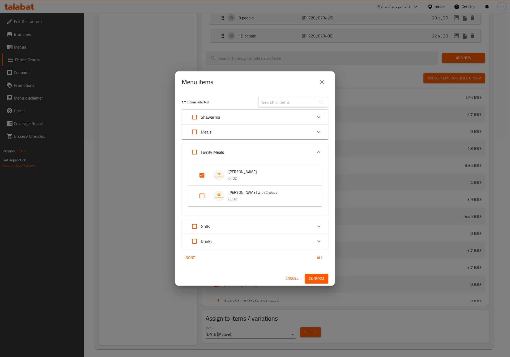
click at [315, 280] on span "Confirm" at bounding box center [316, 278] width 15 height 7
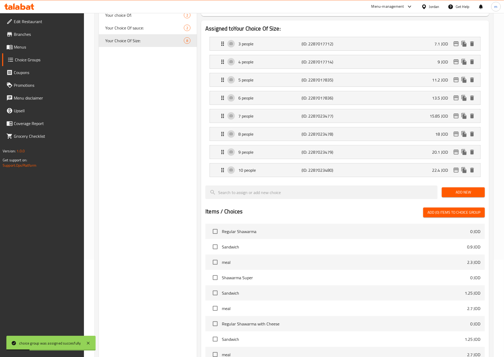
scroll to position [0, 0]
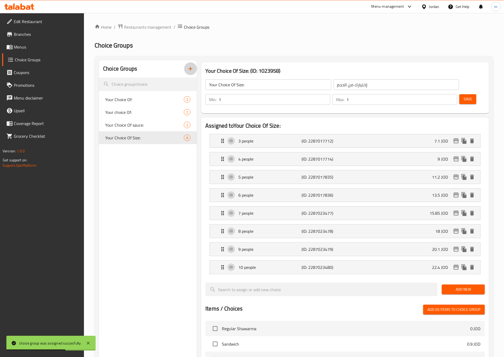
click at [190, 68] on icon "button" at bounding box center [190, 69] width 6 height 6
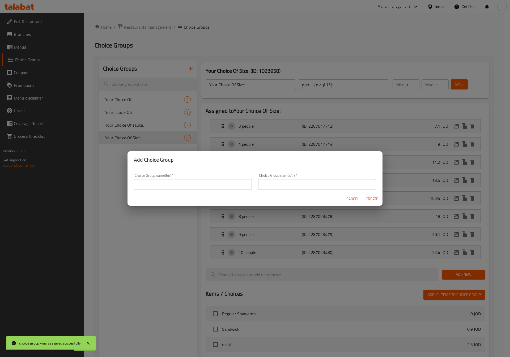
click at [163, 187] on input "text" at bounding box center [193, 184] width 118 height 11
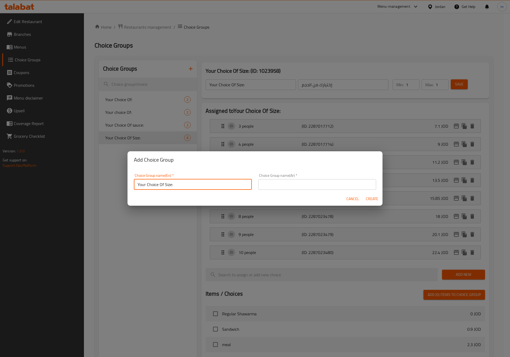
drag, startPoint x: 160, startPoint y: 186, endPoint x: 161, endPoint y: 183, distance: 3.0
click at [161, 183] on input "Your Choice Of Size:" at bounding box center [193, 184] width 118 height 11
type input "Your Choice of Size:"
click at [272, 189] on input "text" at bounding box center [317, 184] width 118 height 11
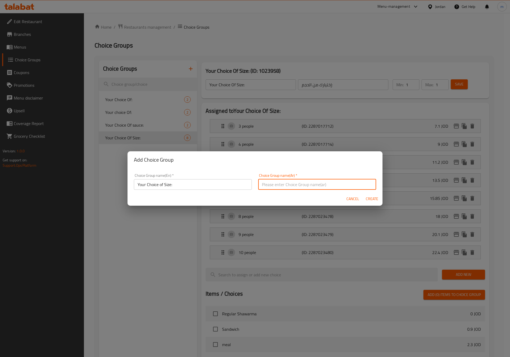
paste input "إختيارك من الحجم:"
type input "إختيارك من الحجم:"
click at [368, 200] on span "Create" at bounding box center [371, 199] width 13 height 7
type input "Your Choice of Size:"
type input "0"
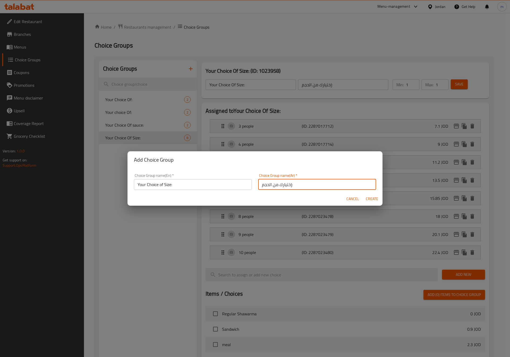
type input "0"
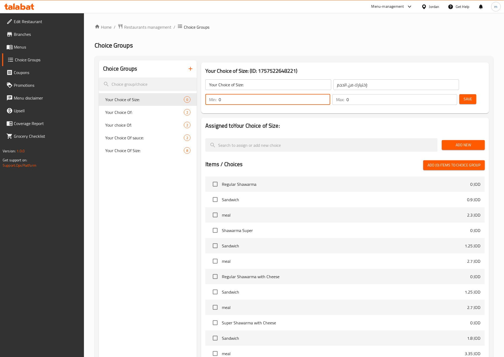
drag, startPoint x: 408, startPoint y: 86, endPoint x: 403, endPoint y: 86, distance: 4.5
click at [330, 94] on div "Min: 0 ​" at bounding box center [267, 99] width 125 height 11
type input "1"
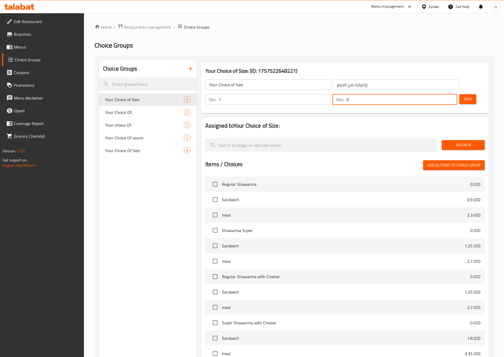
drag, startPoint x: 439, startPoint y: 82, endPoint x: 434, endPoint y: 82, distance: 5.0
click at [434, 94] on div "Max: 0 ​" at bounding box center [394, 99] width 125 height 11
type input "1"
click at [463, 96] on span "Save" at bounding box center [467, 99] width 8 height 7
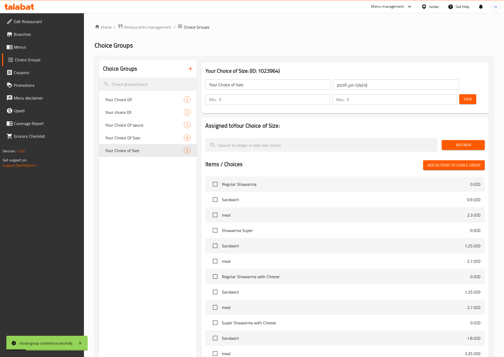
click at [459, 142] on span "Add New" at bounding box center [463, 145] width 35 height 7
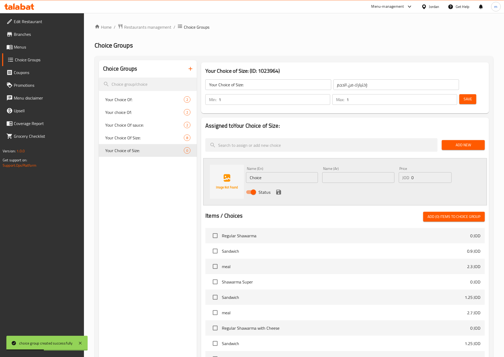
click at [283, 172] on input "Choice" at bounding box center [282, 177] width 72 height 11
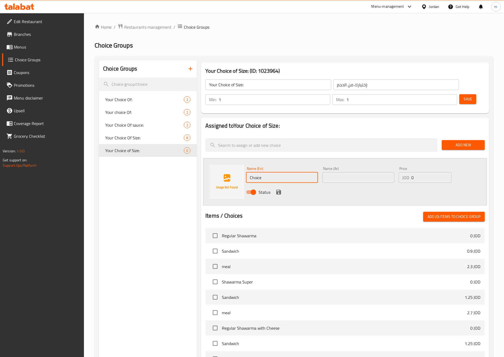
paste input "3 peopl"
type input "3 people"
click at [328, 172] on input "text" at bounding box center [358, 177] width 72 height 11
paste input "3 اشخاص"
type input "3 اشخاص"
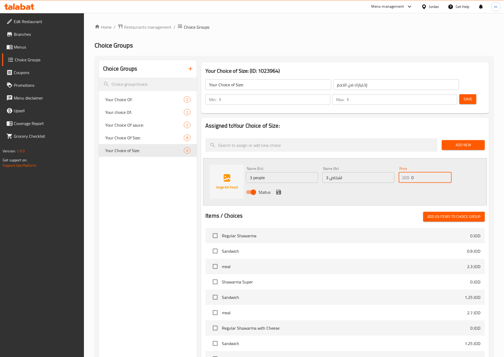
drag, startPoint x: 410, startPoint y: 164, endPoint x: 416, endPoint y: 162, distance: 6.6
click at [416, 172] on div "JOD 0 Price" at bounding box center [425, 177] width 53 height 11
type input "8"
click at [280, 190] on icon "save" at bounding box center [278, 192] width 5 height 5
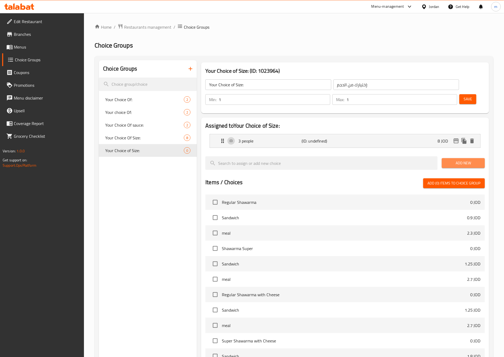
click at [458, 160] on span "Add New" at bounding box center [463, 163] width 35 height 7
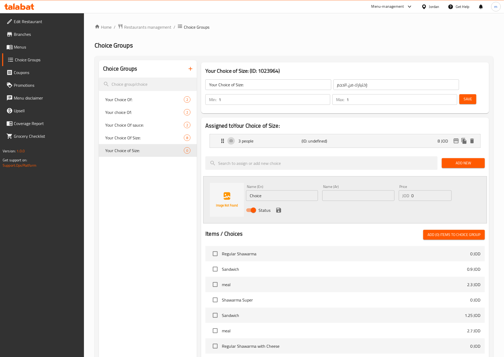
click at [264, 190] on input "Choice" at bounding box center [282, 195] width 72 height 11
click at [276, 190] on input "Choice" at bounding box center [282, 195] width 72 height 11
paste input "4 peopl"
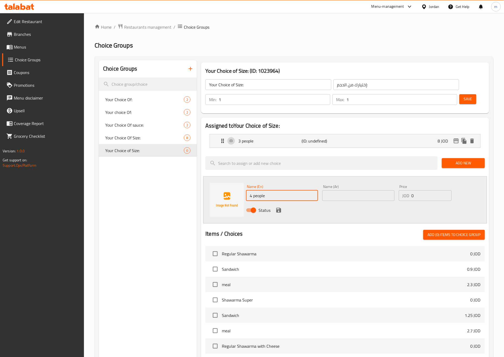
type input "4 people"
click at [346, 190] on input "text" at bounding box center [358, 195] width 72 height 11
paste input "4 اشخاص"
type input "4 اشخاص"
click at [412, 190] on input "0" at bounding box center [431, 195] width 40 height 11
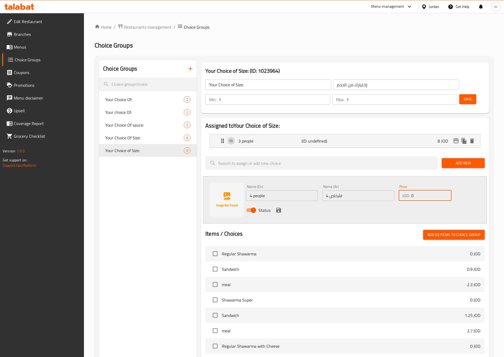
click at [412, 190] on input "0" at bounding box center [431, 195] width 40 height 11
paste input "9.5"
type input "9.5"
click at [280, 208] on icon "save" at bounding box center [278, 210] width 5 height 5
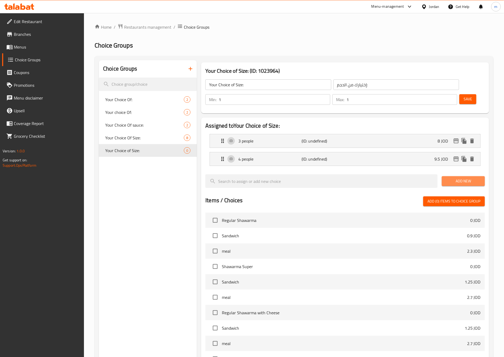
click at [466, 178] on span "Add New" at bounding box center [463, 181] width 35 height 7
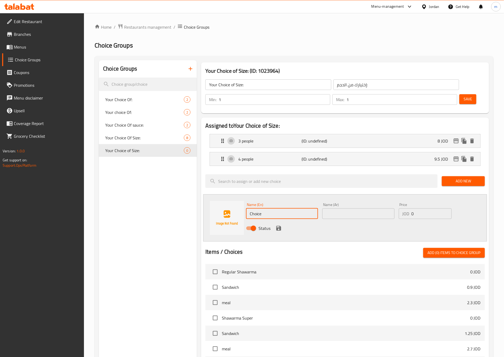
click at [265, 208] on input "Choice" at bounding box center [282, 213] width 72 height 11
paste input "5 peopl"
type input "5 people"
click at [352, 208] on input "text" at bounding box center [358, 213] width 72 height 11
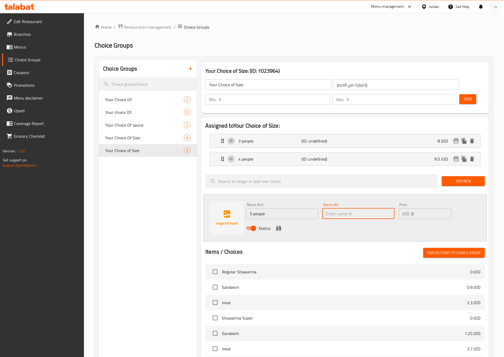
click at [352, 208] on input "text" at bounding box center [358, 213] width 72 height 11
paste input "5 اشخاص"
type input "5 اشخاص"
drag, startPoint x: 415, startPoint y: 198, endPoint x: 402, endPoint y: 197, distance: 13.6
click at [402, 208] on div "JOD 0 Price" at bounding box center [425, 213] width 53 height 11
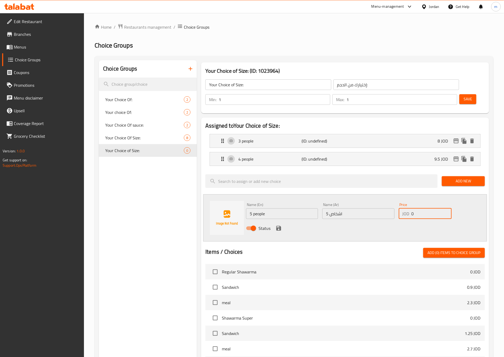
paste input "10.3"
type input "10.3"
click at [280, 226] on icon "save" at bounding box center [278, 228] width 5 height 5
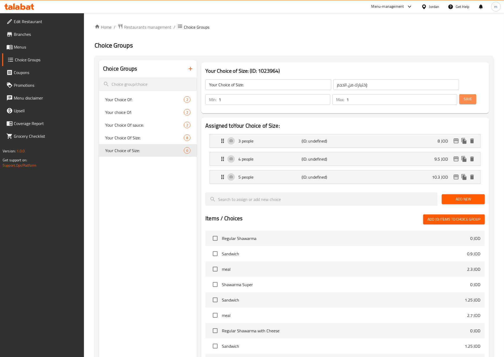
click at [463, 96] on span "Save" at bounding box center [467, 99] width 8 height 7
drag, startPoint x: 457, startPoint y: 186, endPoint x: 452, endPoint y: 188, distance: 6.0
click at [457, 196] on span "Add New" at bounding box center [463, 199] width 35 height 7
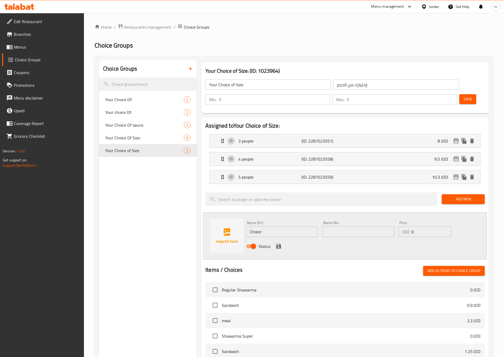
click at [264, 227] on input "Choice" at bounding box center [282, 232] width 72 height 11
click at [259, 227] on input "Choice" at bounding box center [282, 232] width 72 height 11
paste input "6 peopl"
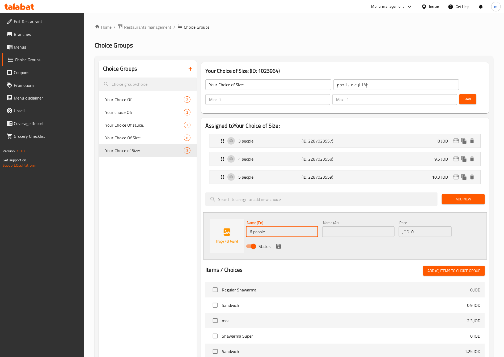
type input "6 people"
click at [361, 227] on input "text" at bounding box center [358, 232] width 72 height 11
paste input "6 اشخاص"
type input "6 اشخاص"
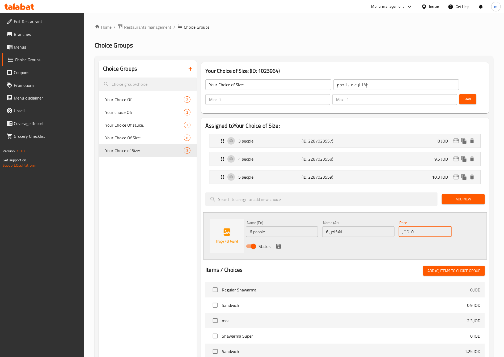
drag, startPoint x: 411, startPoint y: 218, endPoint x: 407, endPoint y: 219, distance: 4.1
click at [407, 227] on div "JOD 0 Price" at bounding box center [425, 232] width 53 height 11
paste input "12.8"
type input "12.8"
click at [278, 244] on icon "save" at bounding box center [278, 246] width 5 height 5
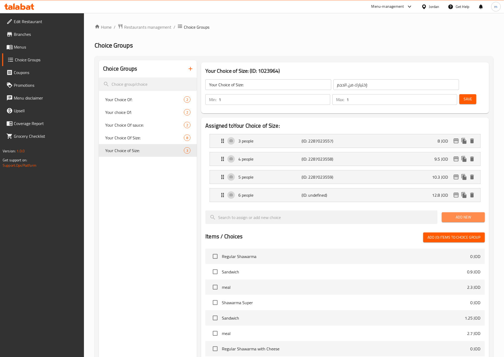
click at [453, 212] on button "Add New" at bounding box center [463, 217] width 43 height 10
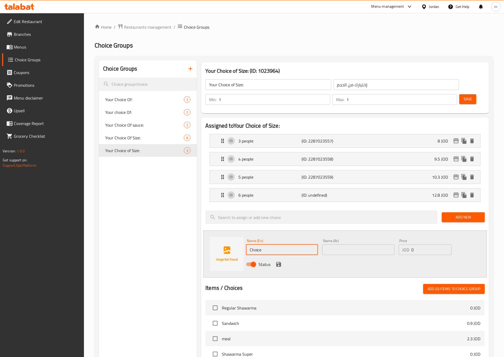
click at [300, 245] on input "Choice" at bounding box center [282, 250] width 72 height 11
paste input "7 peopl"
type input "7 people"
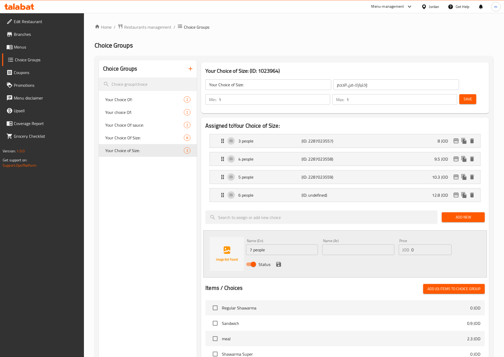
click at [352, 239] on div "Name (Ar) Name (Ar)" at bounding box center [358, 247] width 72 height 16
click at [352, 245] on input "text" at bounding box center [358, 250] width 72 height 11
paste input "7 اشخاص"
type input "7 اشخاص"
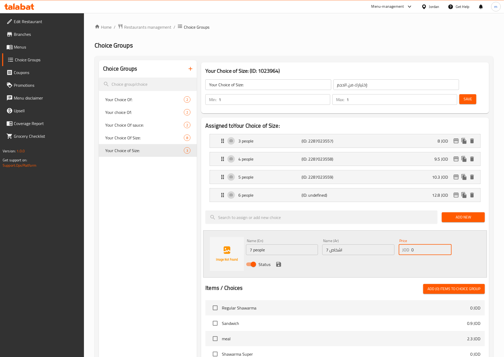
drag, startPoint x: 413, startPoint y: 235, endPoint x: 410, endPoint y: 237, distance: 3.0
click at [410, 245] on div "JOD 0 Price" at bounding box center [425, 250] width 53 height 11
paste input "17.95"
type input "17.95"
click at [275, 261] on icon "save" at bounding box center [278, 264] width 6 height 6
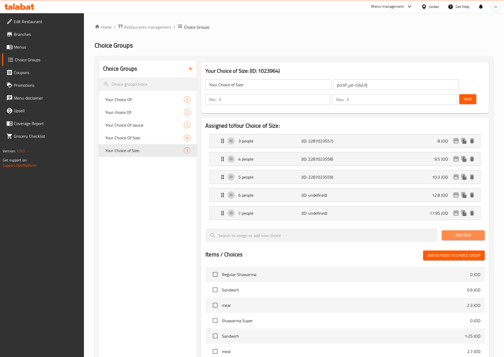
click at [450, 232] on span "Add New" at bounding box center [463, 235] width 35 height 7
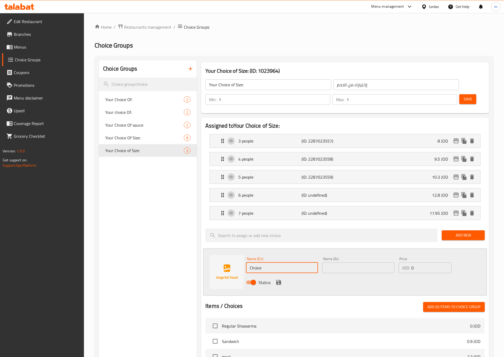
click at [274, 263] on input "Choice" at bounding box center [282, 268] width 72 height 11
paste input "8 peopl"
type input "8 people"
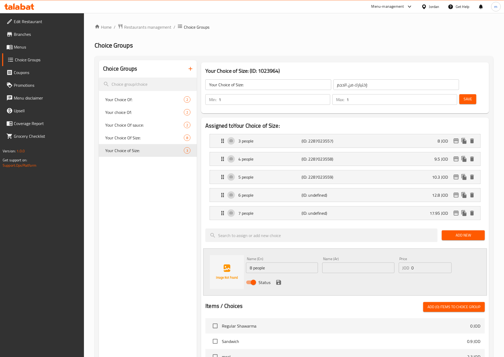
click at [321, 256] on div "Name (Ar) Name (Ar)" at bounding box center [358, 265] width 76 height 20
click at [328, 263] on input "text" at bounding box center [358, 268] width 72 height 11
paste input "8 اشخاص"
type input "8 اشخاص"
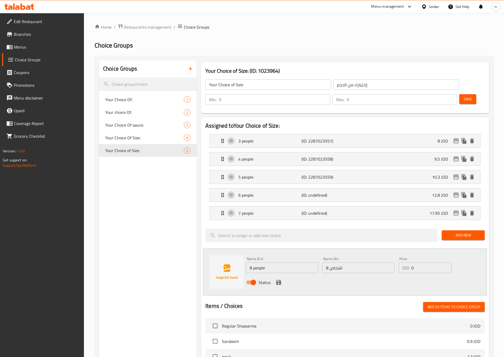
click at [421, 263] on input "0" at bounding box center [431, 268] width 40 height 11
drag, startPoint x: 415, startPoint y: 254, endPoint x: 421, endPoint y: 257, distance: 6.7
click at [421, 263] on input "0" at bounding box center [431, 268] width 40 height 11
drag, startPoint x: 415, startPoint y: 254, endPoint x: 408, endPoint y: 254, distance: 7.2
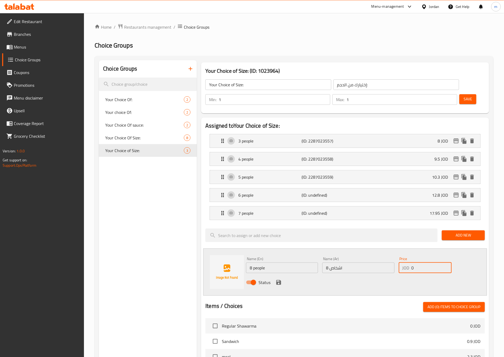
click at [408, 263] on div "JOD 0 Price" at bounding box center [425, 268] width 53 height 11
paste input "20.4"
type input "20.4"
click at [279, 279] on button "save" at bounding box center [279, 283] width 8 height 8
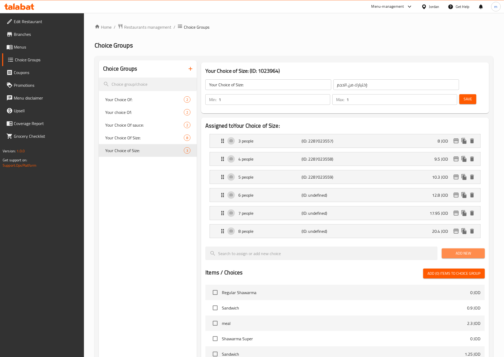
click at [466, 249] on button "Add New" at bounding box center [463, 254] width 43 height 10
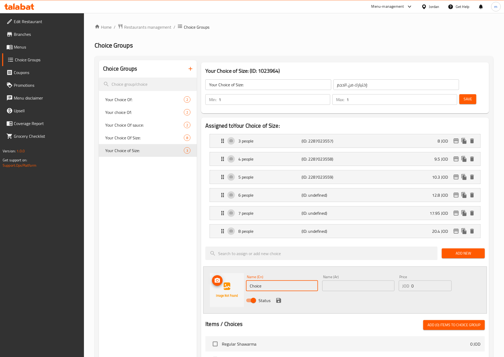
drag, startPoint x: 263, startPoint y: 272, endPoint x: 238, endPoint y: 273, distance: 24.4
click at [239, 271] on div "Name (En) Choice Name (En) Name (Ar) Name (Ar) Price JOD 0 Price Status" at bounding box center [345, 290] width 284 height 47
paste input "9 peopl"
type input "9 people"
click at [334, 281] on input "text" at bounding box center [358, 286] width 72 height 11
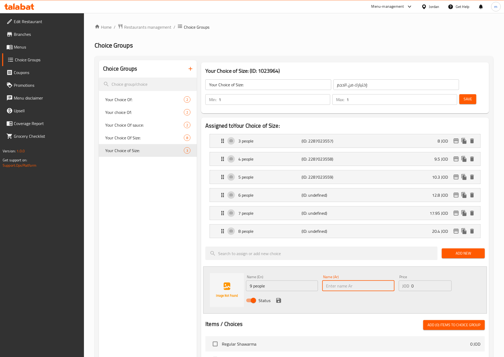
paste input "9 اشخاص"
type input "9 اشخاص"
drag, startPoint x: 411, startPoint y: 274, endPoint x: 415, endPoint y: 274, distance: 3.7
click at [415, 281] on input "0" at bounding box center [431, 286] width 40 height 11
paste input "22.8"
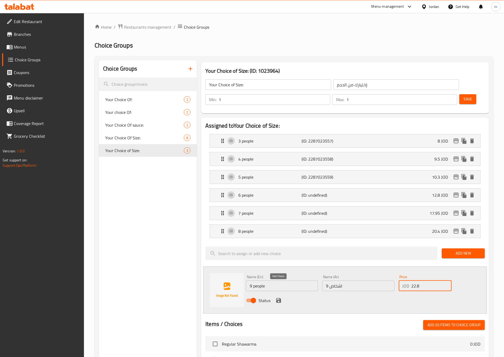
type input "22.8"
click at [277, 298] on icon "save" at bounding box center [278, 300] width 5 height 5
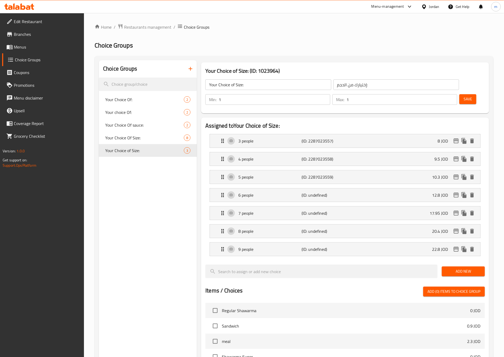
click at [456, 268] on span "Add New" at bounding box center [463, 271] width 35 height 7
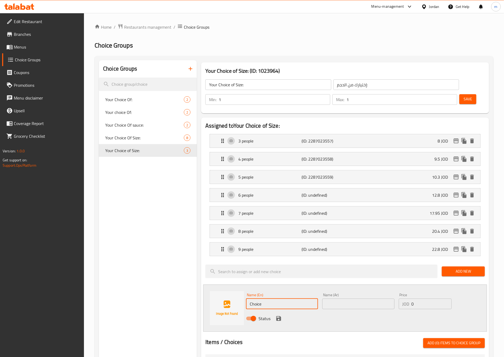
click at [252, 299] on input "Choice" at bounding box center [282, 304] width 72 height 11
click at [274, 299] on input "Choice" at bounding box center [282, 304] width 72 height 11
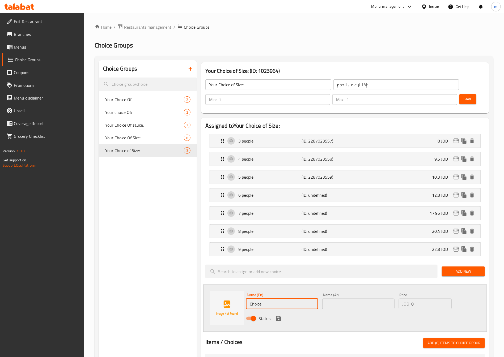
paste input "10 peopl"
type input "10 people"
click at [369, 299] on input "text" at bounding box center [358, 304] width 72 height 11
paste input "10 اشخاص"
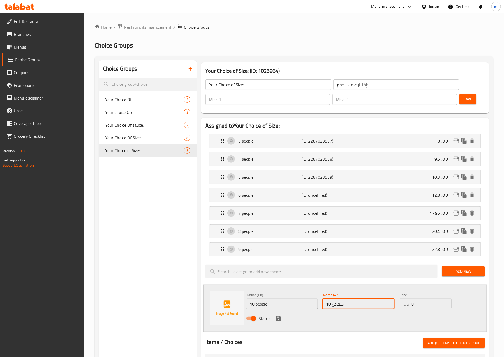
type input "10 اشخاص"
drag, startPoint x: 413, startPoint y: 289, endPoint x: 408, endPoint y: 289, distance: 4.8
click at [408, 299] on div "JOD 0 Price" at bounding box center [425, 304] width 53 height 11
paste input "25.4"
type input "25.4"
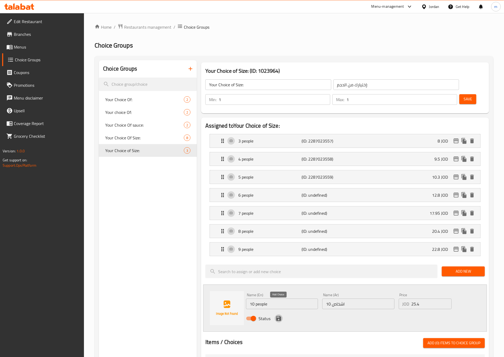
click at [281, 316] on icon "save" at bounding box center [278, 318] width 5 height 5
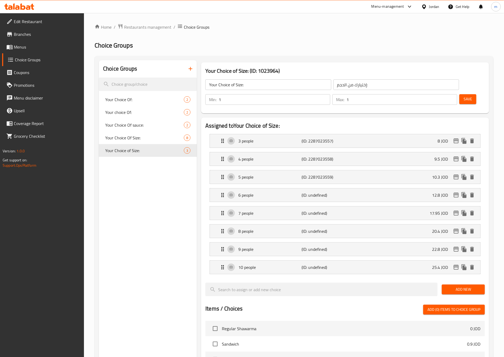
click at [461, 94] on button "Save" at bounding box center [467, 99] width 17 height 10
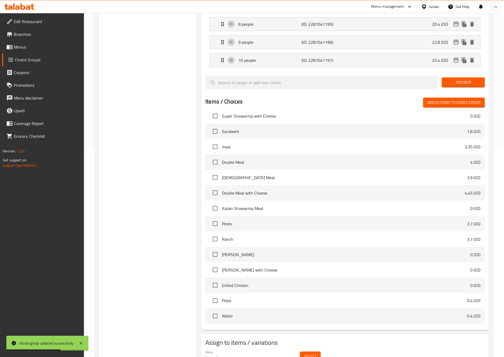
scroll to position [221, 0]
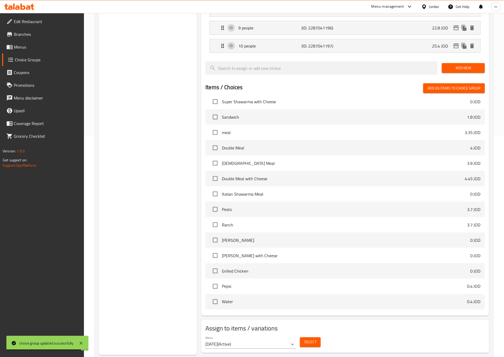
click at [311, 339] on span "Select" at bounding box center [310, 342] width 12 height 7
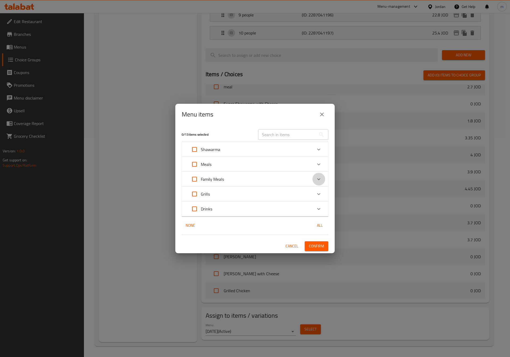
click at [320, 177] on icon "Expand" at bounding box center [318, 179] width 6 height 6
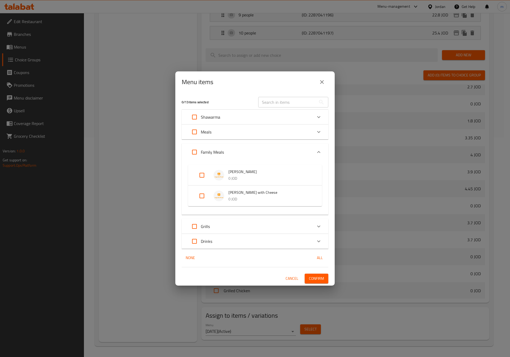
click at [253, 173] on span "Sidr Shawarma" at bounding box center [269, 172] width 83 height 7
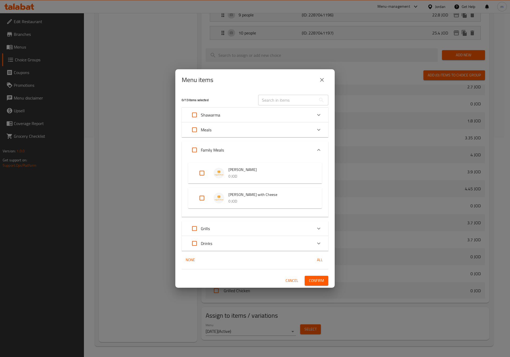
click at [251, 194] on span "Sidr Shawarma with Cheese" at bounding box center [269, 194] width 83 height 7
click at [245, 200] on p "0 JOD" at bounding box center [269, 201] width 83 height 7
click at [198, 194] on input "Expand" at bounding box center [201, 198] width 13 height 13
click at [205, 196] on input "Expand" at bounding box center [201, 198] width 13 height 13
checkbox input "false"
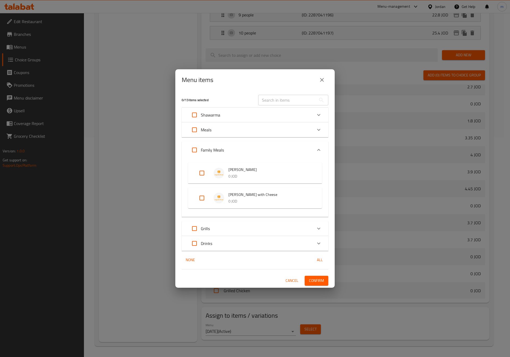
click at [149, 181] on div "Menu items 0 / 13 items selected ​ Shawarma Regular Shawarma 0 JOD Your Choice …" at bounding box center [255, 178] width 510 height 357
click at [321, 82] on icon "close" at bounding box center [322, 80] width 6 height 6
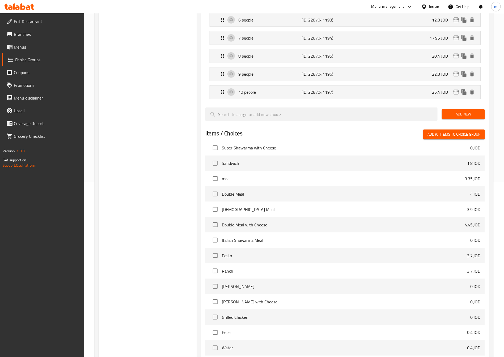
scroll to position [102, 0]
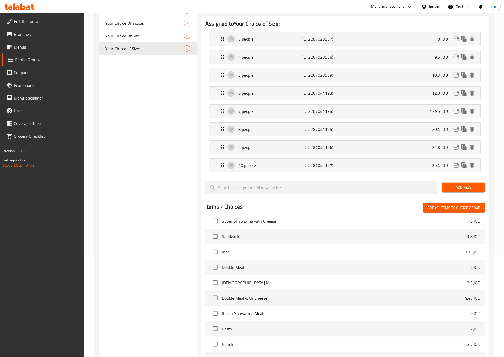
click at [31, 45] on span "Menus" at bounding box center [47, 47] width 66 height 6
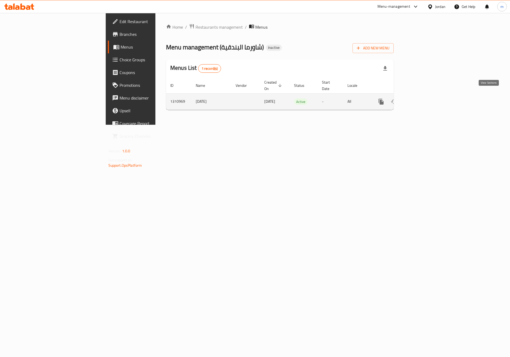
click at [422, 99] on icon "enhanced table" at bounding box center [419, 102] width 6 height 6
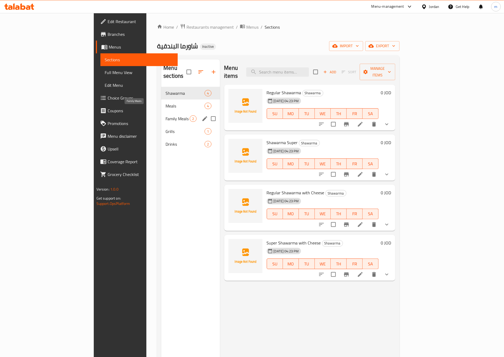
click at [165, 116] on span "Family Meals" at bounding box center [177, 119] width 24 height 6
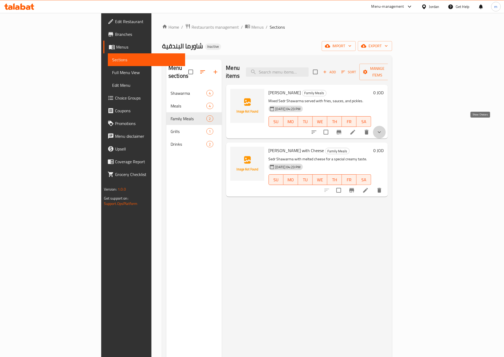
click at [382, 129] on icon "show more" at bounding box center [379, 132] width 6 height 6
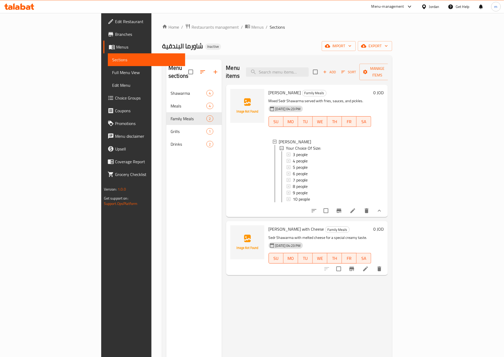
click at [103, 102] on link "Choice Groups" at bounding box center [144, 98] width 82 height 13
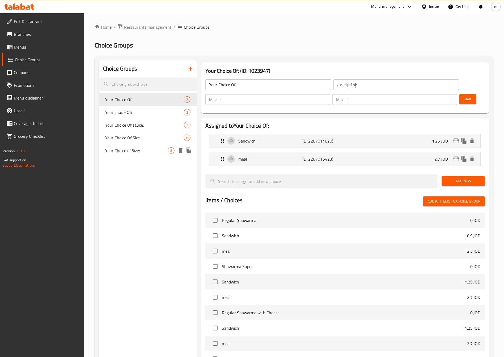
click at [141, 153] on span "Your Choice of Size:" at bounding box center [136, 150] width 63 height 6
type input "Your Choice of Size:"
type input "إختيارك من الحجم:"
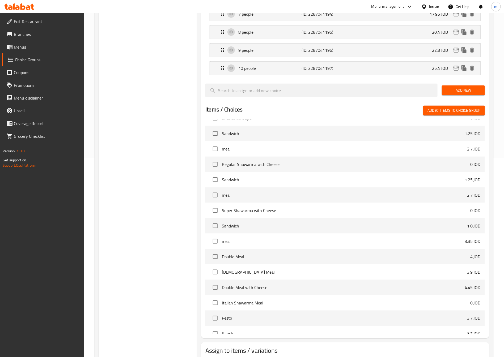
scroll to position [119, 0]
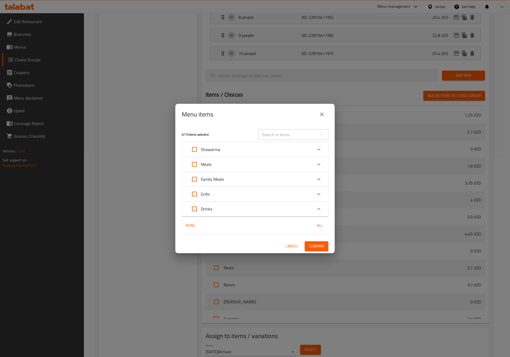
click at [315, 181] on div "Expand" at bounding box center [318, 179] width 13 height 13
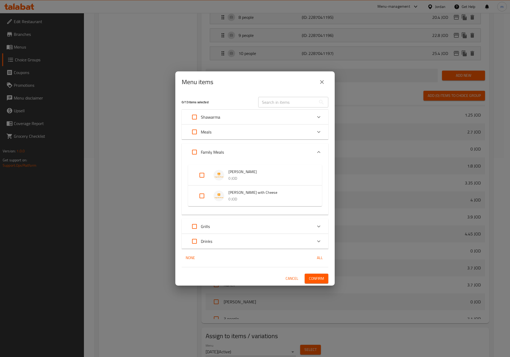
click at [306, 197] on p "0 JOD" at bounding box center [269, 199] width 83 height 7
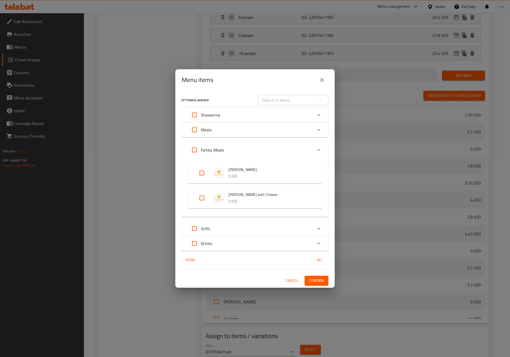
click at [204, 196] on input "Expand" at bounding box center [201, 198] width 13 height 13
checkbox input "true"
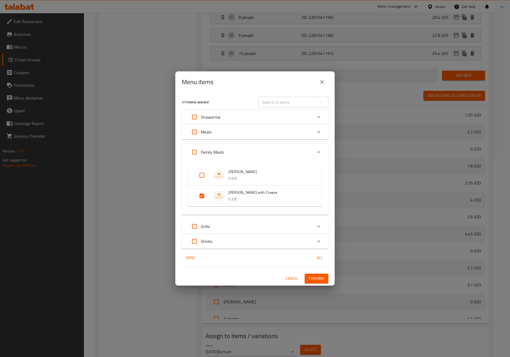
click at [318, 280] on span "Confirm" at bounding box center [316, 278] width 15 height 7
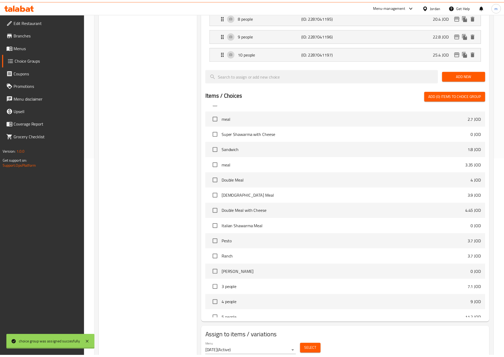
scroll to position [110, 0]
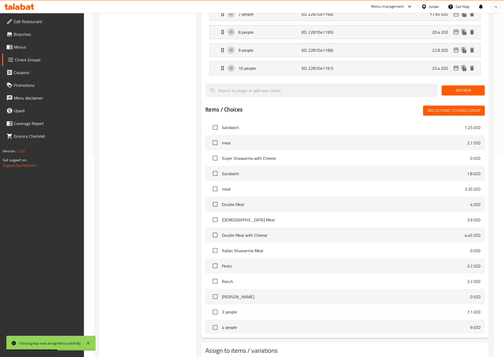
click at [35, 44] on span "Menus" at bounding box center [47, 47] width 66 height 6
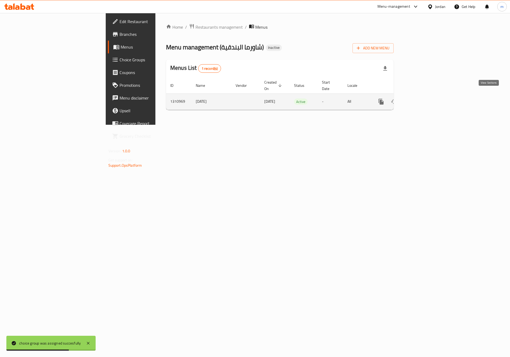
click at [422, 99] on icon "enhanced table" at bounding box center [419, 102] width 6 height 6
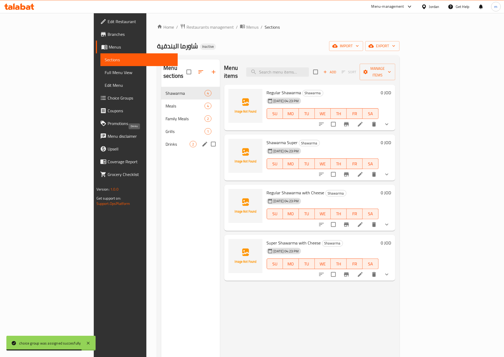
click at [165, 141] on span "Drinks" at bounding box center [177, 144] width 24 height 6
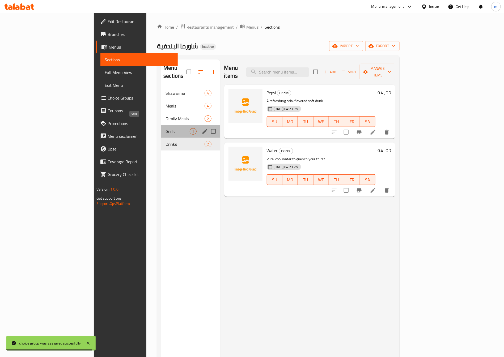
click at [165, 128] on span "Grills" at bounding box center [177, 131] width 24 height 6
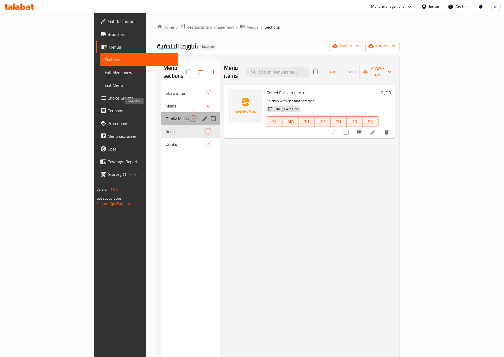
click at [165, 116] on span "Family Meals" at bounding box center [177, 119] width 24 height 6
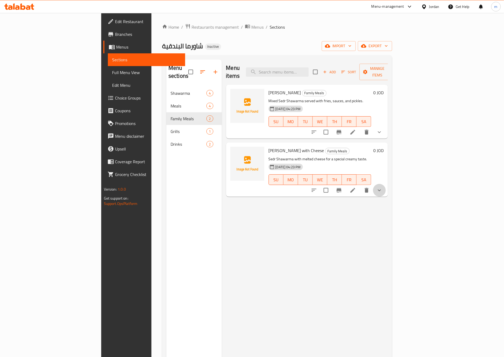
click at [386, 186] on button "show more" at bounding box center [379, 190] width 13 height 13
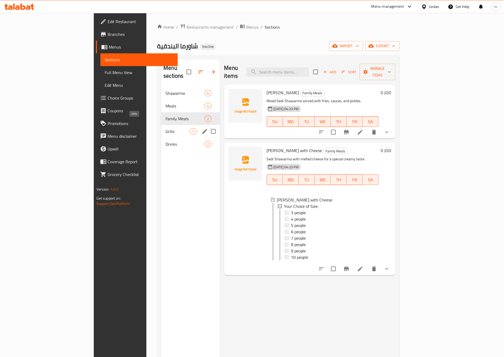
click at [165, 128] on span "Grills" at bounding box center [177, 131] width 24 height 6
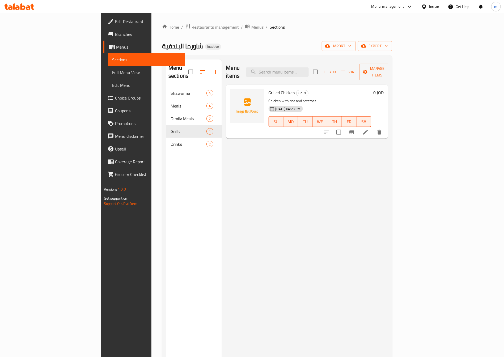
click at [112, 84] on span "Edit Menu" at bounding box center [146, 85] width 69 height 6
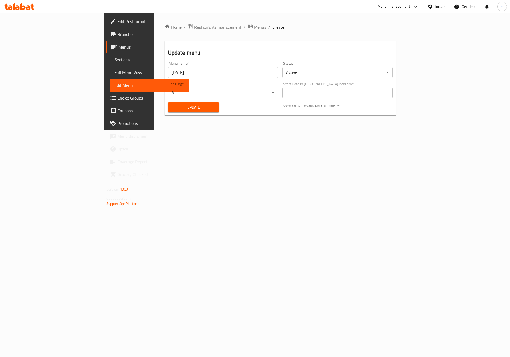
click at [106, 102] on link "Choice Groups" at bounding box center [147, 98] width 83 height 13
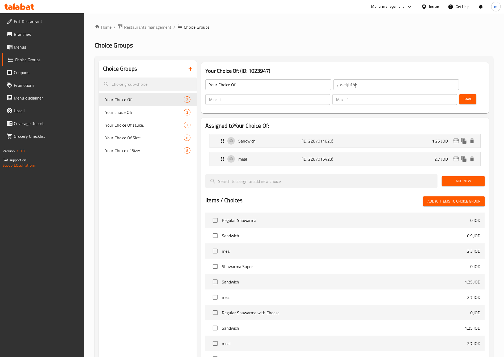
click at [189, 69] on icon "button" at bounding box center [190, 69] width 6 height 6
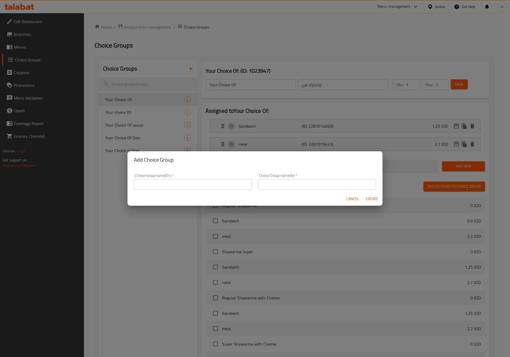
click at [189, 180] on input "text" at bounding box center [193, 184] width 118 height 11
paste input "Your Choice Of Size:"
click at [165, 186] on input "Your Choice Of Size:" at bounding box center [193, 184] width 118 height 11
type input "Your Choice Of size:"
click at [335, 182] on input "text" at bounding box center [317, 184] width 118 height 11
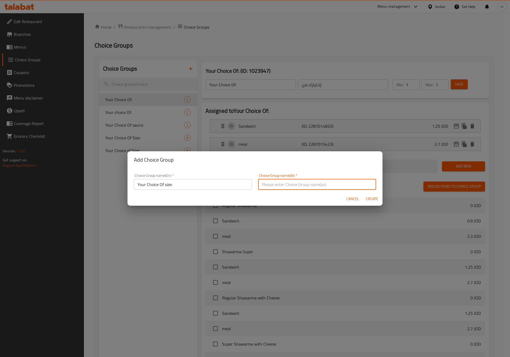
type input "إختيارك من الحجم:"
click at [370, 200] on span "Create" at bounding box center [371, 199] width 13 height 7
type input "Your Choice Of size:"
type input "إختيارك من الحجم:"
type input "0"
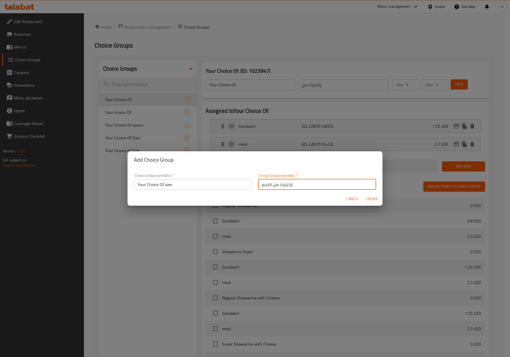
type input "0"
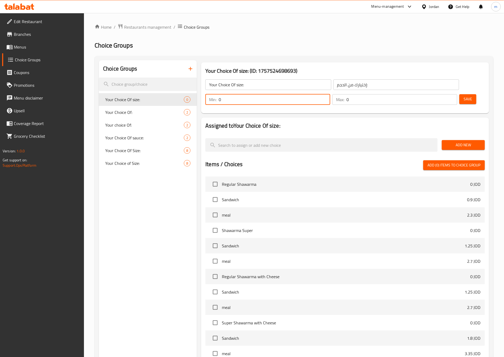
click at [330, 94] on input "0" at bounding box center [275, 99] width 112 height 11
type input "1"
click at [330, 94] on input "1" at bounding box center [275, 99] width 112 height 11
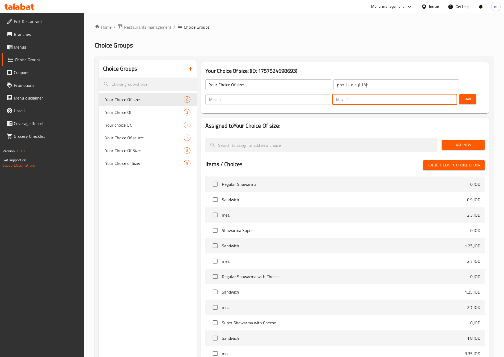
type input "1"
click at [442, 94] on input "1" at bounding box center [401, 99] width 111 height 11
click at [426, 130] on nav at bounding box center [344, 132] width 279 height 4
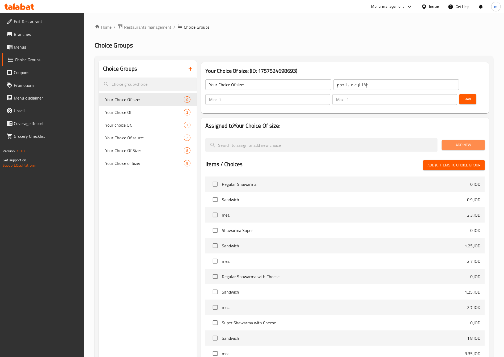
click at [448, 142] on span "Add New" at bounding box center [463, 145] width 35 height 7
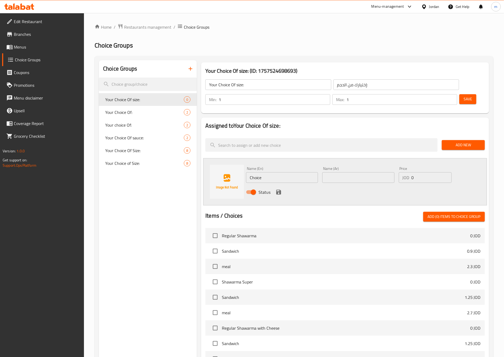
click at [262, 172] on input "Choice" at bounding box center [282, 177] width 72 height 11
click at [266, 172] on input "Choice" at bounding box center [282, 177] width 72 height 11
paste input "half a chicken"
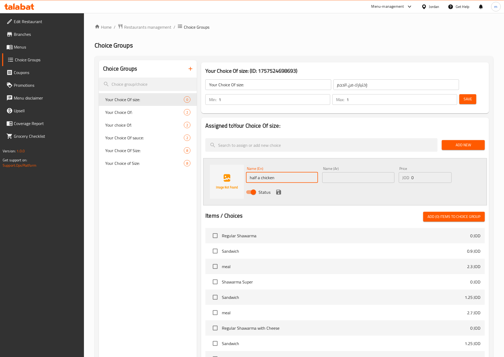
type input "half a chicken"
click at [375, 169] on div "Name (Ar) Name (Ar)" at bounding box center [358, 175] width 76 height 20
click at [374, 172] on input "text" at bounding box center [358, 177] width 72 height 11
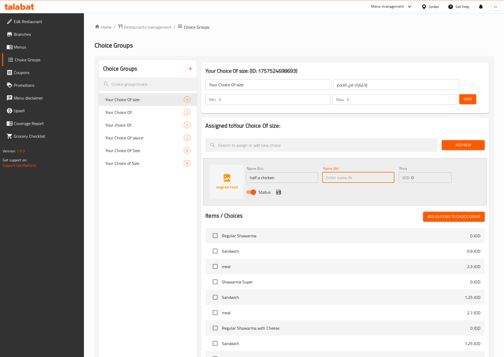
paste input "نصف دجاجة"
type input "نصف دجاجة"
click at [415, 172] on input "0" at bounding box center [431, 177] width 40 height 11
click at [413, 172] on input "0" at bounding box center [431, 177] width 40 height 11
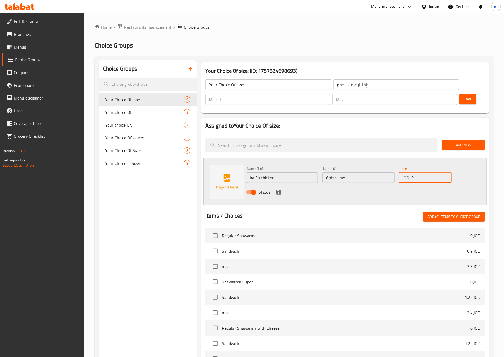
drag, startPoint x: 416, startPoint y: 164, endPoint x: 411, endPoint y: 163, distance: 4.8
click at [411, 172] on input "0" at bounding box center [431, 177] width 40 height 11
paste input "4.2"
type input "4.2"
click at [280, 189] on icon "save" at bounding box center [278, 192] width 6 height 6
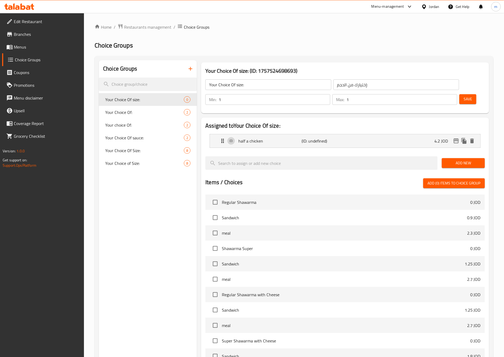
click at [452, 158] on button "Add New" at bounding box center [463, 163] width 43 height 10
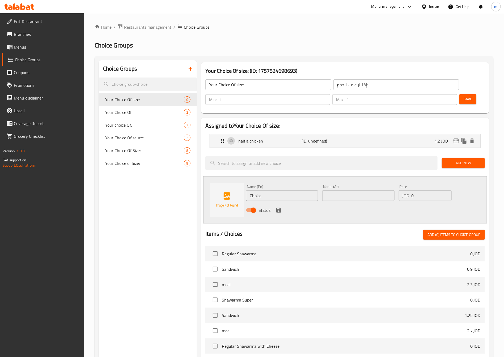
click at [266, 190] on input "Choice" at bounding box center [282, 195] width 72 height 11
paste input "whole chicken"
type input "whole chicken"
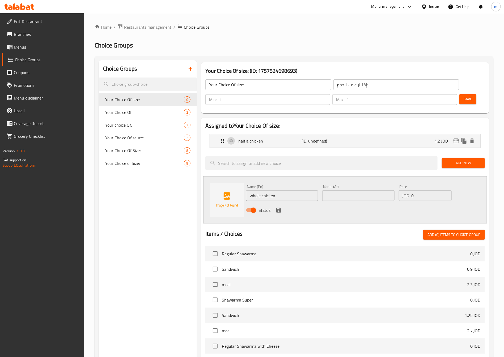
click at [339, 185] on div "Name (Ar) Name (Ar)" at bounding box center [358, 193] width 72 height 16
click at [334, 190] on input "text" at bounding box center [358, 195] width 72 height 11
paste input "دجاجة كاملة"
type input "دجاجة كاملة"
drag, startPoint x: 413, startPoint y: 179, endPoint x: 411, endPoint y: 180, distance: 2.9
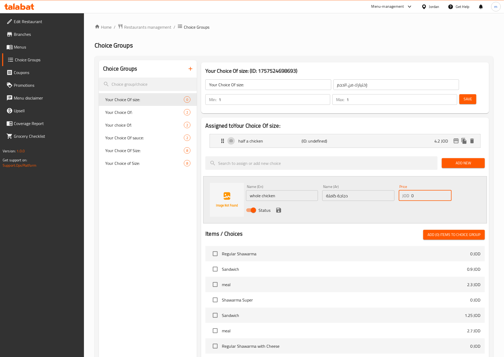
click at [411, 190] on div "JOD 0 Price" at bounding box center [425, 195] width 53 height 11
paste input "7.9"
type input "7.9"
click at [281, 207] on icon "save" at bounding box center [278, 210] width 6 height 6
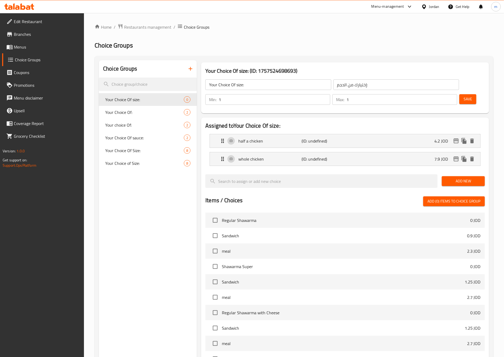
click at [467, 178] on span "Add New" at bounding box center [463, 181] width 35 height 7
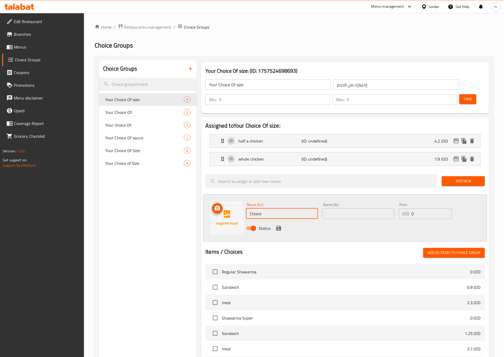
drag, startPoint x: 274, startPoint y: 198, endPoint x: 198, endPoint y: 205, distance: 76.8
click at [198, 203] on div "Your Choice Of size: (ID: 1757524698693) Your Choice Of size: ​ إختيارك من الحج…" at bounding box center [344, 290] width 294 height 460
paste input "One and a half chickens"
type input "One and a half chickens"
click at [371, 208] on input "text" at bounding box center [358, 213] width 72 height 11
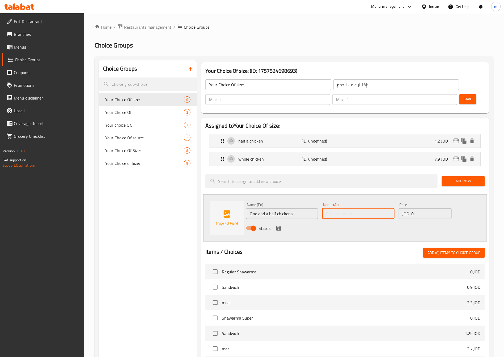
paste input "دجاجة و نصف"
type input "دجاجة و نصف"
drag, startPoint x: 411, startPoint y: 198, endPoint x: 425, endPoint y: 199, distance: 14.5
click at [423, 208] on input "0" at bounding box center [431, 213] width 40 height 11
paste input "13"
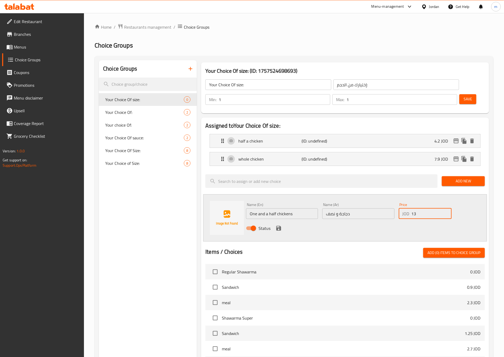
type input "13"
click at [280, 226] on icon "save" at bounding box center [278, 228] width 5 height 5
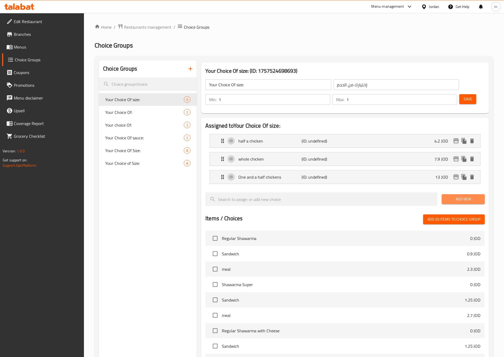
click at [462, 196] on span "Add New" at bounding box center [463, 199] width 35 height 7
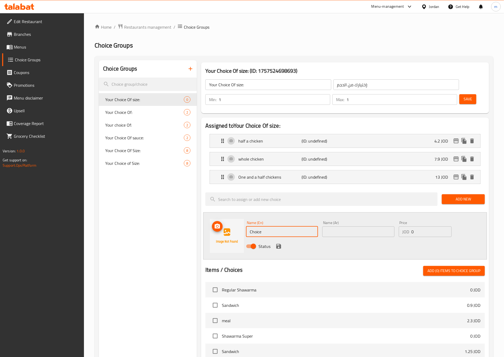
drag, startPoint x: 265, startPoint y: 218, endPoint x: 225, endPoint y: 222, distance: 40.6
click at [230, 220] on div "Name (En) Choice Name (En) Name (Ar) Name (Ar) Price JOD 0 Price Status" at bounding box center [345, 235] width 284 height 47
paste input "two chickens"
type input "two chickens"
click at [376, 227] on input "text" at bounding box center [358, 232] width 72 height 11
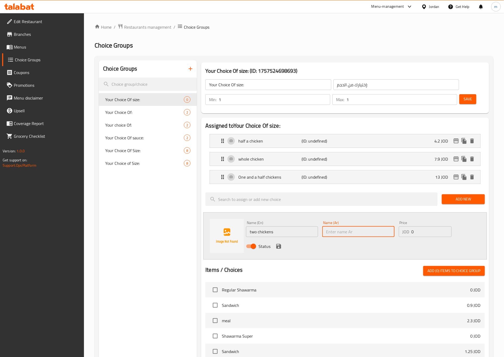
paste input "دجاجتين"
type input "دجاجتين"
drag, startPoint x: 415, startPoint y: 219, endPoint x: 403, endPoint y: 221, distance: 12.3
click at [403, 227] on div "JOD 0 Price" at bounding box center [425, 232] width 53 height 11
paste input "15.3"
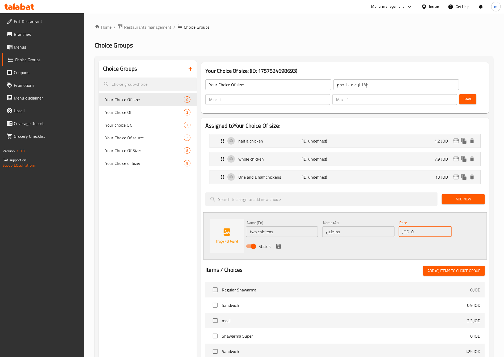
type input "15.3"
click at [277, 243] on icon "save" at bounding box center [278, 246] width 6 height 6
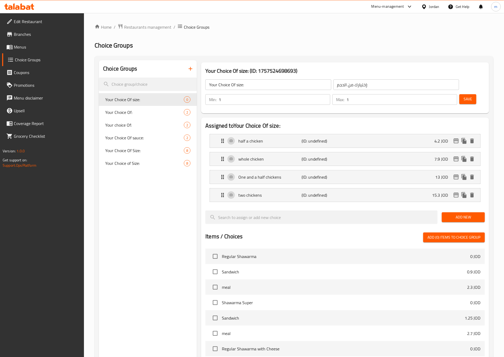
click at [463, 96] on span "Save" at bounding box center [467, 99] width 8 height 7
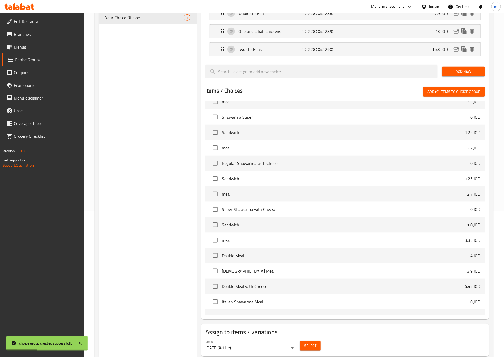
scroll to position [148, 0]
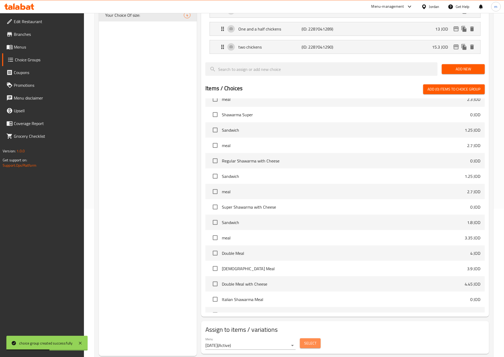
click at [315, 340] on span "Select" at bounding box center [310, 343] width 12 height 7
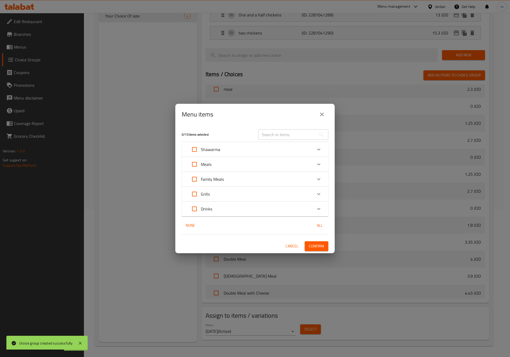
click at [309, 189] on div "Grills" at bounding box center [250, 194] width 124 height 13
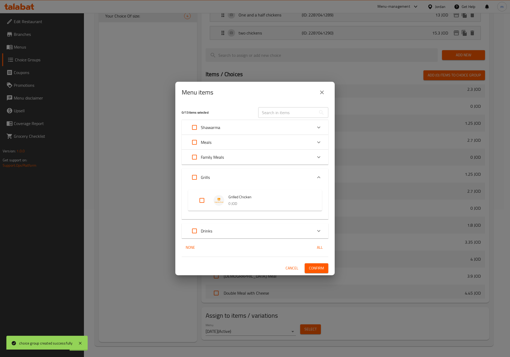
click at [202, 200] on input "Expand" at bounding box center [201, 200] width 13 height 13
checkbox input "true"
click at [324, 266] on span "Confirm" at bounding box center [316, 268] width 15 height 7
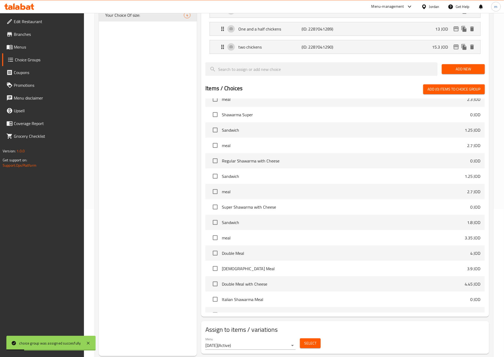
click at [33, 52] on link "Menus" at bounding box center [43, 47] width 82 height 13
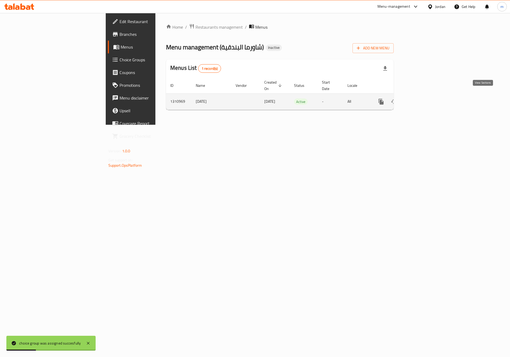
click at [422, 99] on icon "enhanced table" at bounding box center [419, 102] width 6 height 6
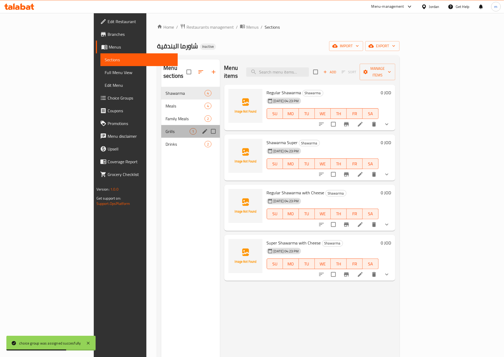
click at [161, 125] on div "Grills 1" at bounding box center [190, 131] width 58 height 13
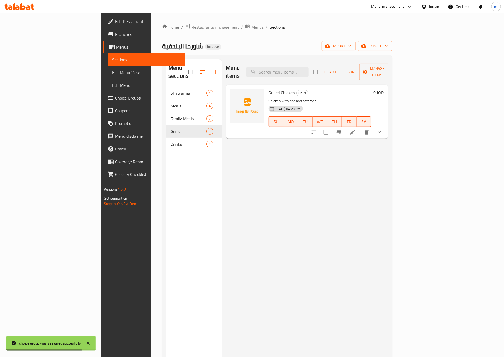
click at [112, 73] on span "Full Menu View" at bounding box center [146, 72] width 69 height 6
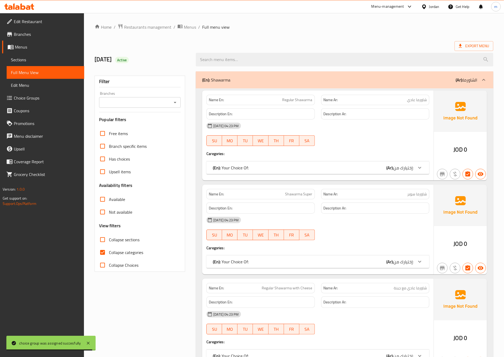
click at [125, 252] on span "Collapse categories" at bounding box center [126, 252] width 34 height 6
click at [109, 252] on input "Collapse categories" at bounding box center [102, 252] width 13 height 13
checkbox input "false"
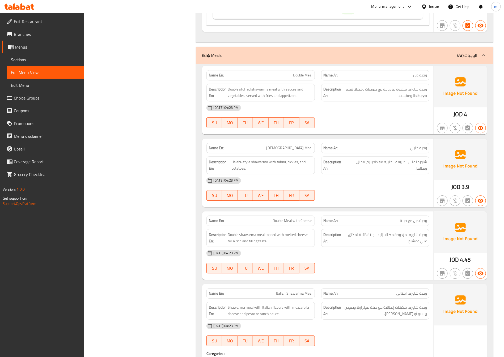
scroll to position [665, 0]
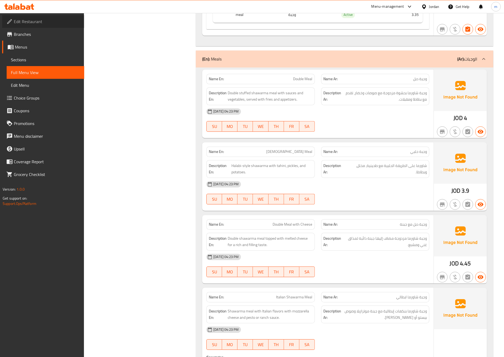
click at [31, 19] on span "Edit Restaurant" at bounding box center [47, 21] width 66 height 6
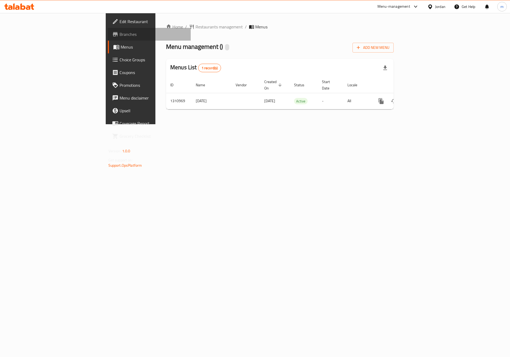
click at [119, 37] on span "Branches" at bounding box center [152, 34] width 67 height 6
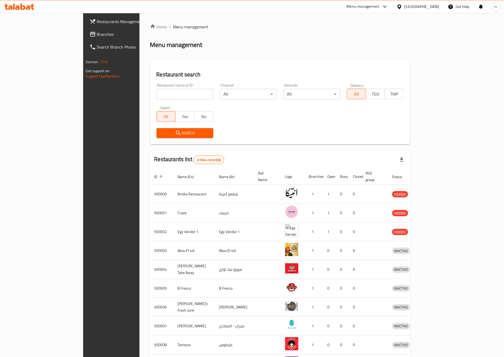
click at [156, 90] on input "search" at bounding box center [184, 94] width 57 height 11
paste input "777145"
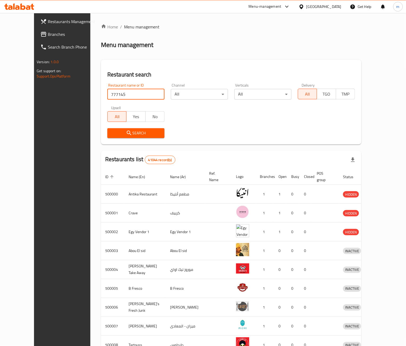
type input "777145"
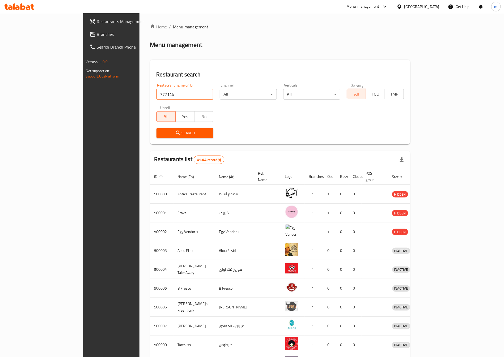
click at [153, 127] on div "Search" at bounding box center [184, 133] width 63 height 16
click at [156, 129] on button "Search" at bounding box center [184, 133] width 57 height 10
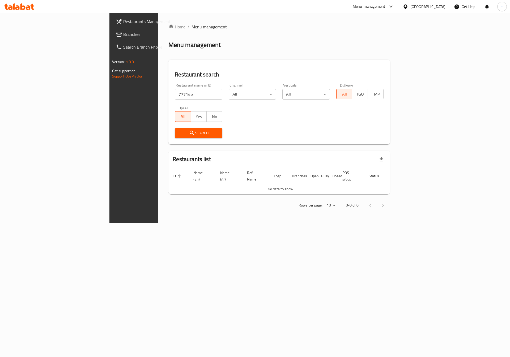
drag, startPoint x: 360, startPoint y: 183, endPoint x: 289, endPoint y: 183, distance: 70.9
click at [356, 184] on td "No data to show" at bounding box center [280, 189] width 224 height 10
click at [439, 6] on div "[GEOGRAPHIC_DATA]" at bounding box center [427, 7] width 35 height 6
type input "j"
click at [383, 48] on div "Jordan" at bounding box center [375, 42] width 19 height 12
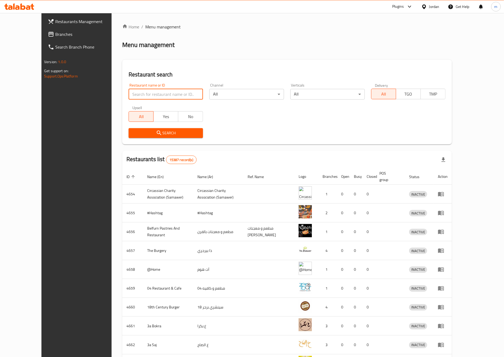
click at [133, 89] on input "search" at bounding box center [166, 94] width 74 height 11
paste input "777145"
type input "777145"
click at [159, 133] on span "Search" at bounding box center [166, 133] width 66 height 7
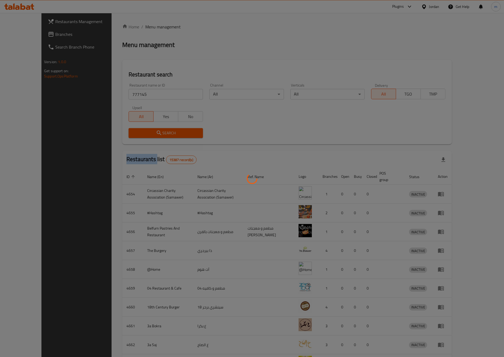
click at [159, 133] on div at bounding box center [252, 178] width 504 height 357
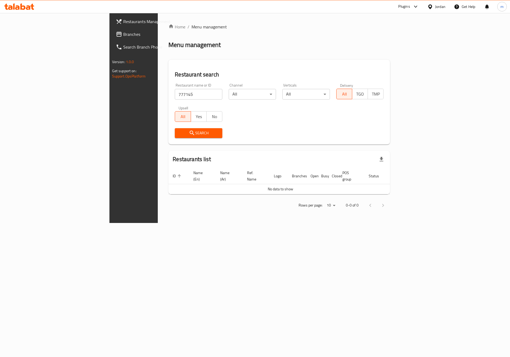
click at [390, 158] on div "Restaurants list" at bounding box center [278, 159] width 221 height 17
click at [112, 27] on link "Restaurants Management" at bounding box center [153, 21] width 83 height 13
